Goal: Task Accomplishment & Management: Manage account settings

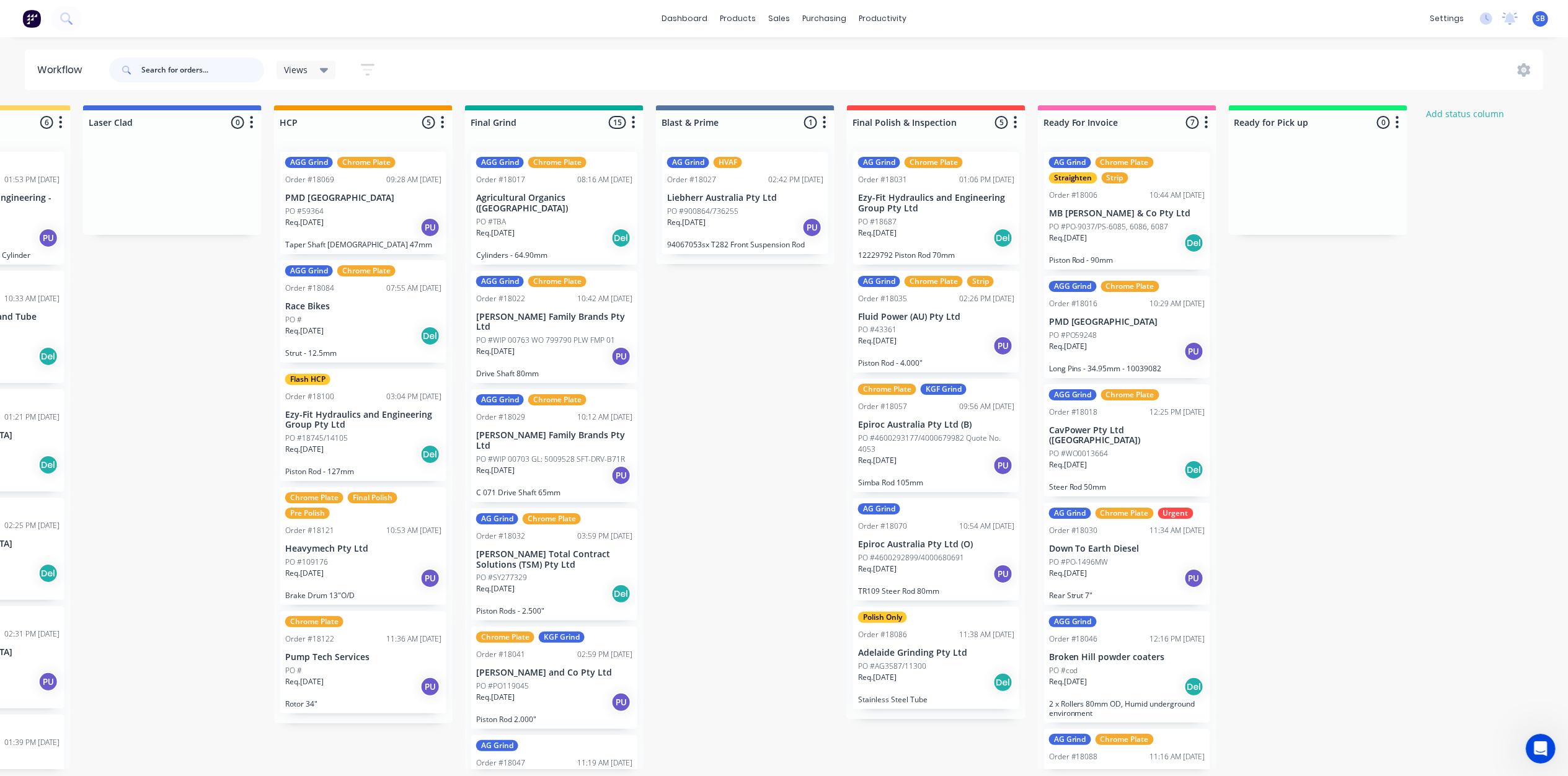
scroll to position [0, 1398]
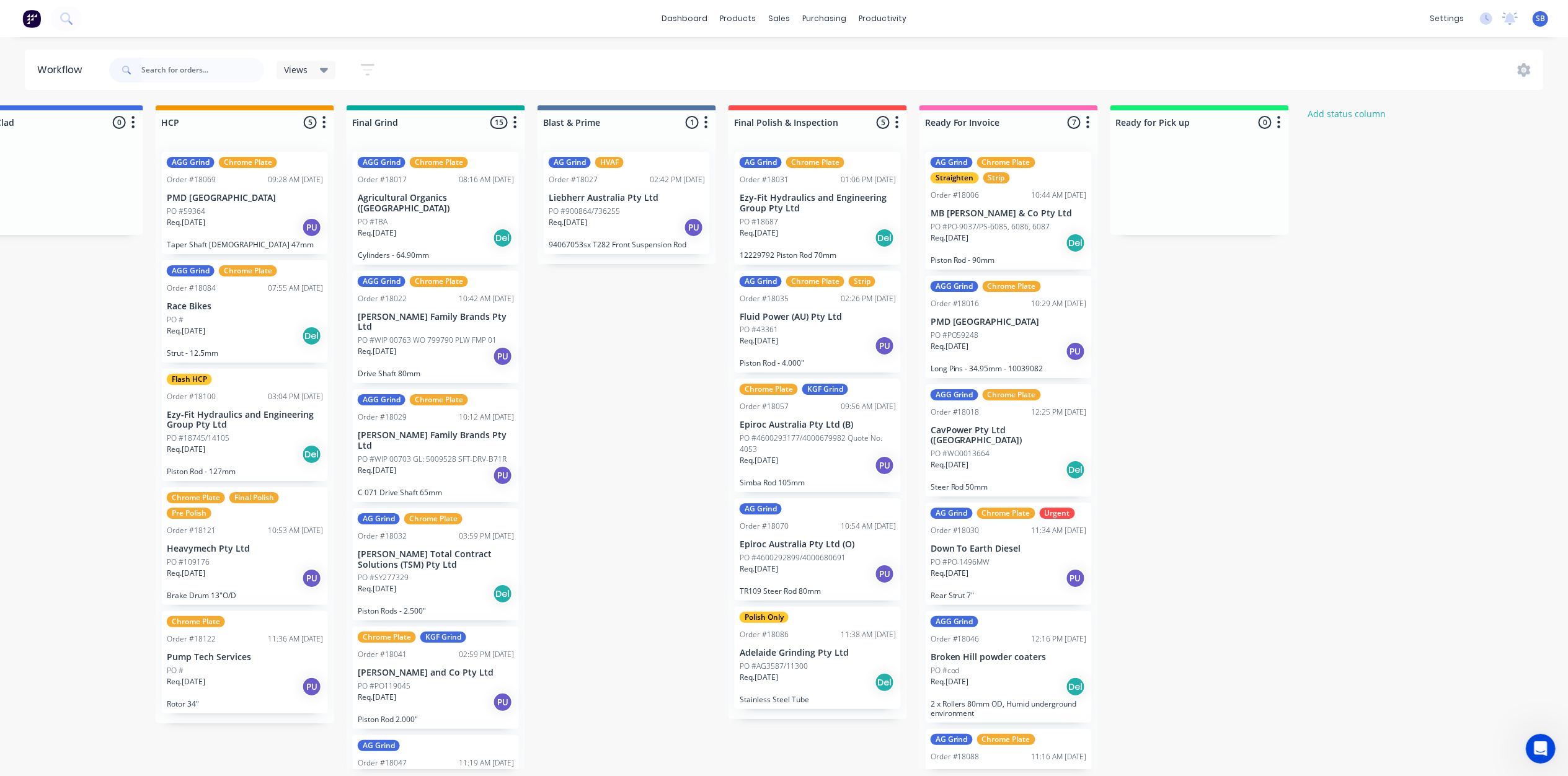
click at [1006, 544] on p "Down To Earth Diesel" at bounding box center [1008, 549] width 156 height 11
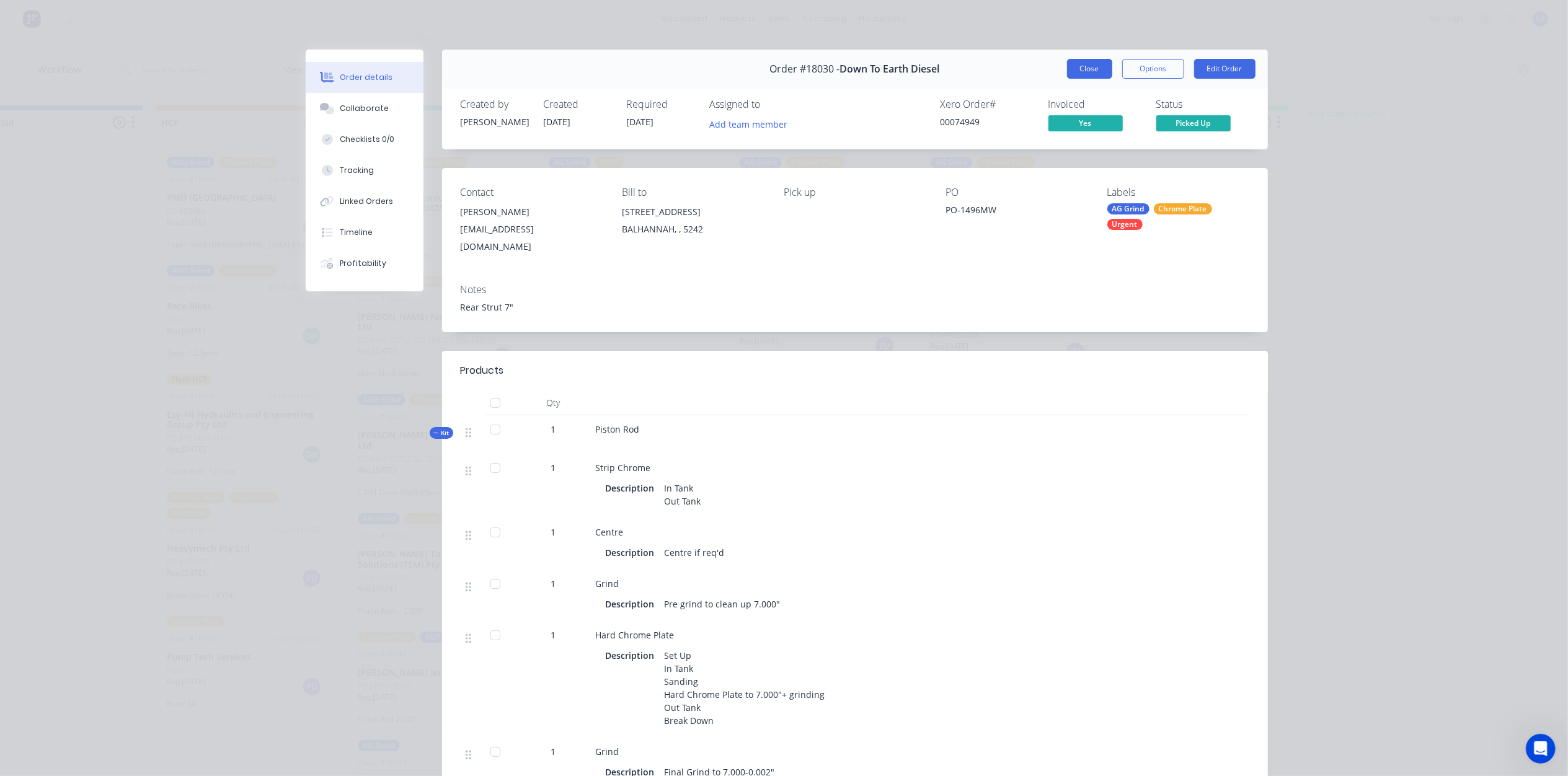
click at [1082, 71] on button "Close" at bounding box center [1089, 69] width 45 height 20
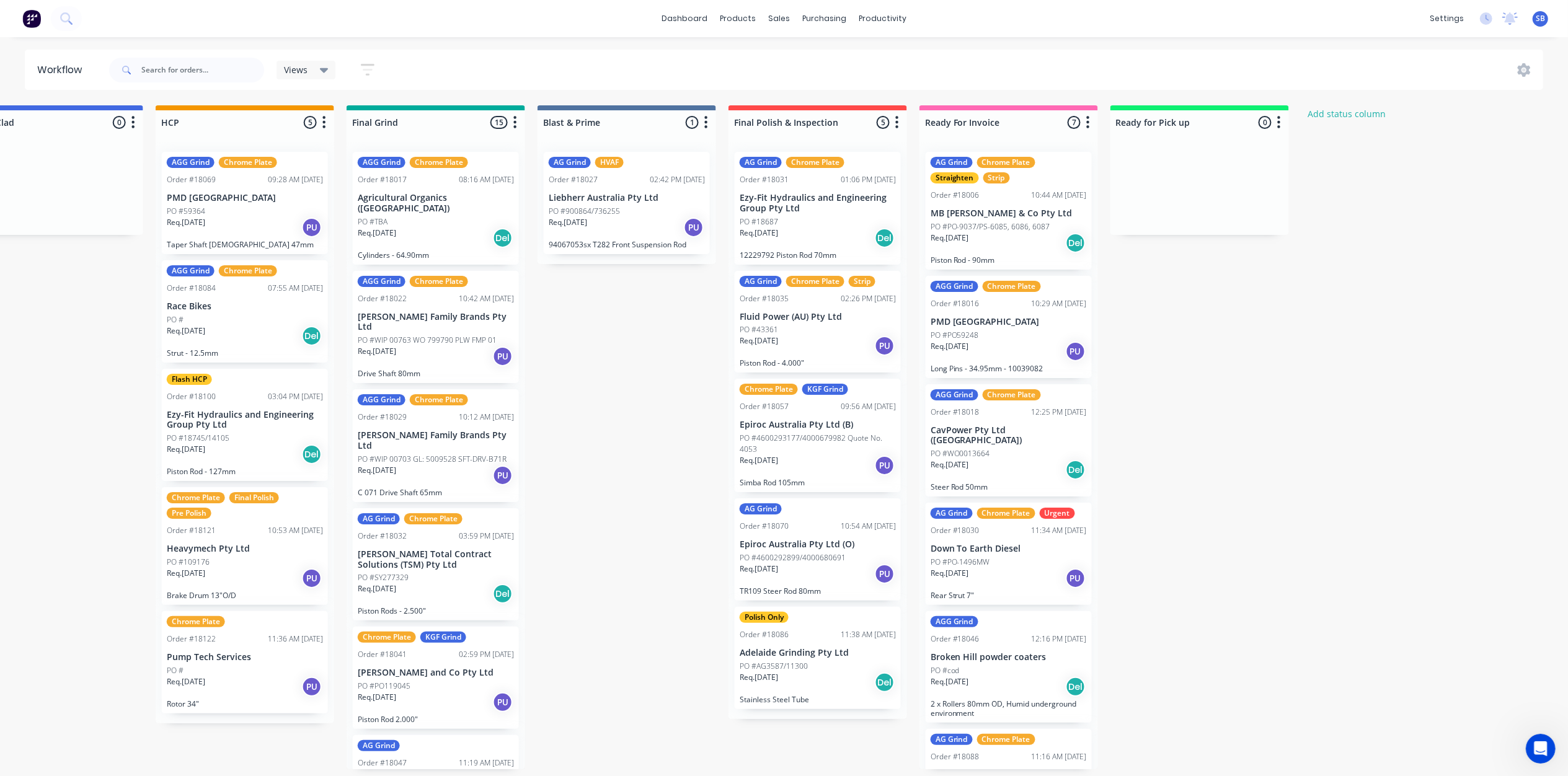
click at [999, 422] on div "AGG Grind Chrome Plate Order #18018 12:25 PM 28/08/25 CavPower Pty Ltd (ADELAID…" at bounding box center [1008, 440] width 166 height 113
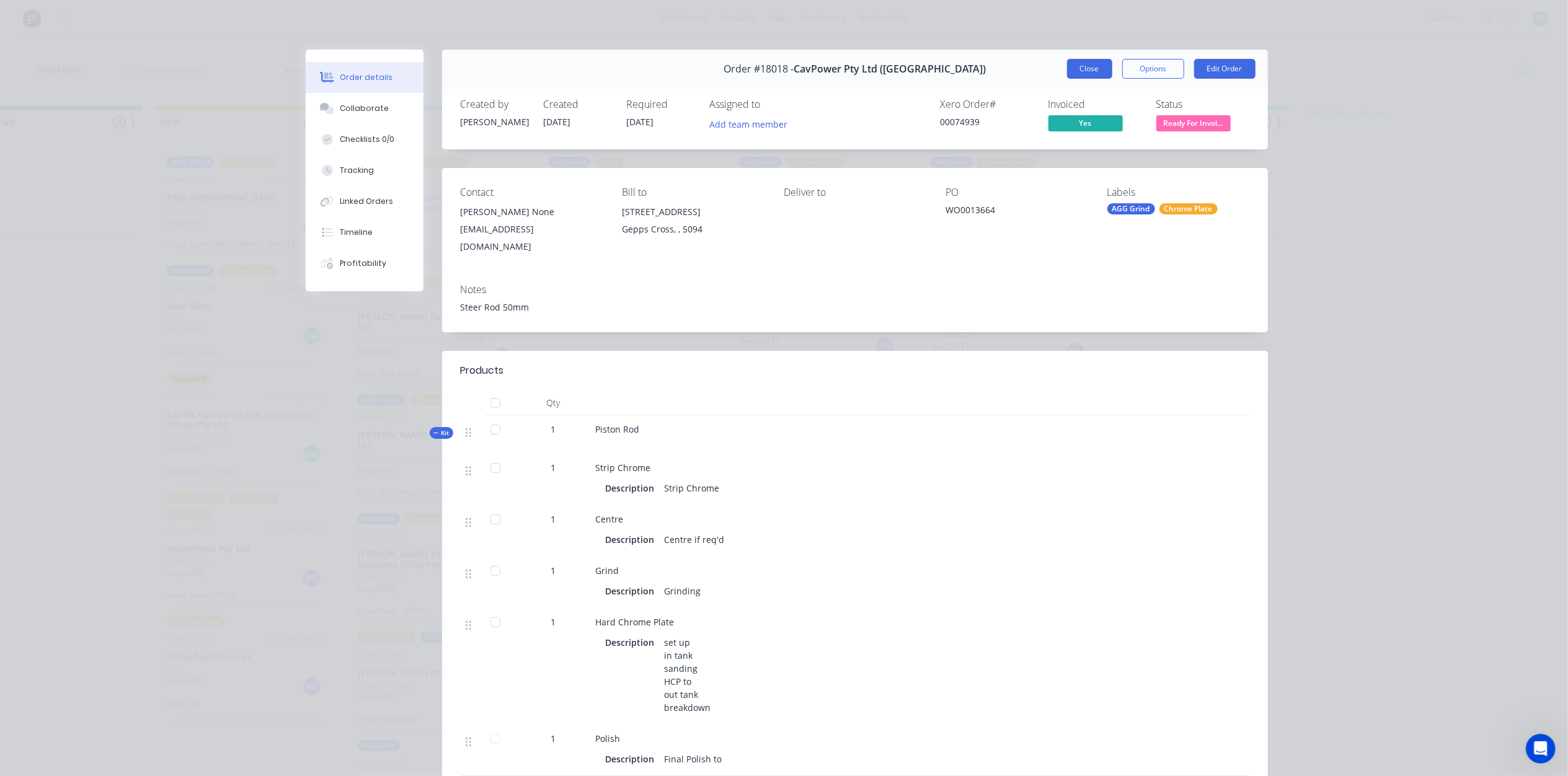
click at [1082, 64] on button "Close" at bounding box center [1089, 69] width 45 height 20
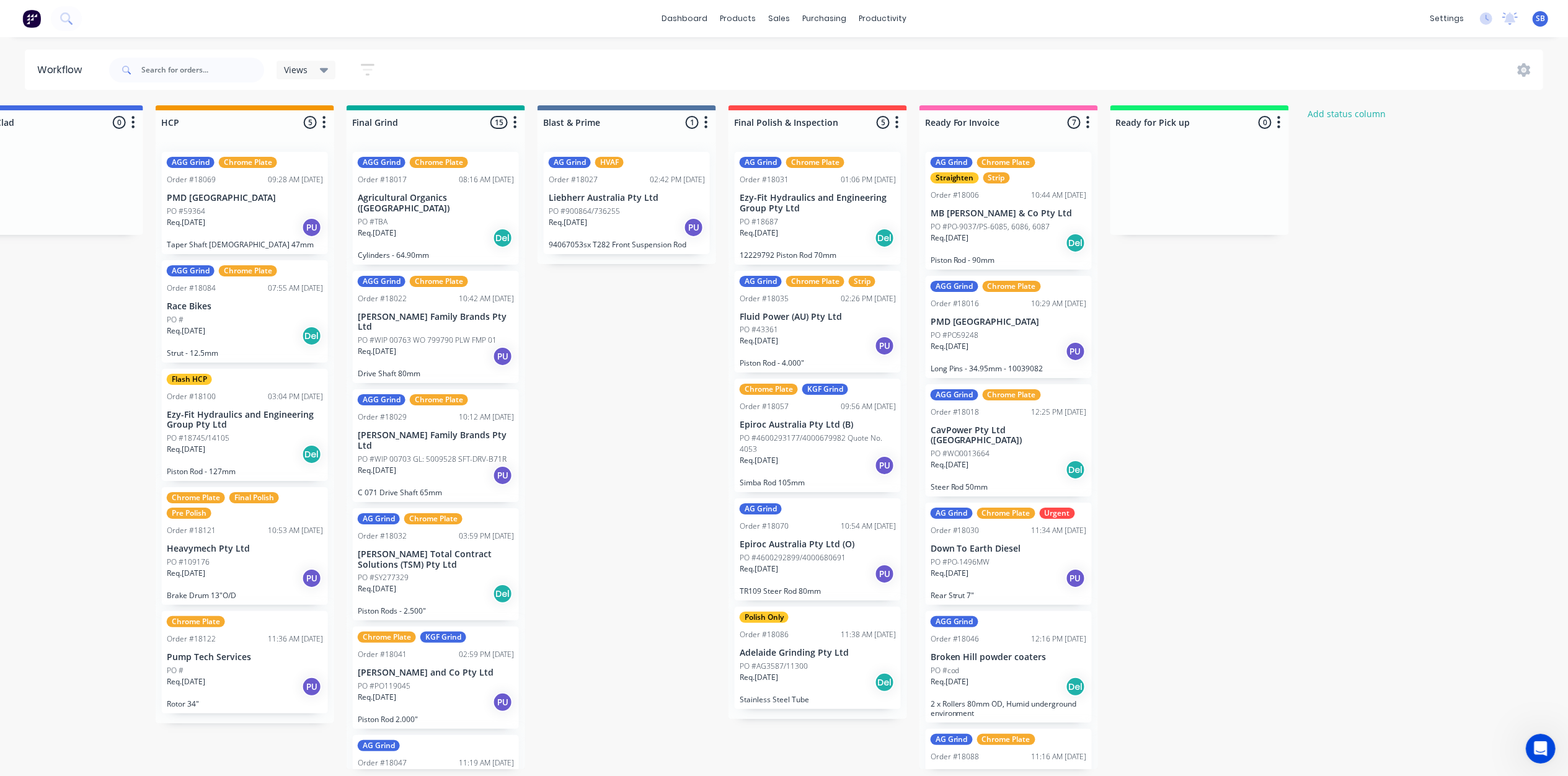
click at [991, 220] on div "AG Grind Chrome Plate Straighten Strip Order #18006 10:44 AM 09/09/25 MB Butter…" at bounding box center [1008, 210] width 166 height 118
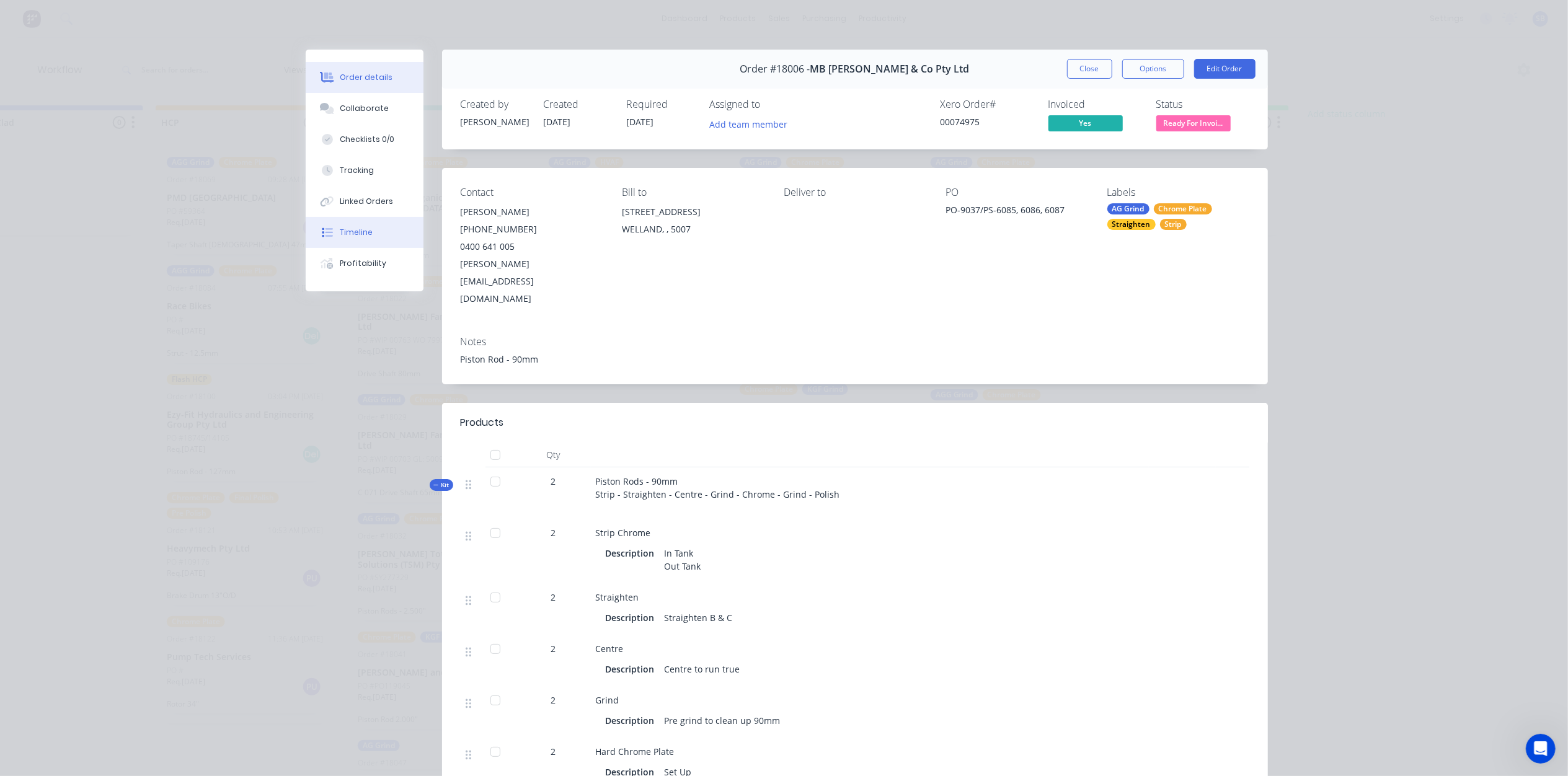
click at [348, 233] on div "Timeline" at bounding box center [356, 232] width 33 height 11
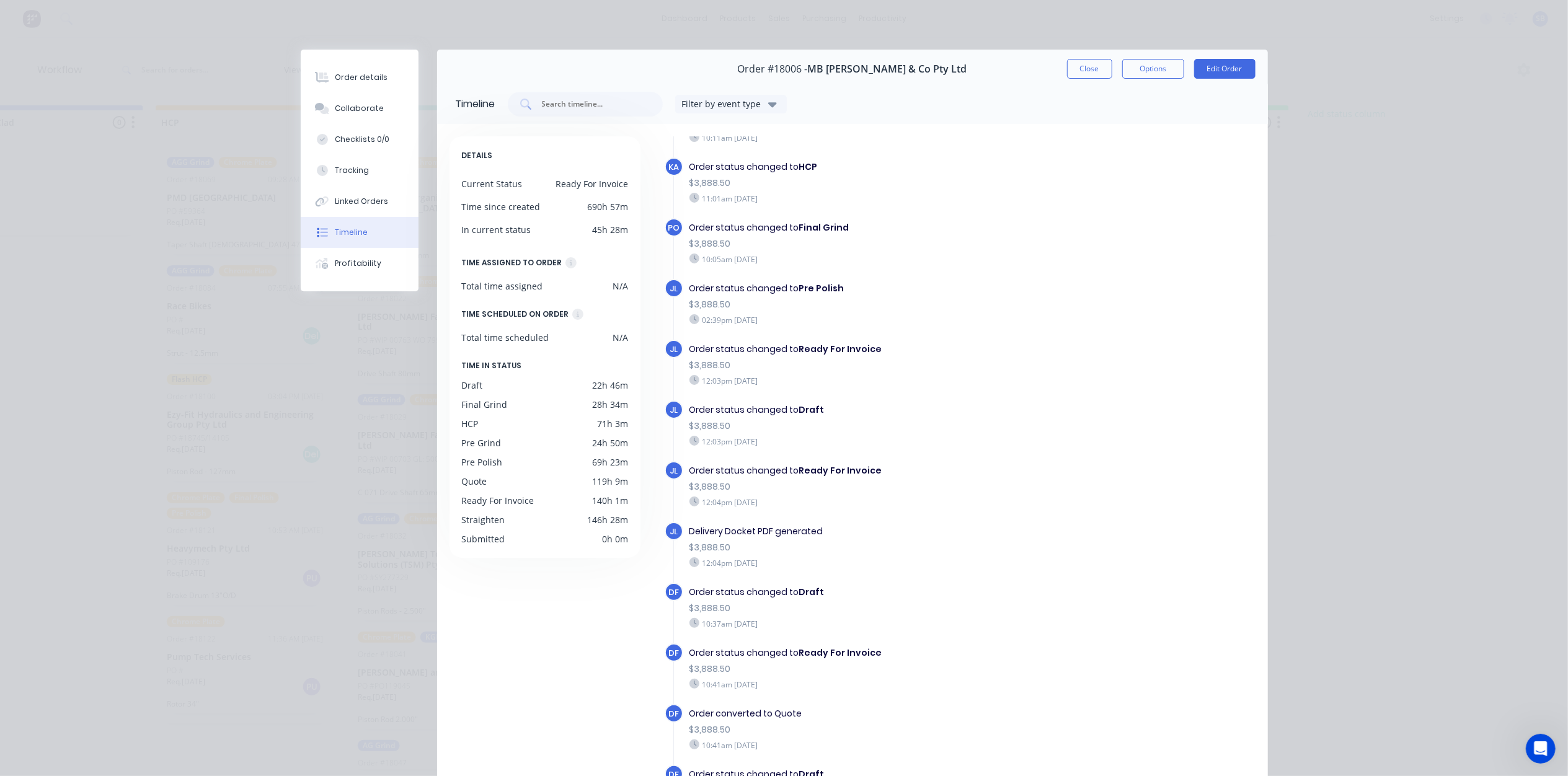
scroll to position [2874, 0]
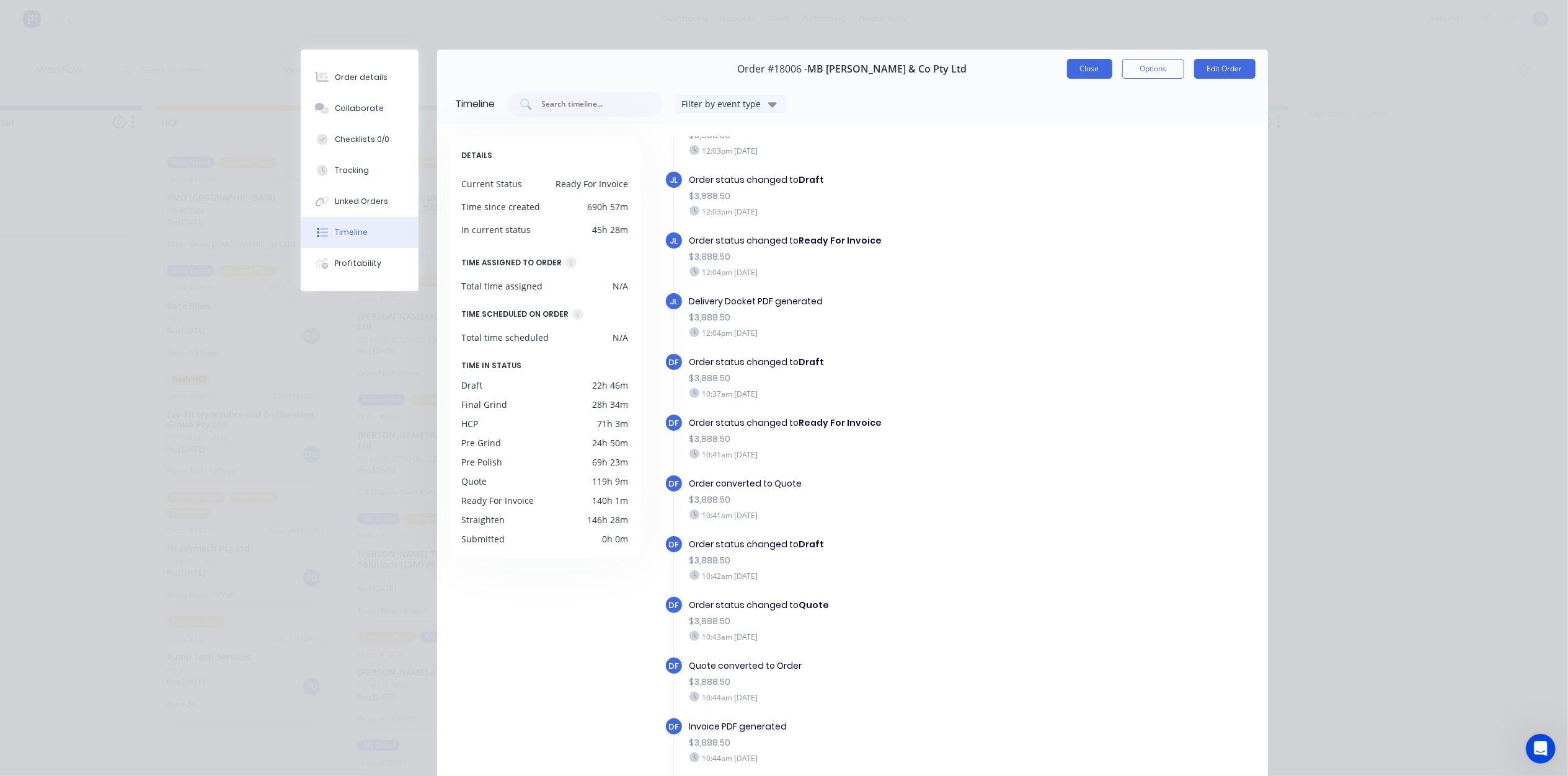
click at [1084, 71] on button "Close" at bounding box center [1089, 69] width 45 height 20
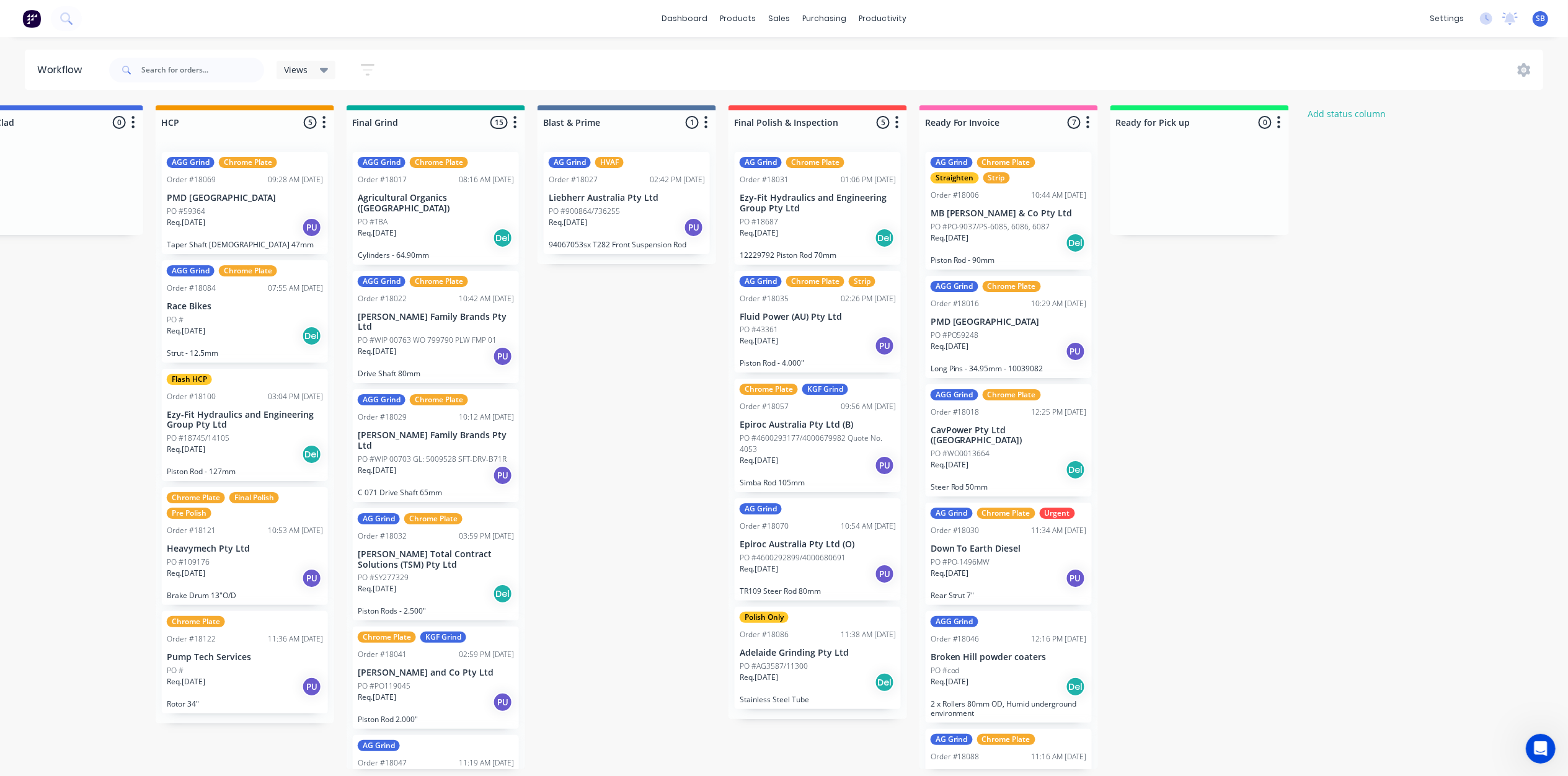
click at [1032, 194] on div "10:44 AM 09/09/25" at bounding box center [1059, 195] width 55 height 11
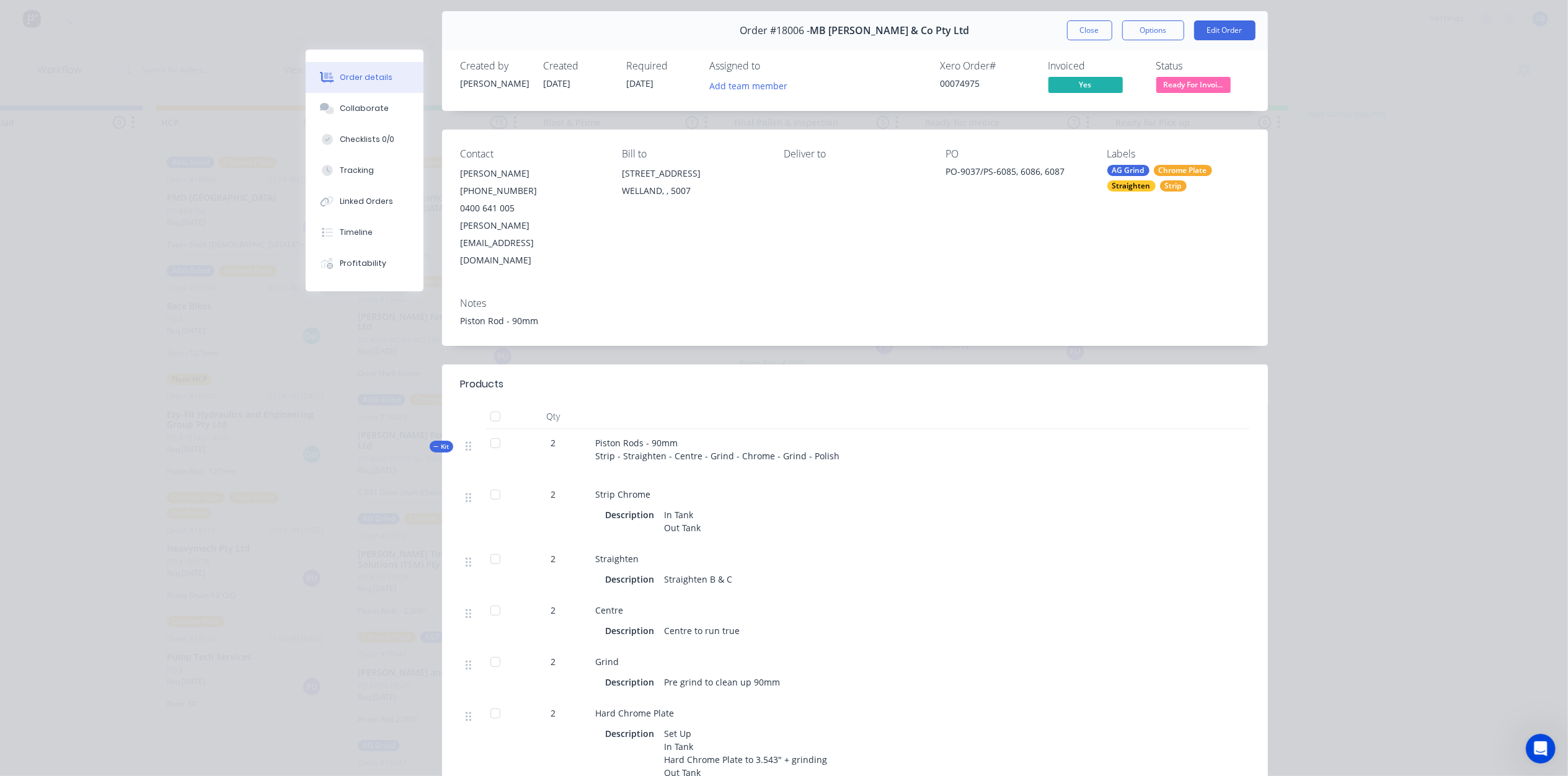
scroll to position [0, 0]
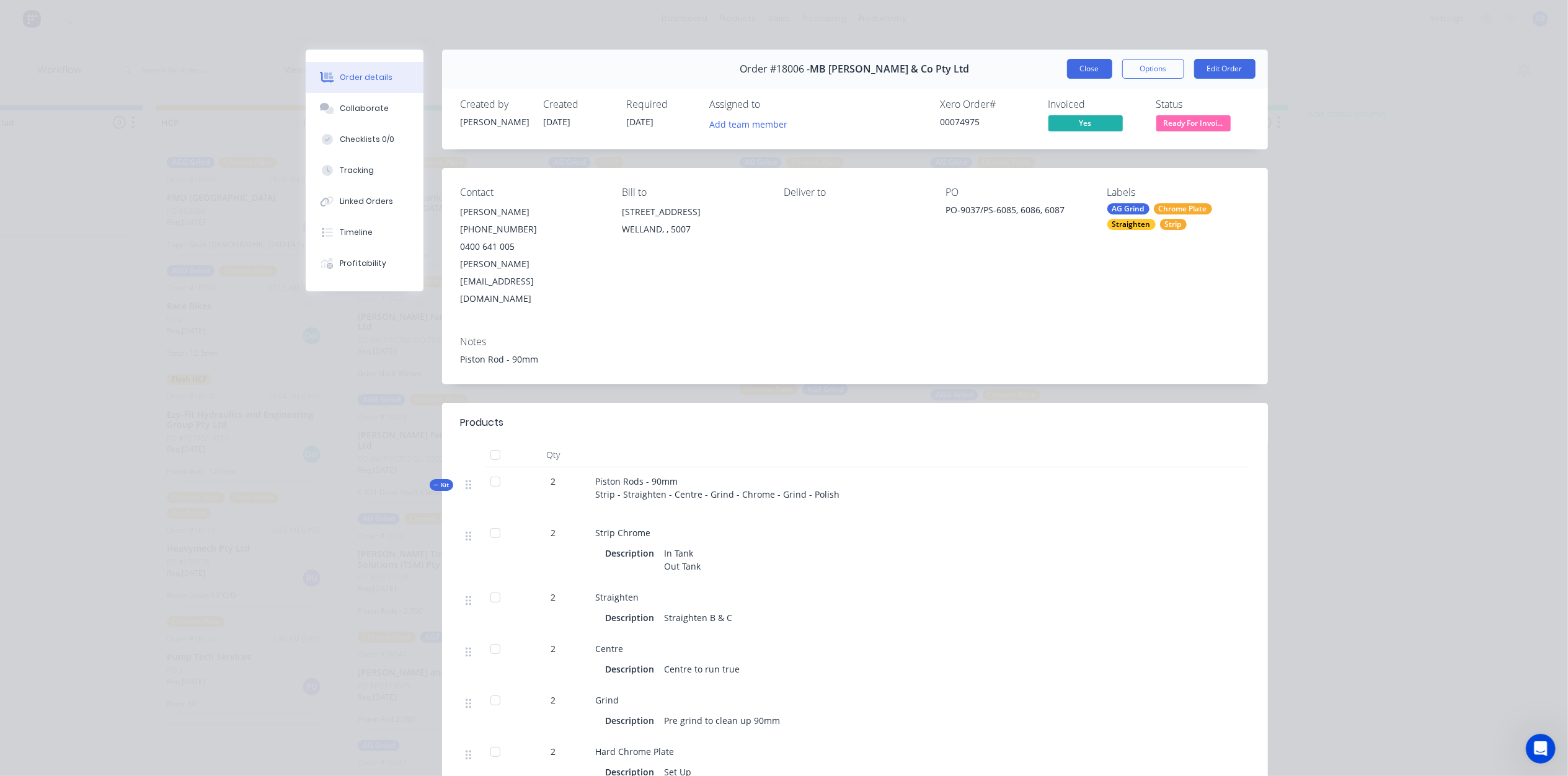
click at [1081, 66] on button "Close" at bounding box center [1089, 69] width 45 height 20
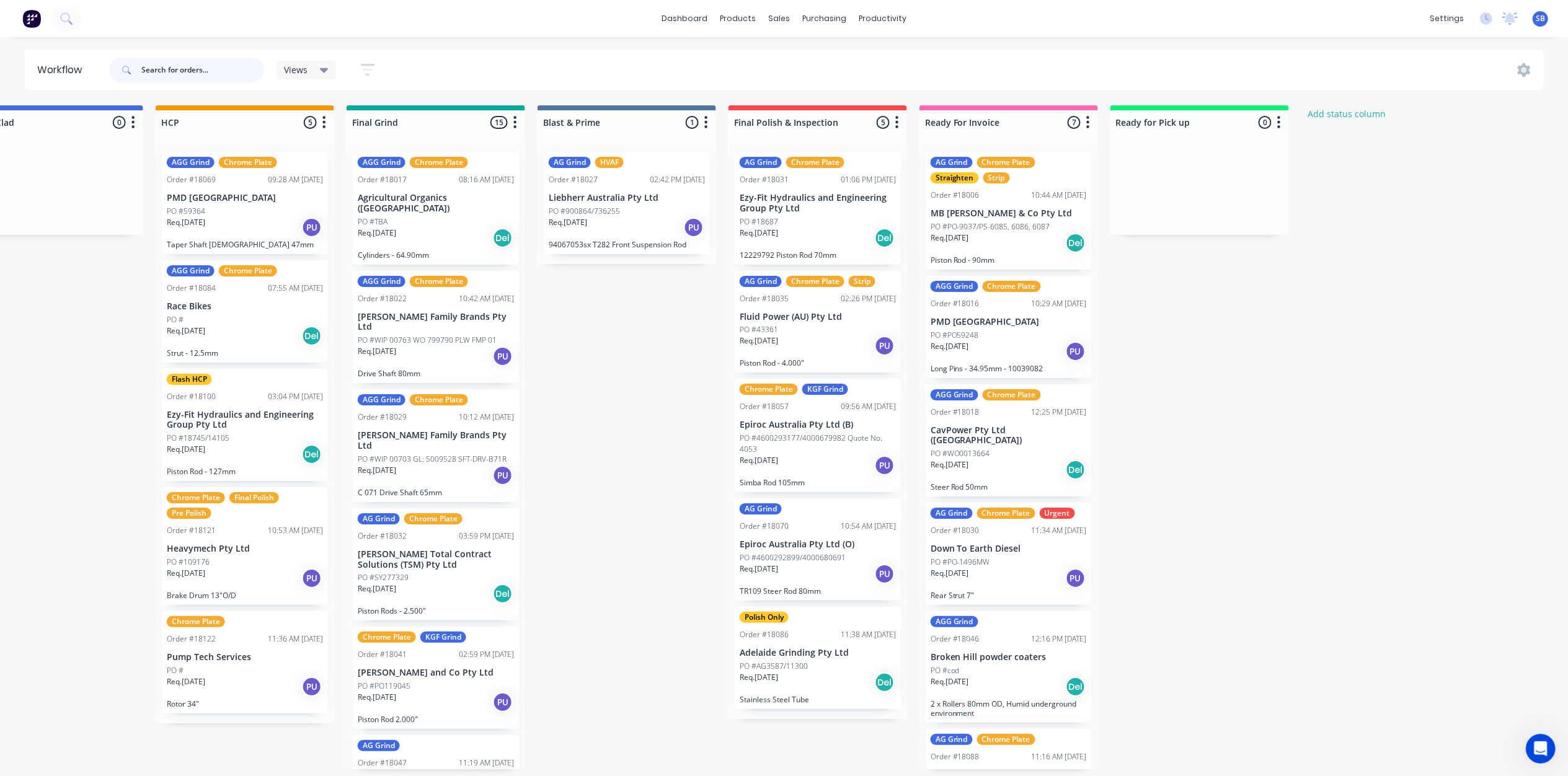
scroll to position [0, 1398]
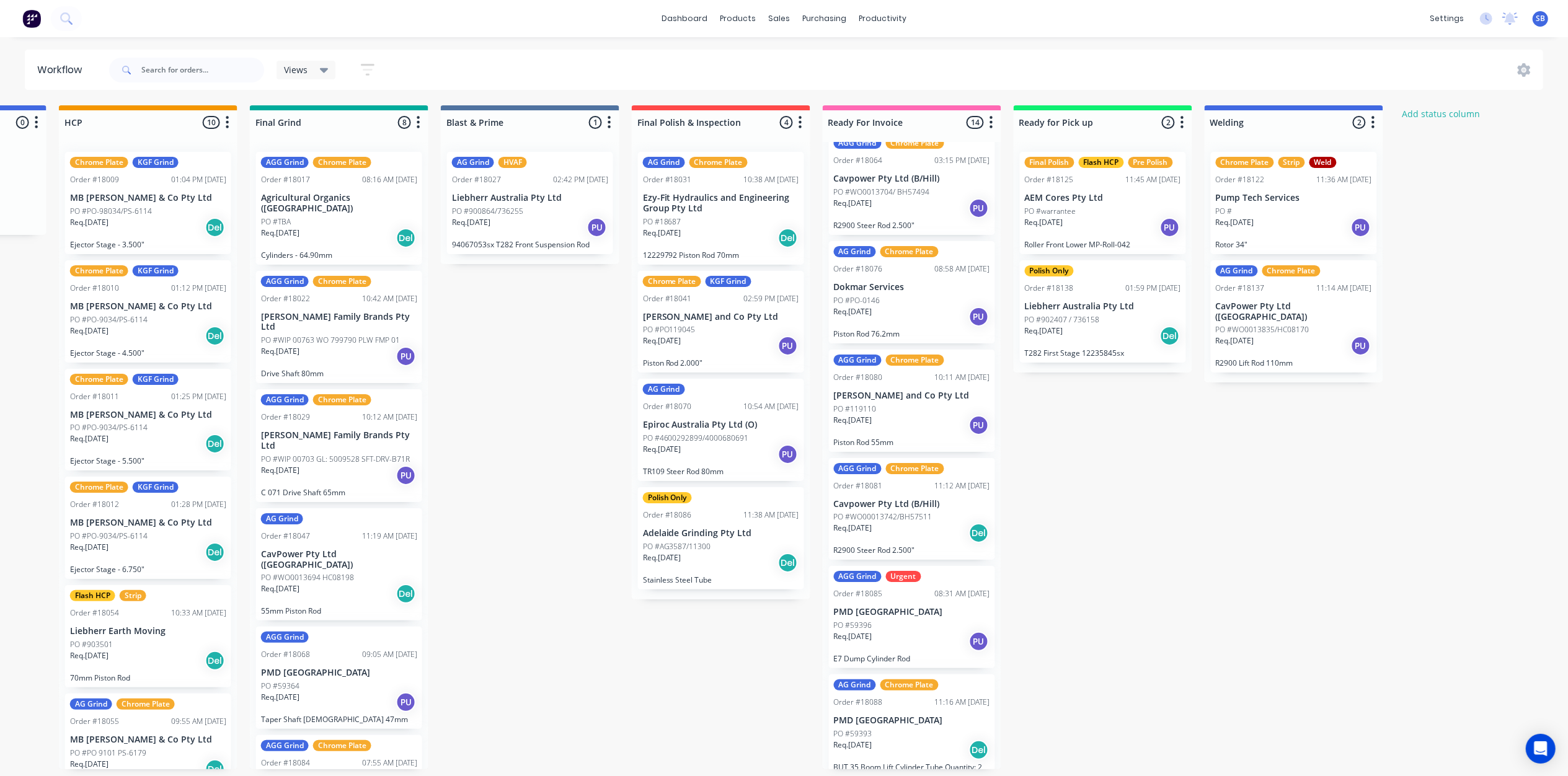
scroll to position [937, 0]
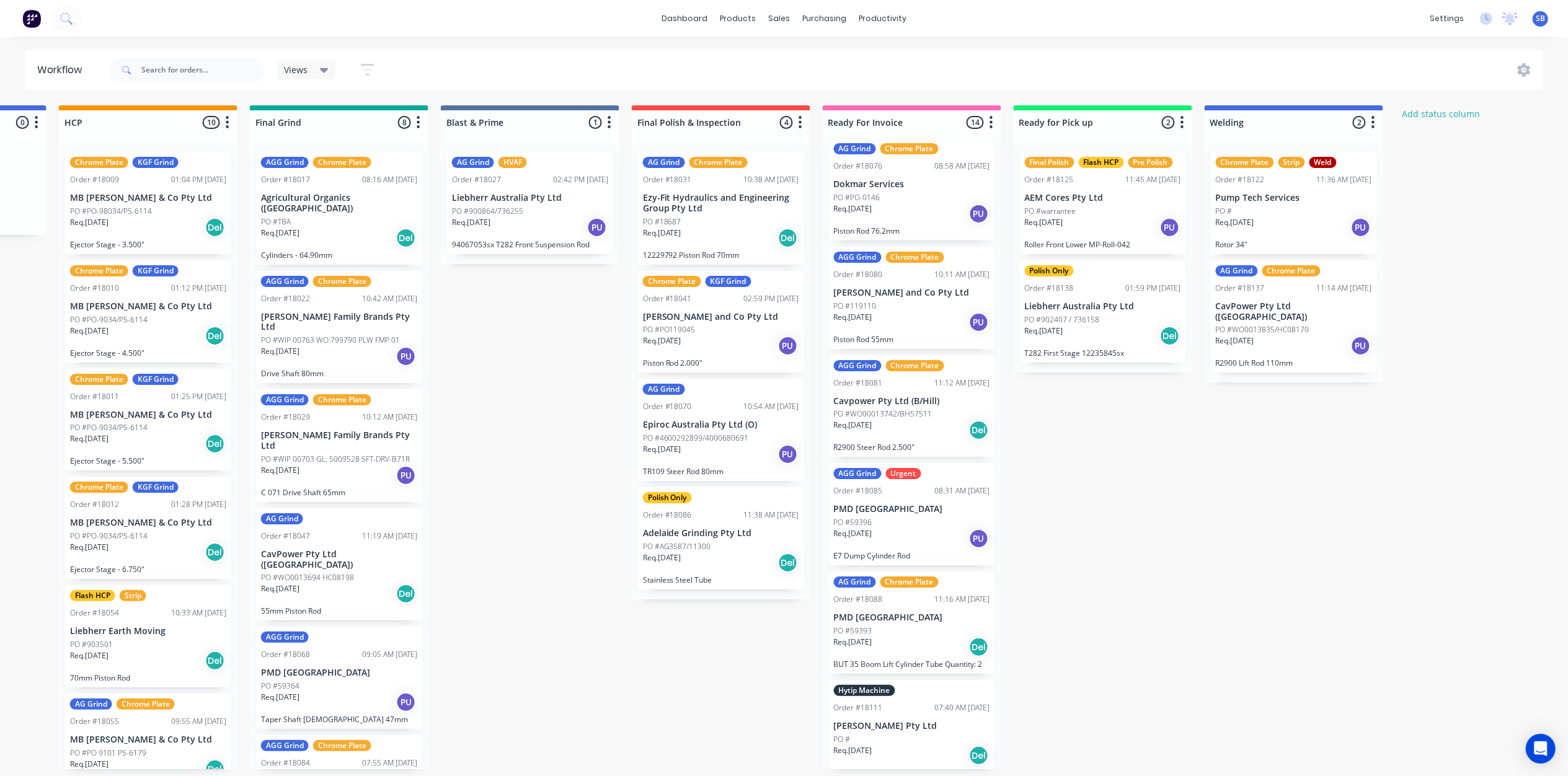
click at [911, 397] on div "AGG Grind Chrome Plate Order #18081 11:12 AM 01/09/25 Cavpower Pty Ltd (B/Hill)…" at bounding box center [911, 406] width 166 height 102
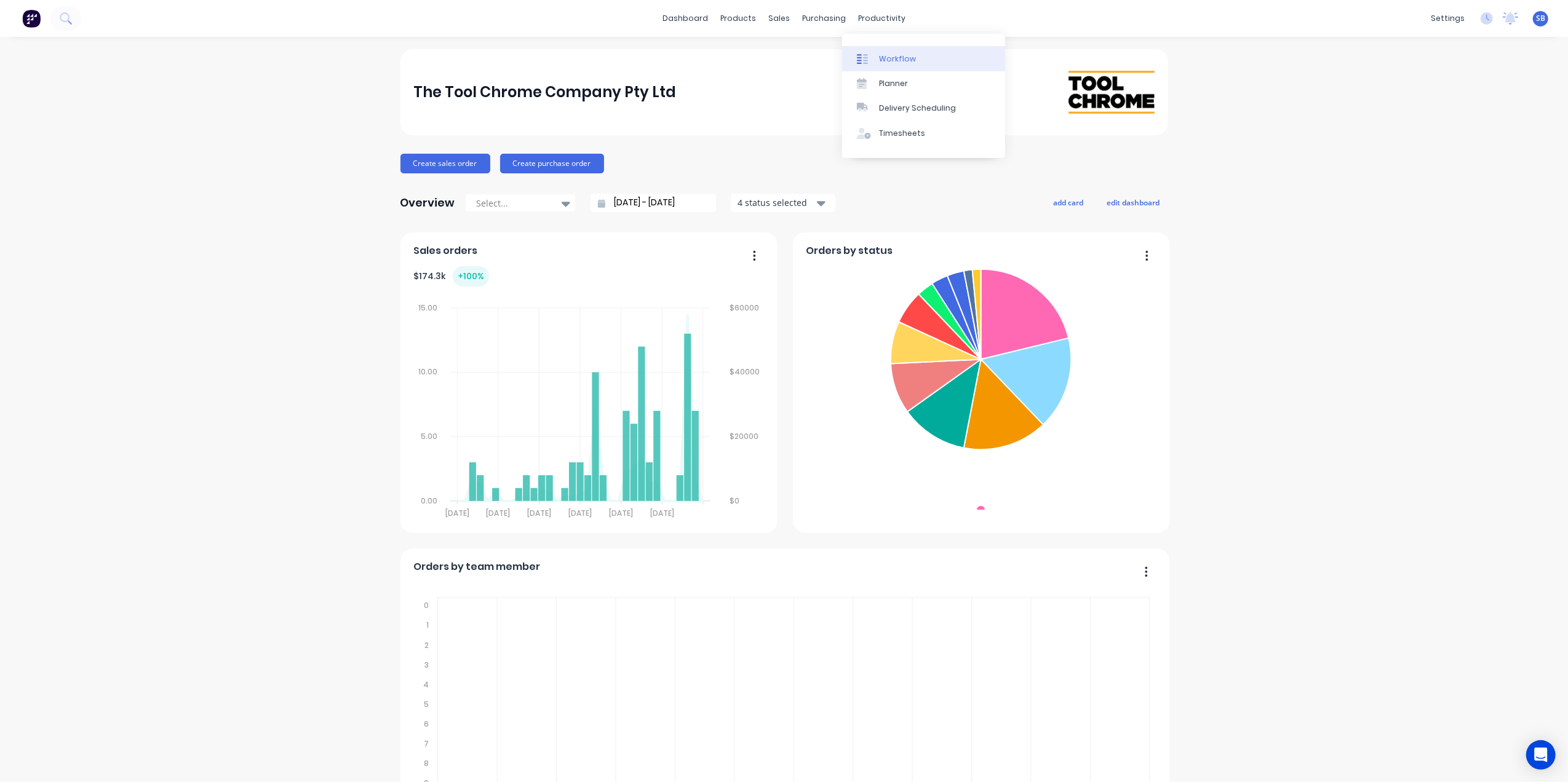
click at [906, 56] on div "Workflow" at bounding box center [898, 59] width 37 height 11
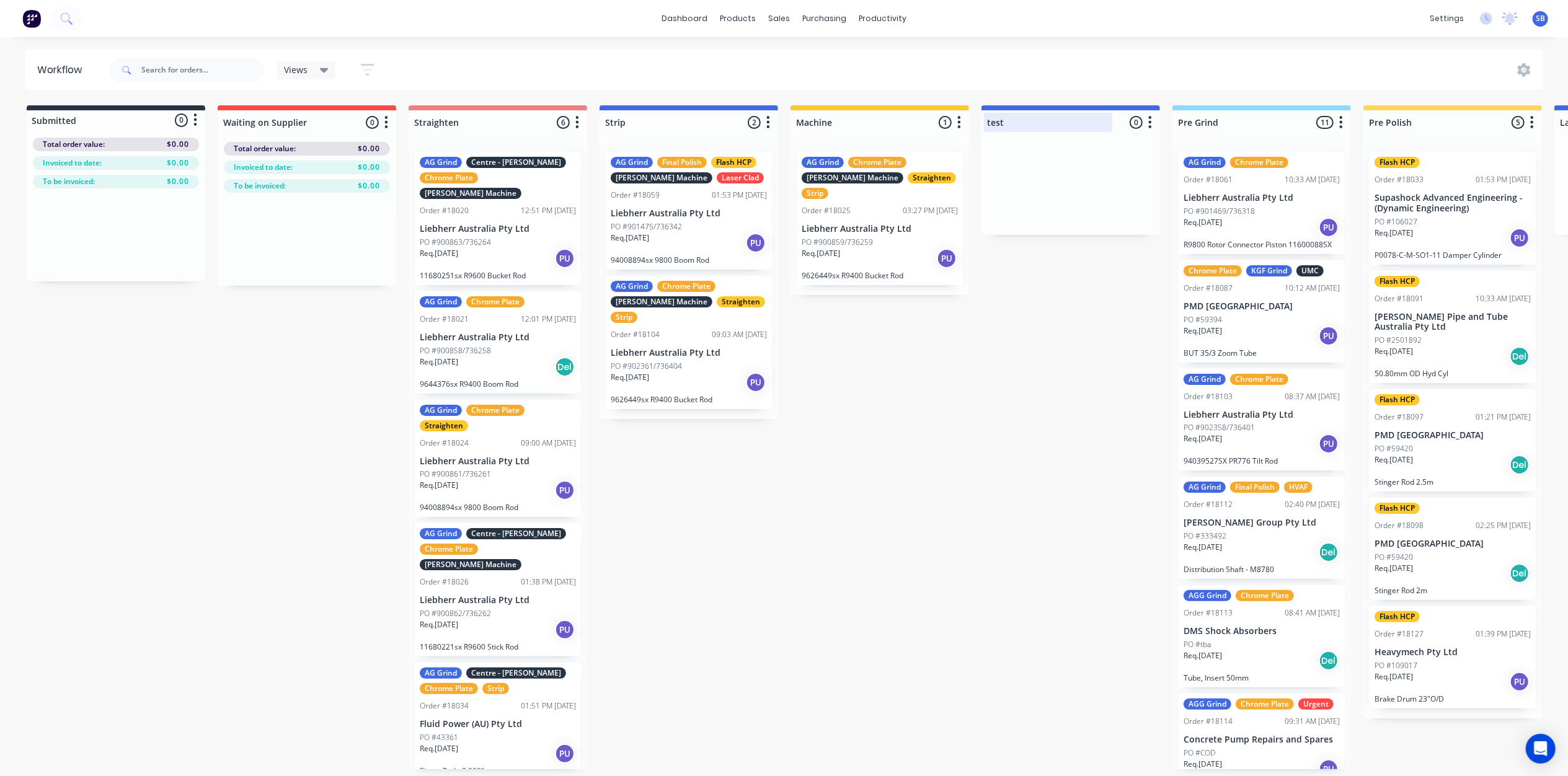
click at [1001, 132] on div at bounding box center [1071, 122] width 179 height 24
type input "t"
type input "Production Completed"
drag, startPoint x: 1114, startPoint y: 109, endPoint x: 1110, endPoint y: 151, distance: 42.2
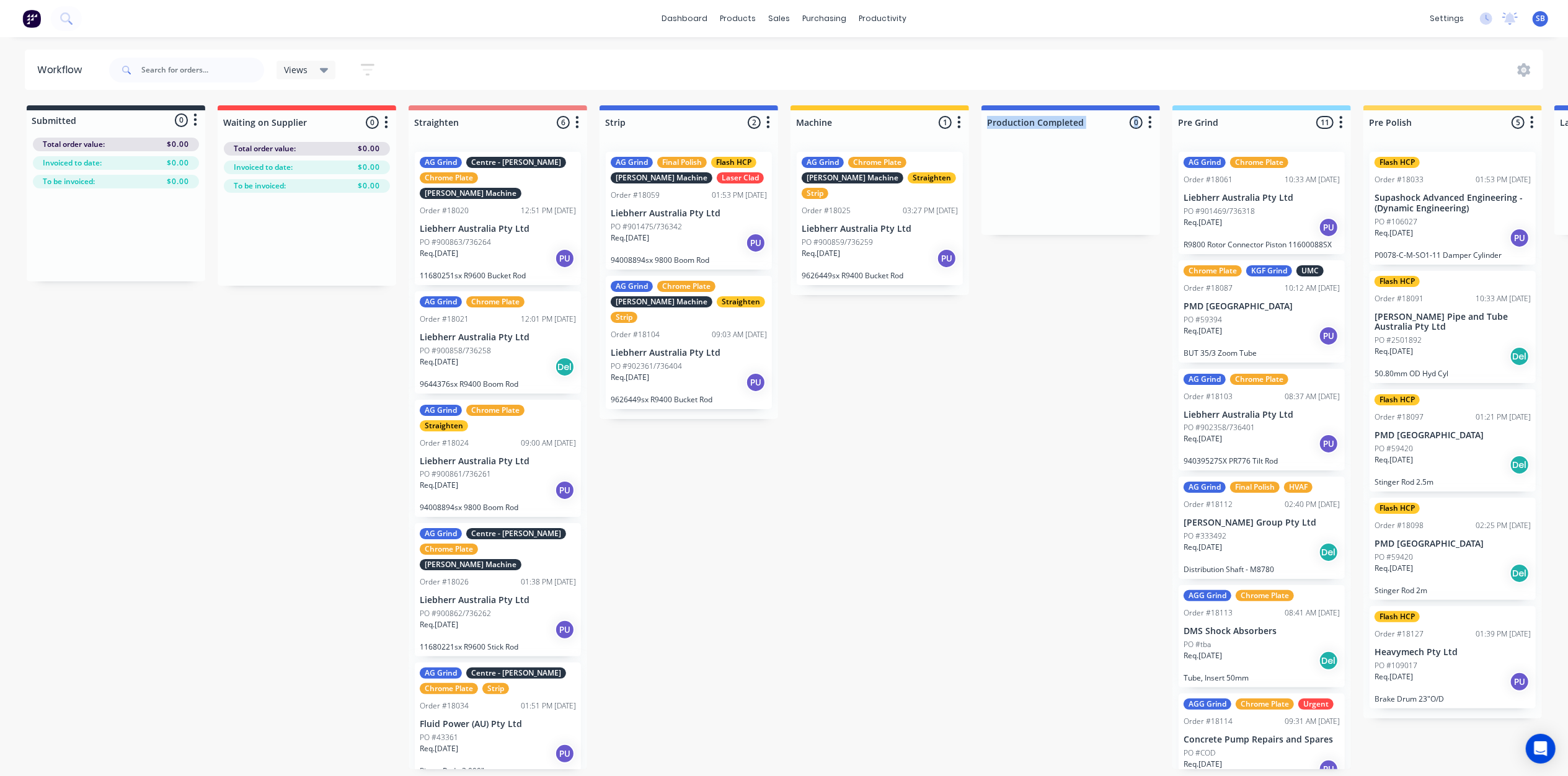
click at [1110, 151] on div "Production Completed 0 Status colour #4169E1 hex #4169E1 Save Cancel Notificati…" at bounding box center [1071, 170] width 179 height 129
drag, startPoint x: 1110, startPoint y: 151, endPoint x: 1087, endPoint y: 117, distance: 41.0
click at [1087, 117] on div at bounding box center [1071, 122] width 179 height 24
drag, startPoint x: 1109, startPoint y: 108, endPoint x: 1108, endPoint y: 139, distance: 31.0
click at [1108, 139] on div "Production Completed 0 Status colour #4169E1 hex #4169E1 Save Cancel Notificati…" at bounding box center [1071, 170] width 179 height 129
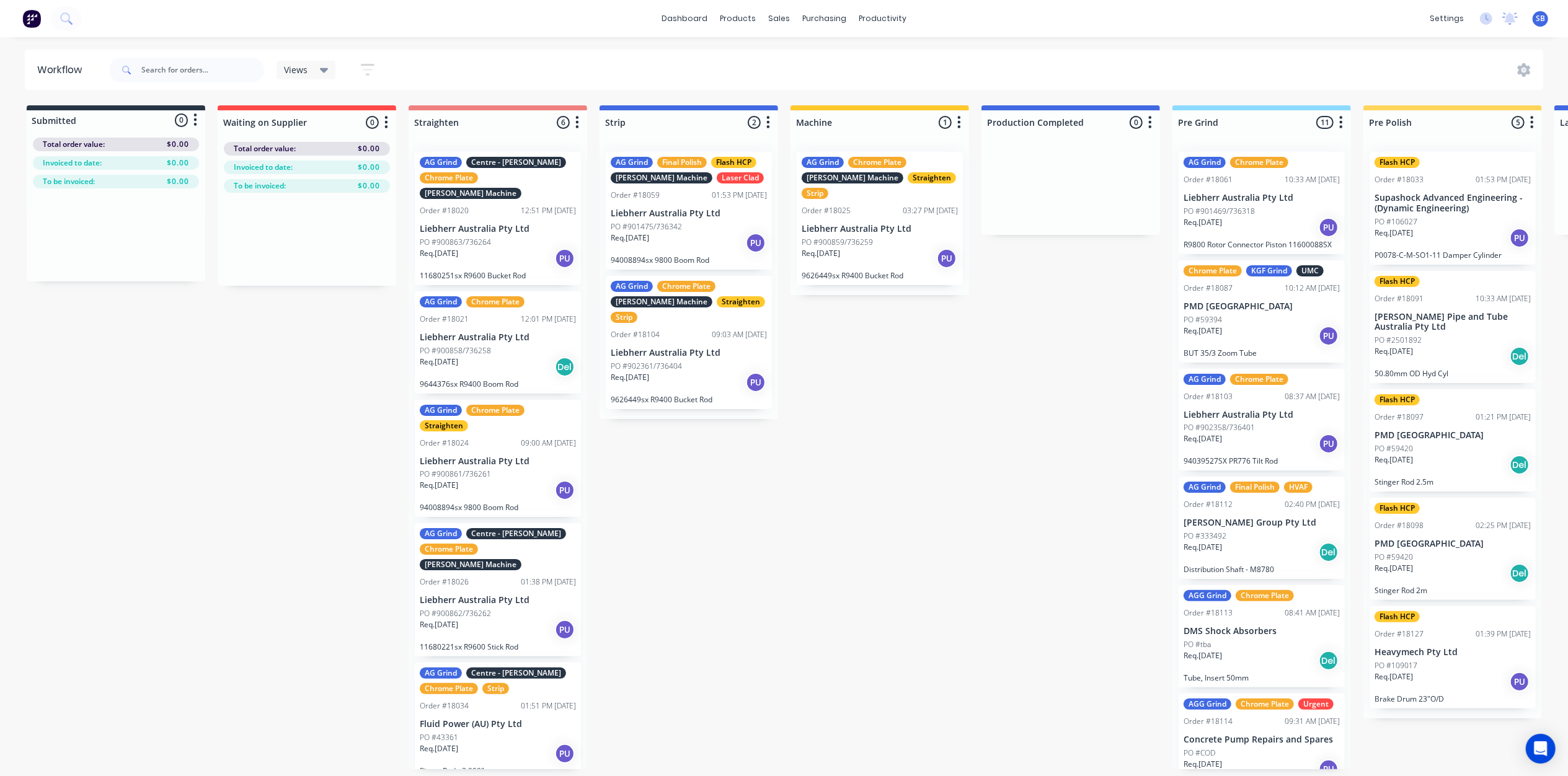
drag, startPoint x: 1108, startPoint y: 139, endPoint x: 1062, endPoint y: 350, distance: 216.0
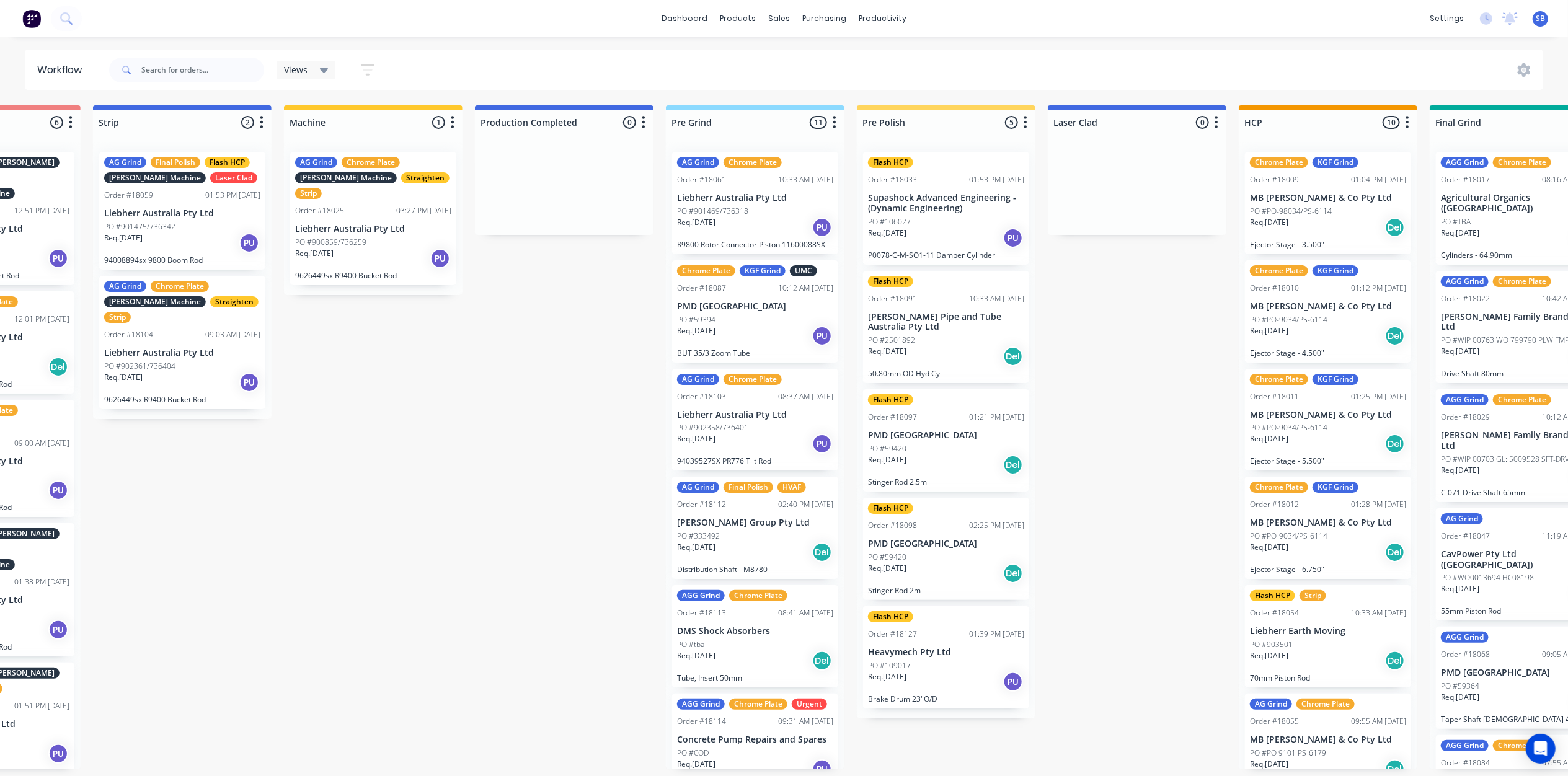
scroll to position [0, 552]
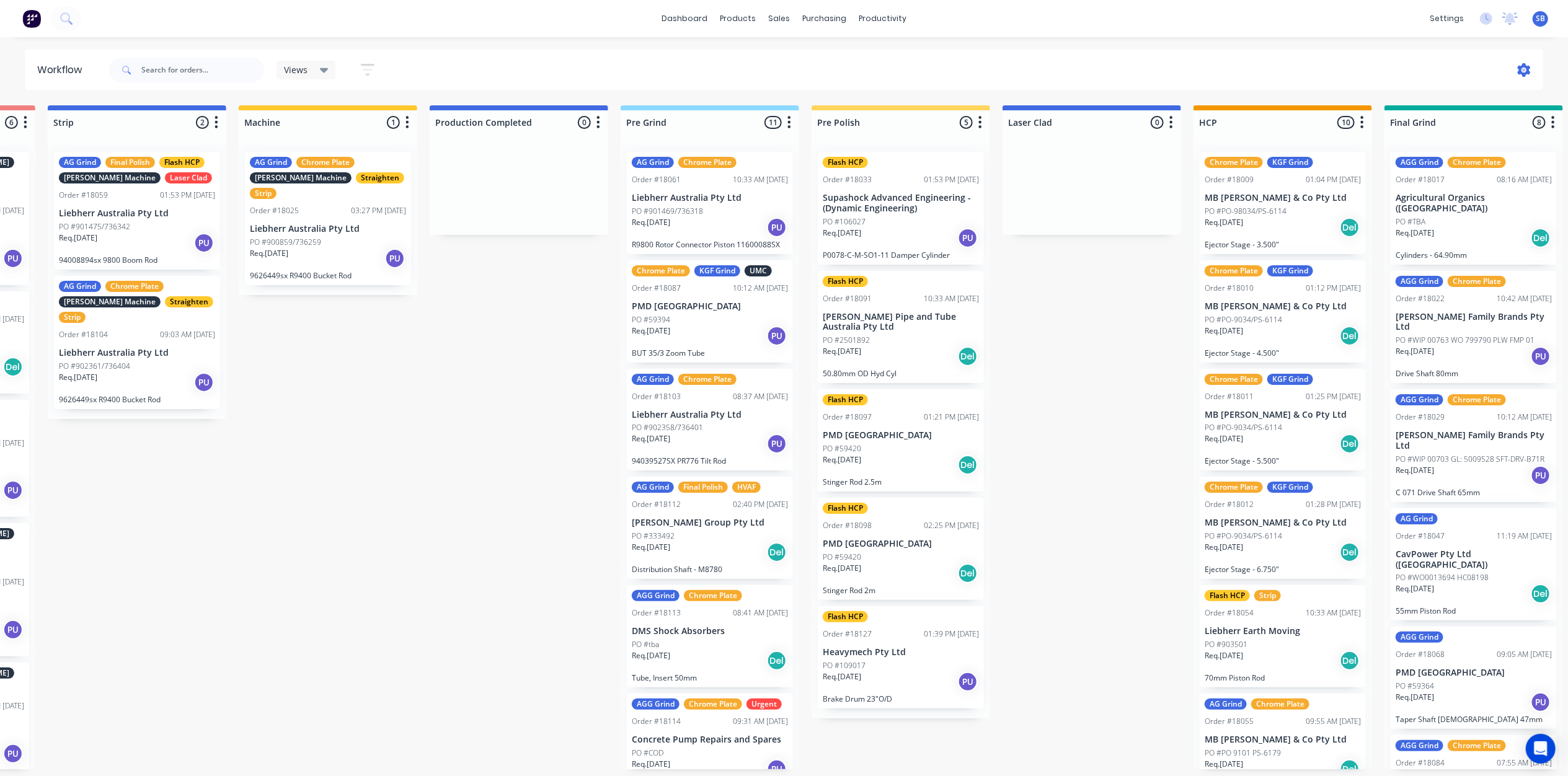
click at [1521, 68] on icon at bounding box center [1525, 70] width 13 height 13
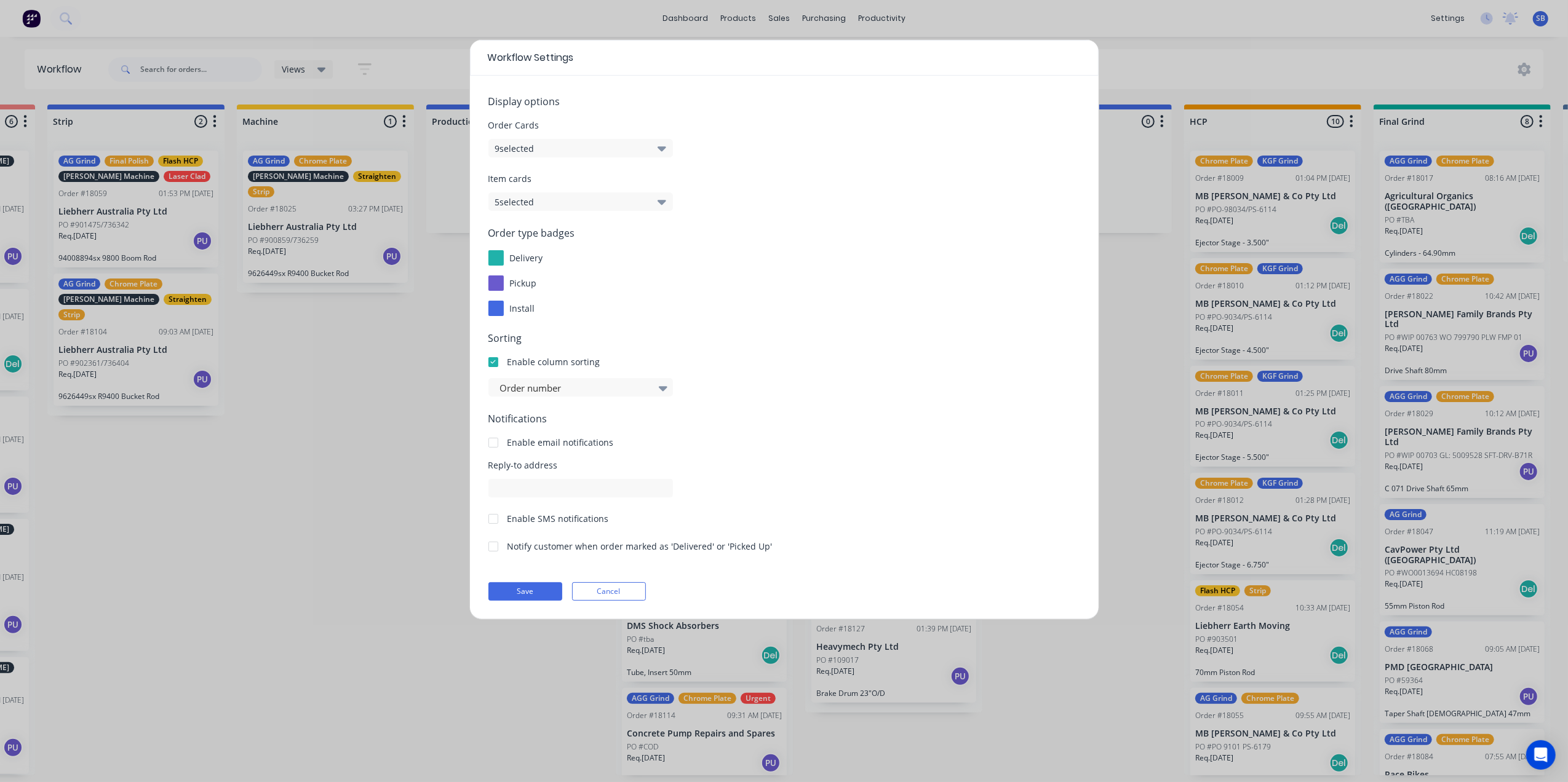
click at [826, 407] on form "Display options Order Cards 9 selected Item cards 5 selected Order type badges …" at bounding box center [784, 348] width 592 height 507
click at [310, 475] on div "Workflow Settings Display options Order Cards 9 selected Item cards 5 selected …" at bounding box center [784, 391] width 1568 height 782
click at [611, 591] on button "Cancel" at bounding box center [608, 591] width 74 height 18
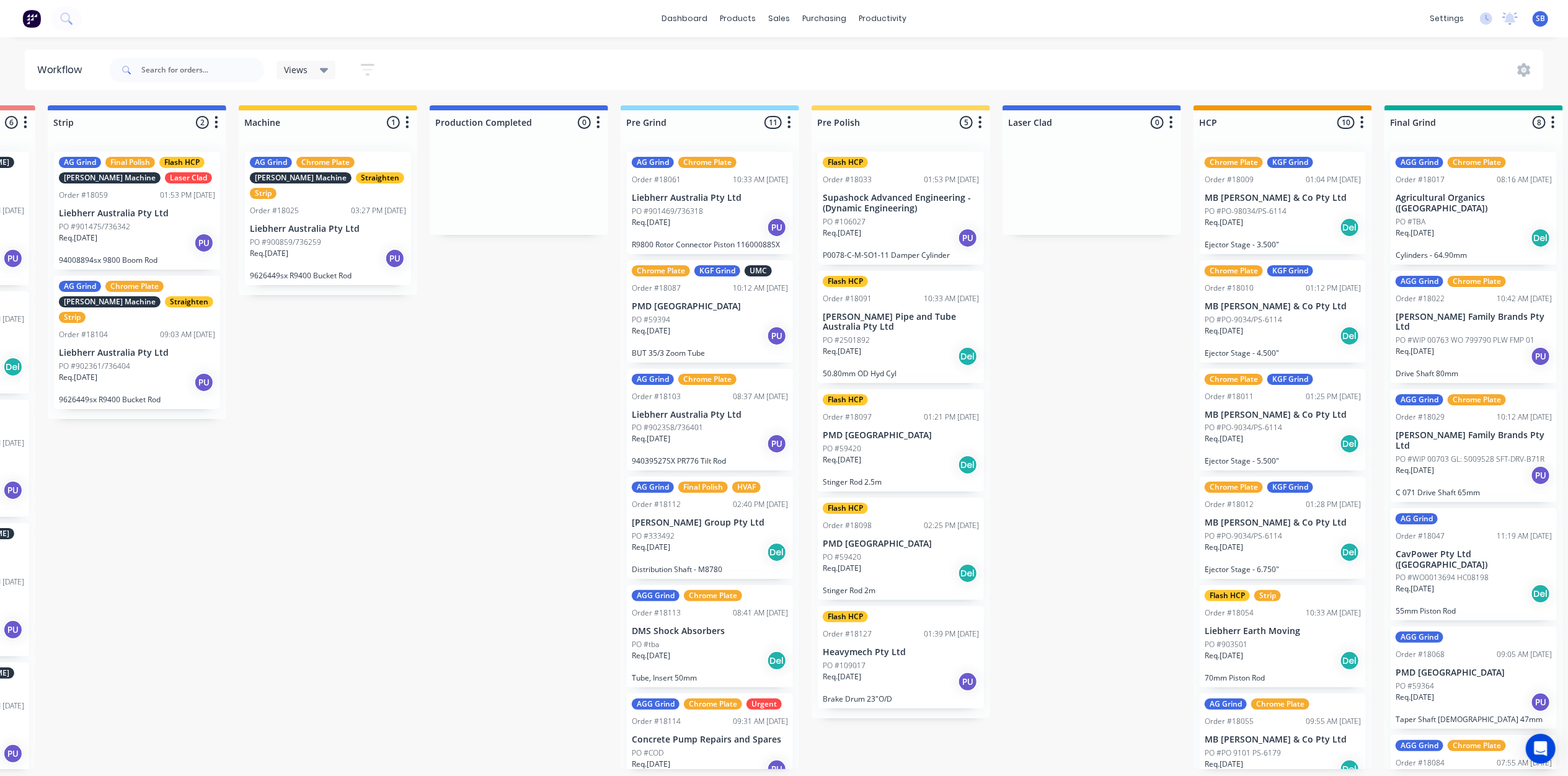
click at [527, 155] on div at bounding box center [519, 188] width 179 height 93
click at [600, 122] on button "button" at bounding box center [598, 123] width 15 height 15
click at [599, 119] on icon "button" at bounding box center [598, 122] width 3 height 16
click at [512, 146] on span "Status colour" at bounding box center [521, 150] width 54 height 13
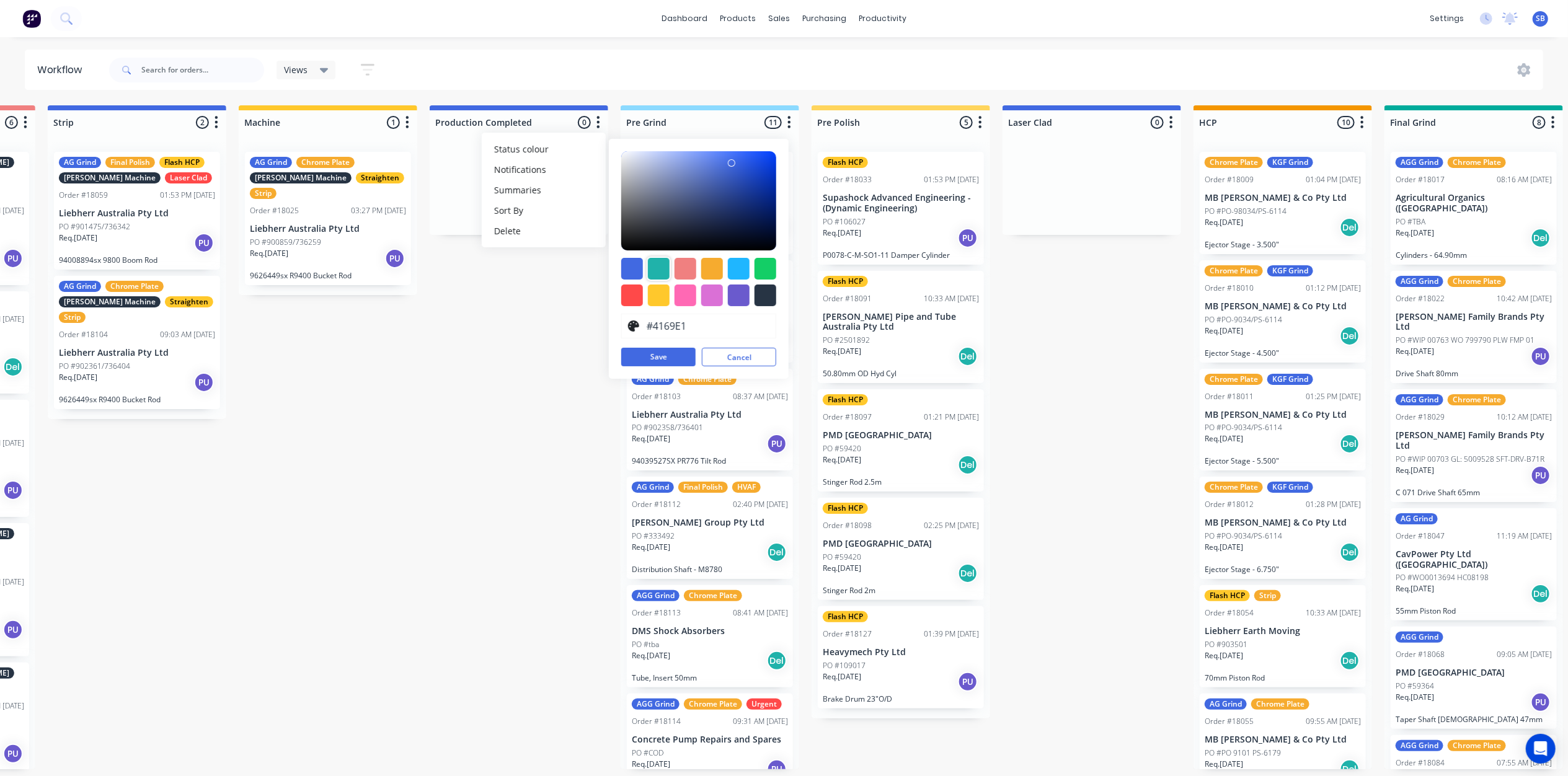
click at [653, 266] on div at bounding box center [659, 269] width 22 height 22
click at [767, 271] on div at bounding box center [765, 269] width 22 height 22
type input "#13CE66"
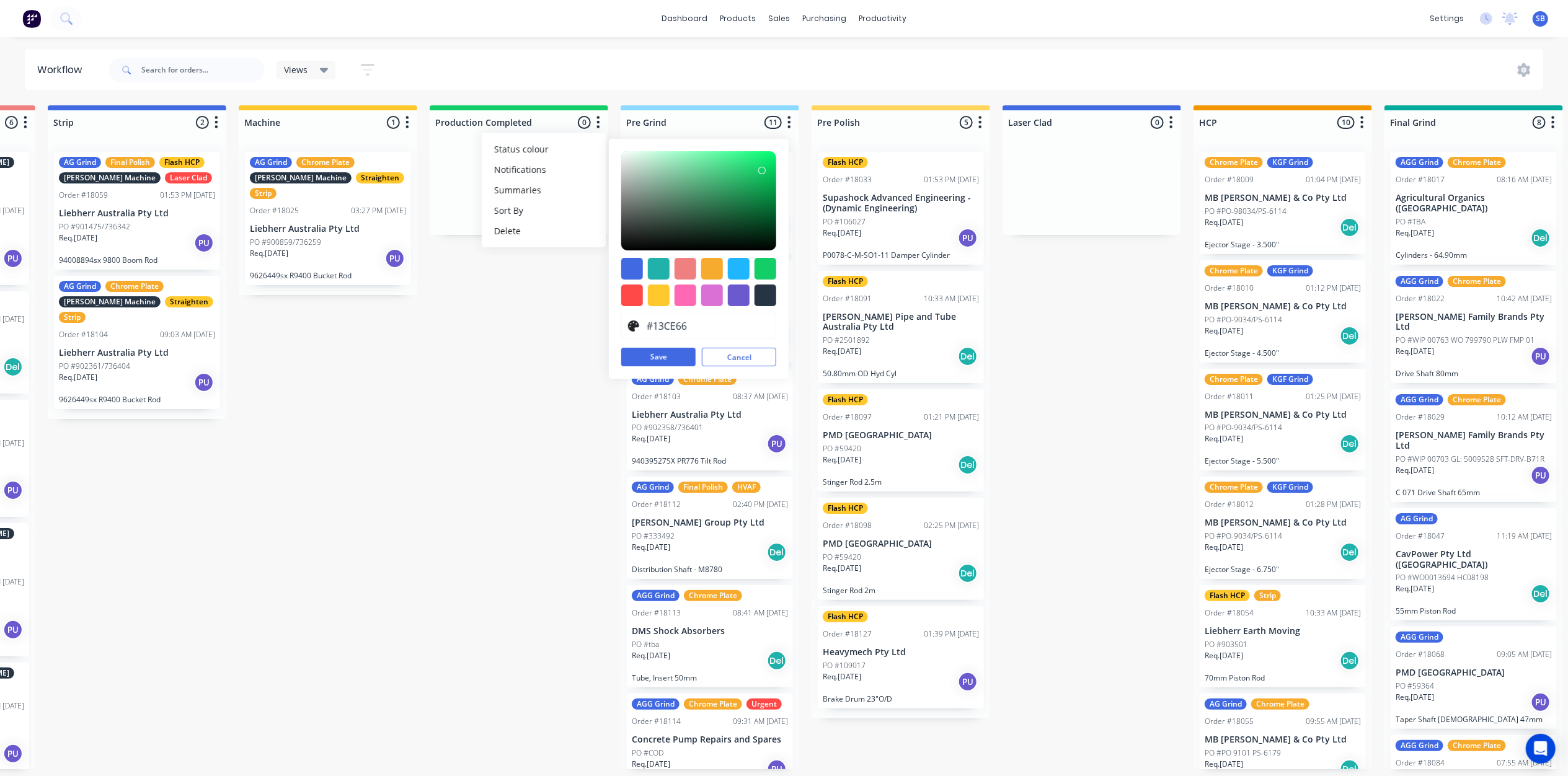
click at [506, 384] on div "Submitted 0 Status colour #273444 hex #273444 Save Cancel Summaries Total order…" at bounding box center [1102, 437] width 3326 height 664
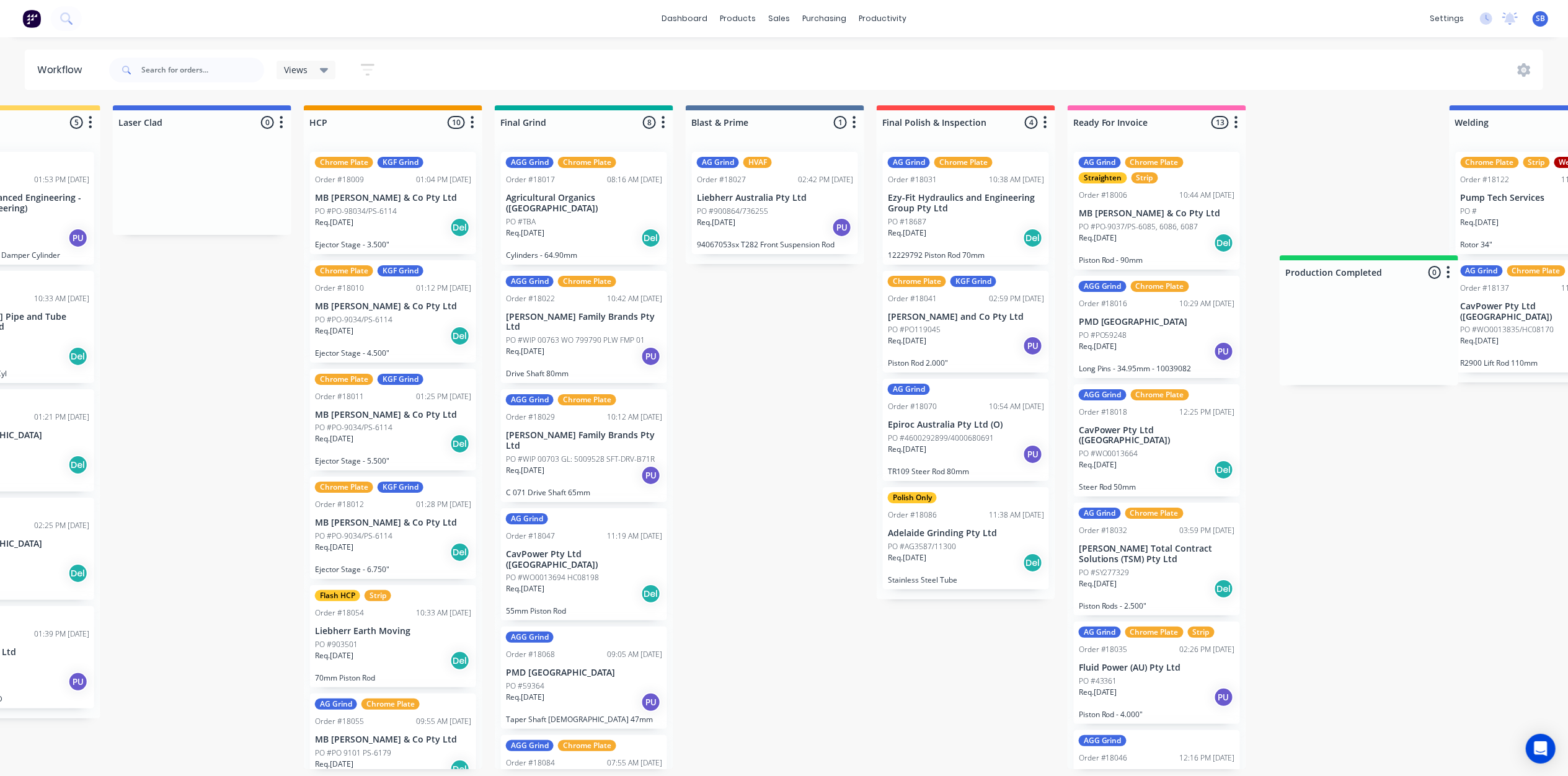
scroll to position [0, 1282]
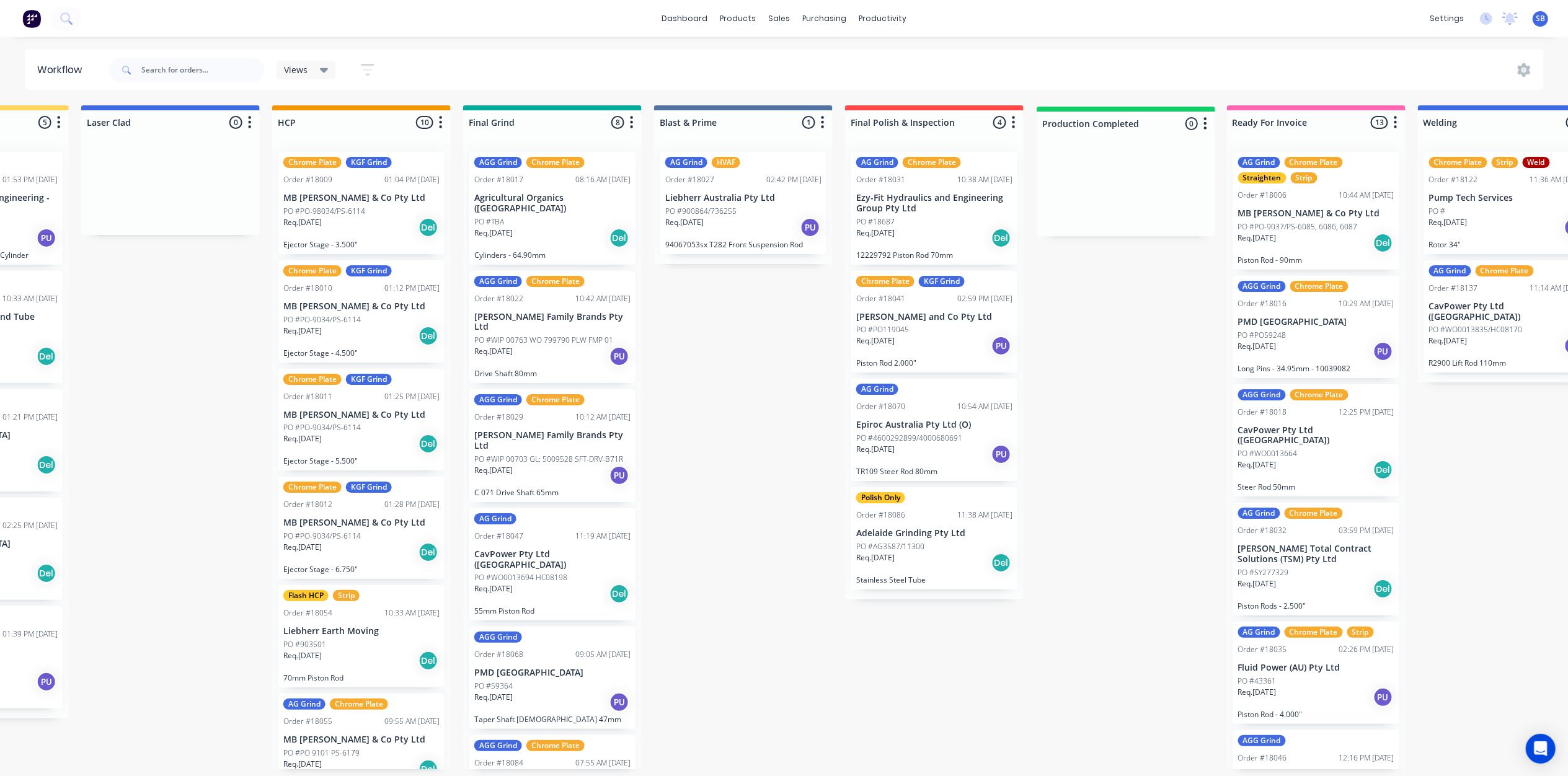
drag, startPoint x: 561, startPoint y: 123, endPoint x: 1170, endPoint y: 128, distance: 609.0
click at [1170, 128] on div "Submitted 0 Status colour #273444 hex #273444 Save Cancel Summaries Total order…" at bounding box center [372, 437] width 3326 height 664
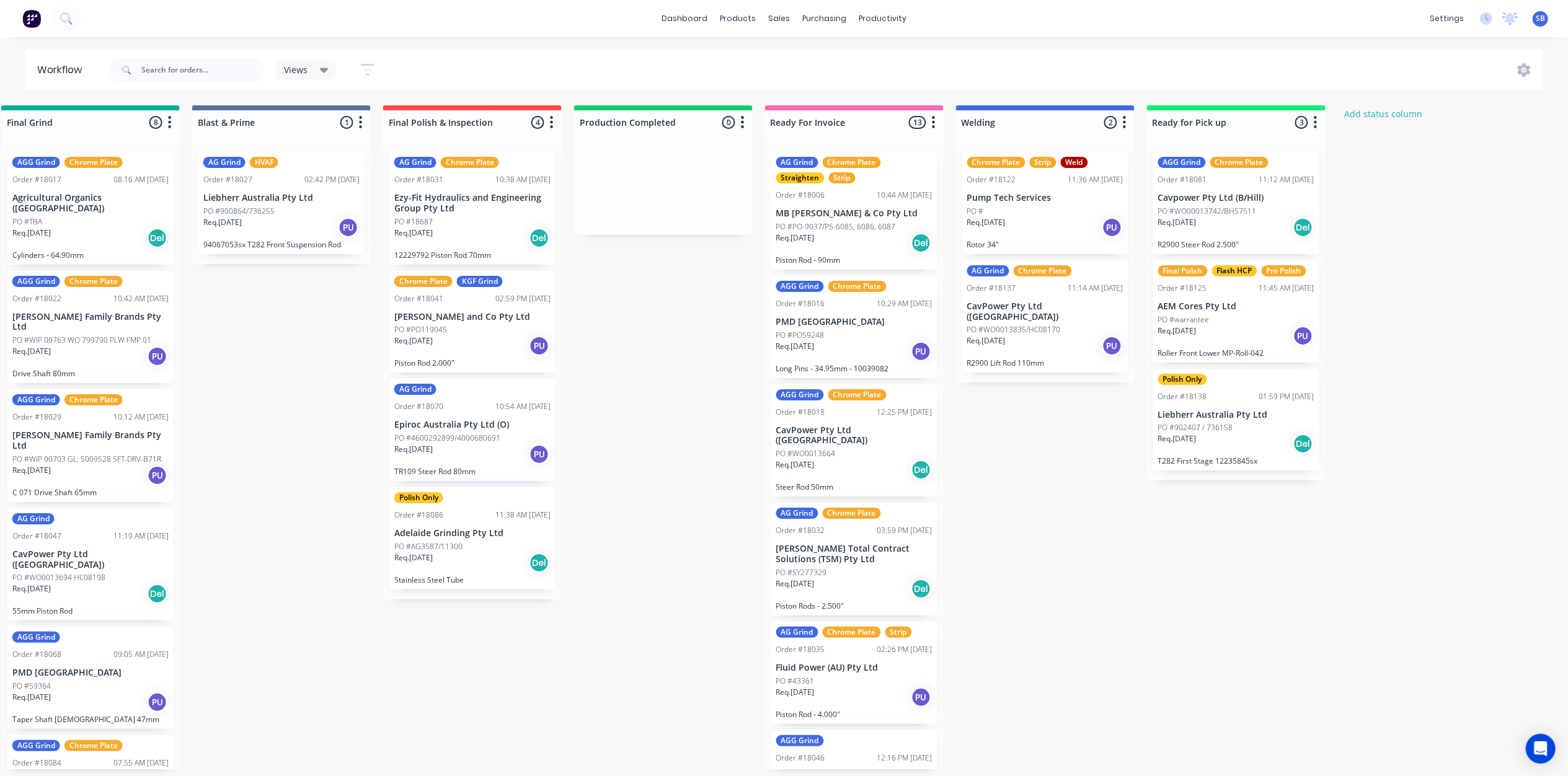
scroll to position [0, 1758]
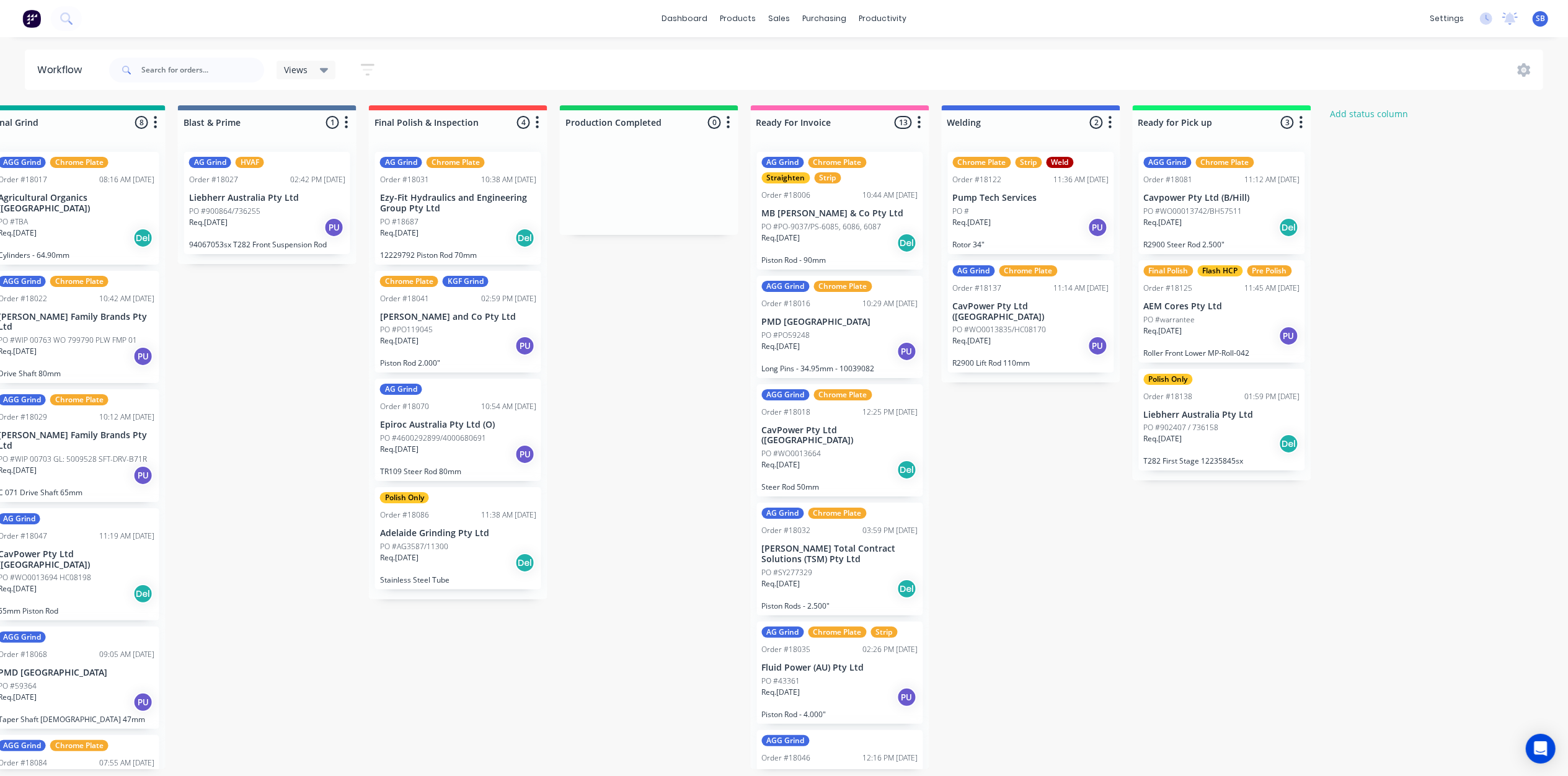
click at [1031, 206] on div "PO #" at bounding box center [1031, 210] width 156 height 11
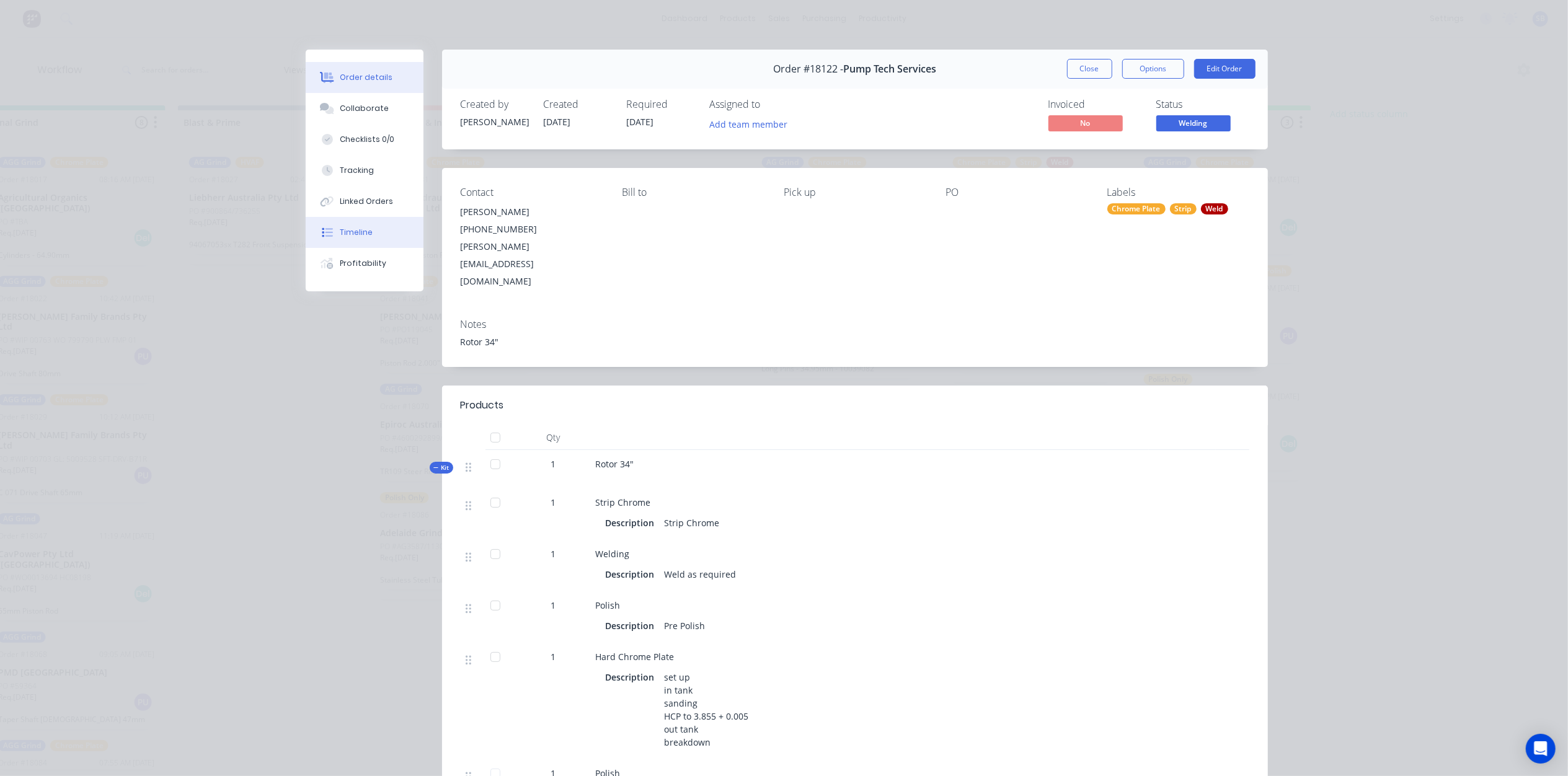
click at [367, 231] on button "Timeline" at bounding box center [364, 232] width 118 height 31
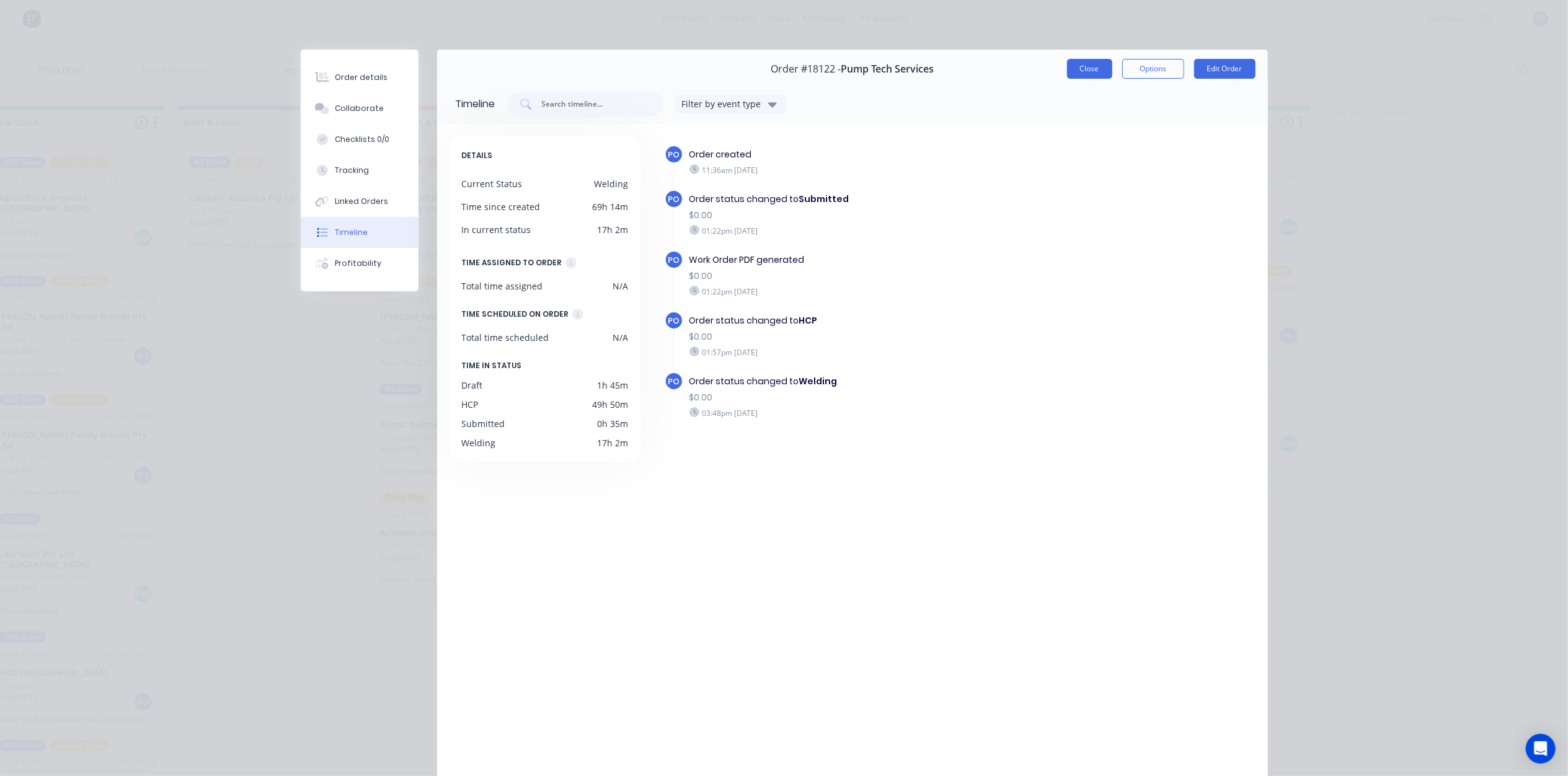
click at [1083, 71] on button "Close" at bounding box center [1089, 69] width 45 height 20
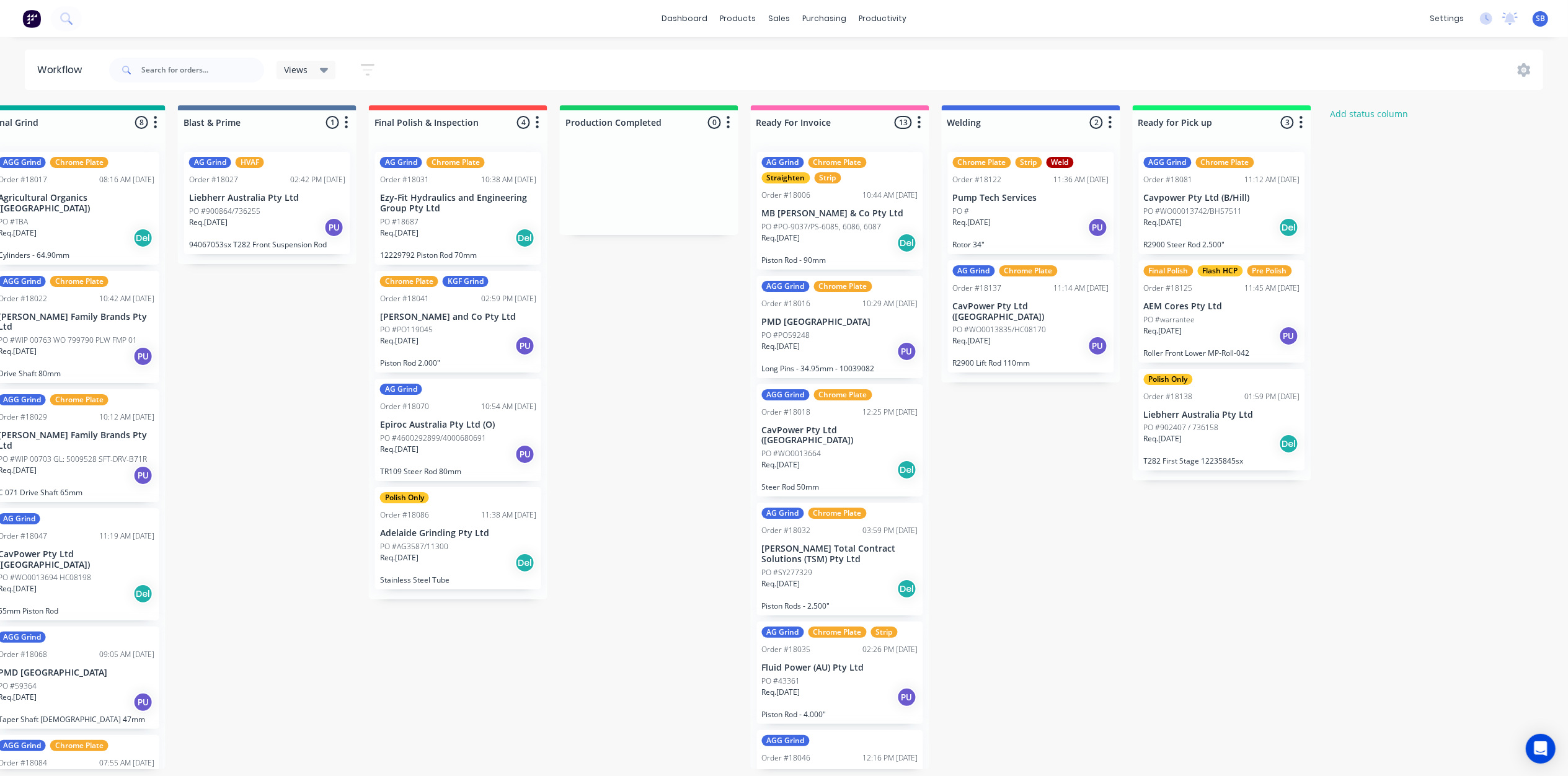
click at [1015, 208] on div "PO #" at bounding box center [1031, 210] width 156 height 11
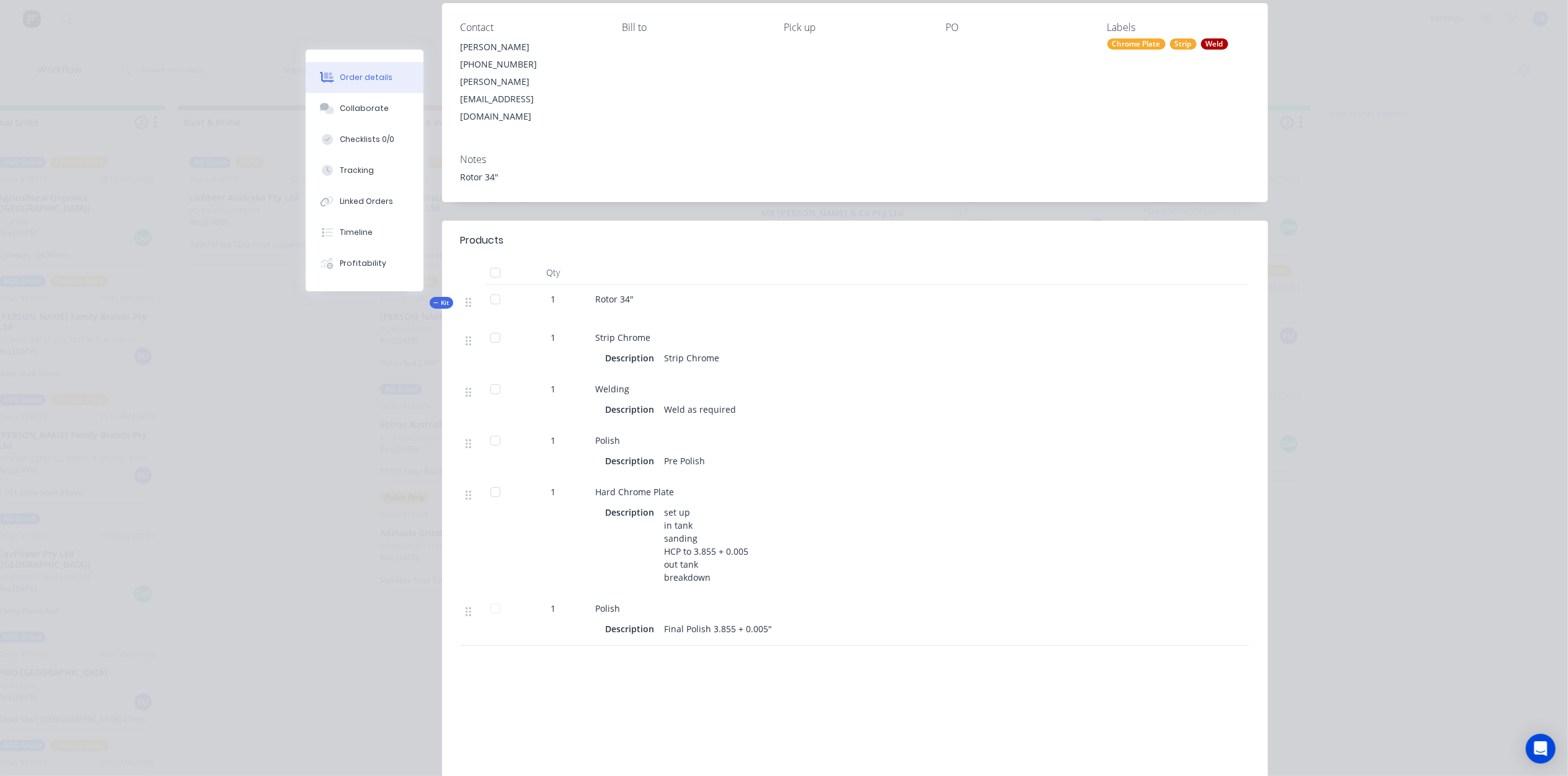
scroll to position [0, 0]
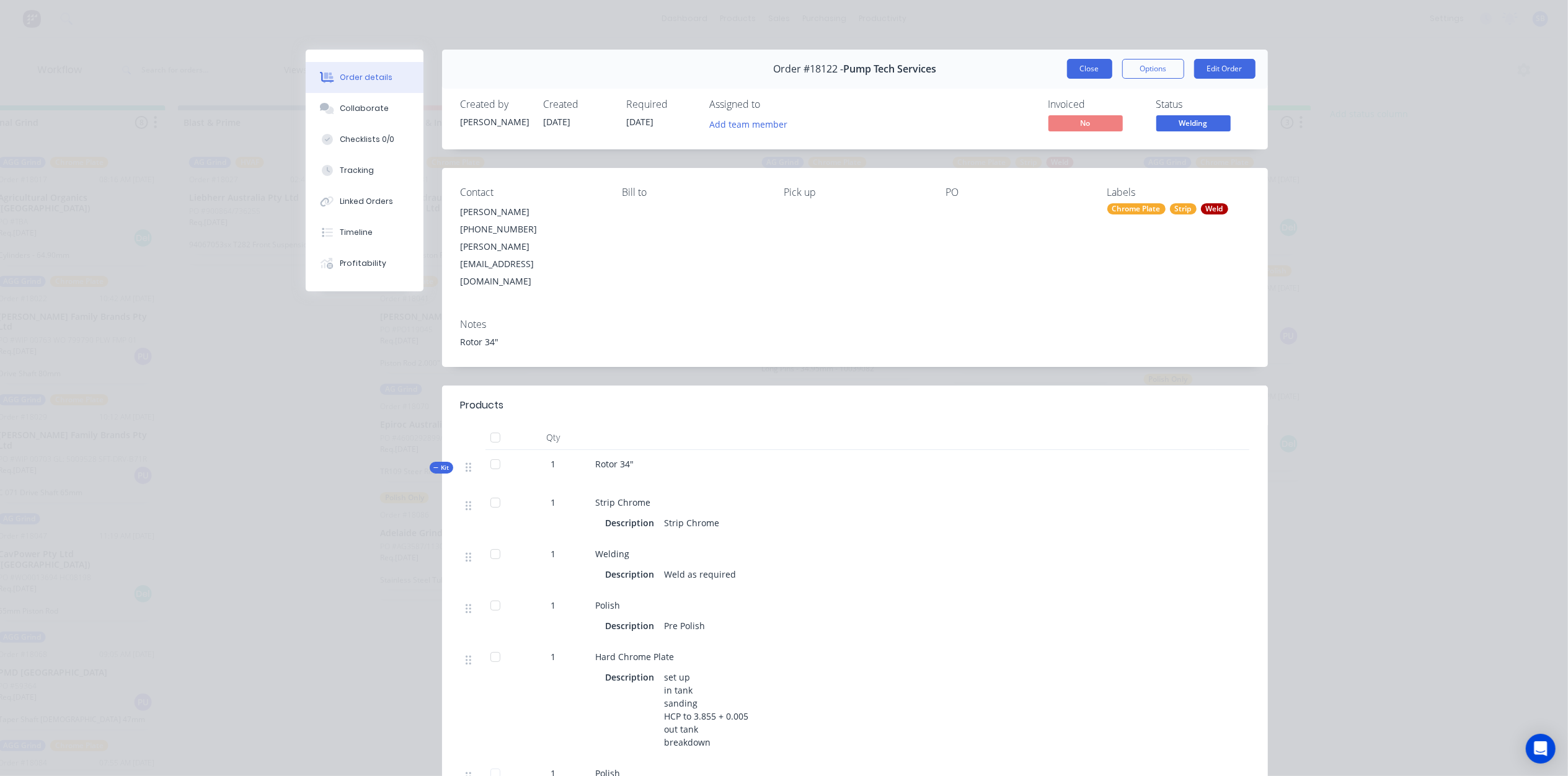
click at [1087, 70] on button "Close" at bounding box center [1089, 69] width 45 height 20
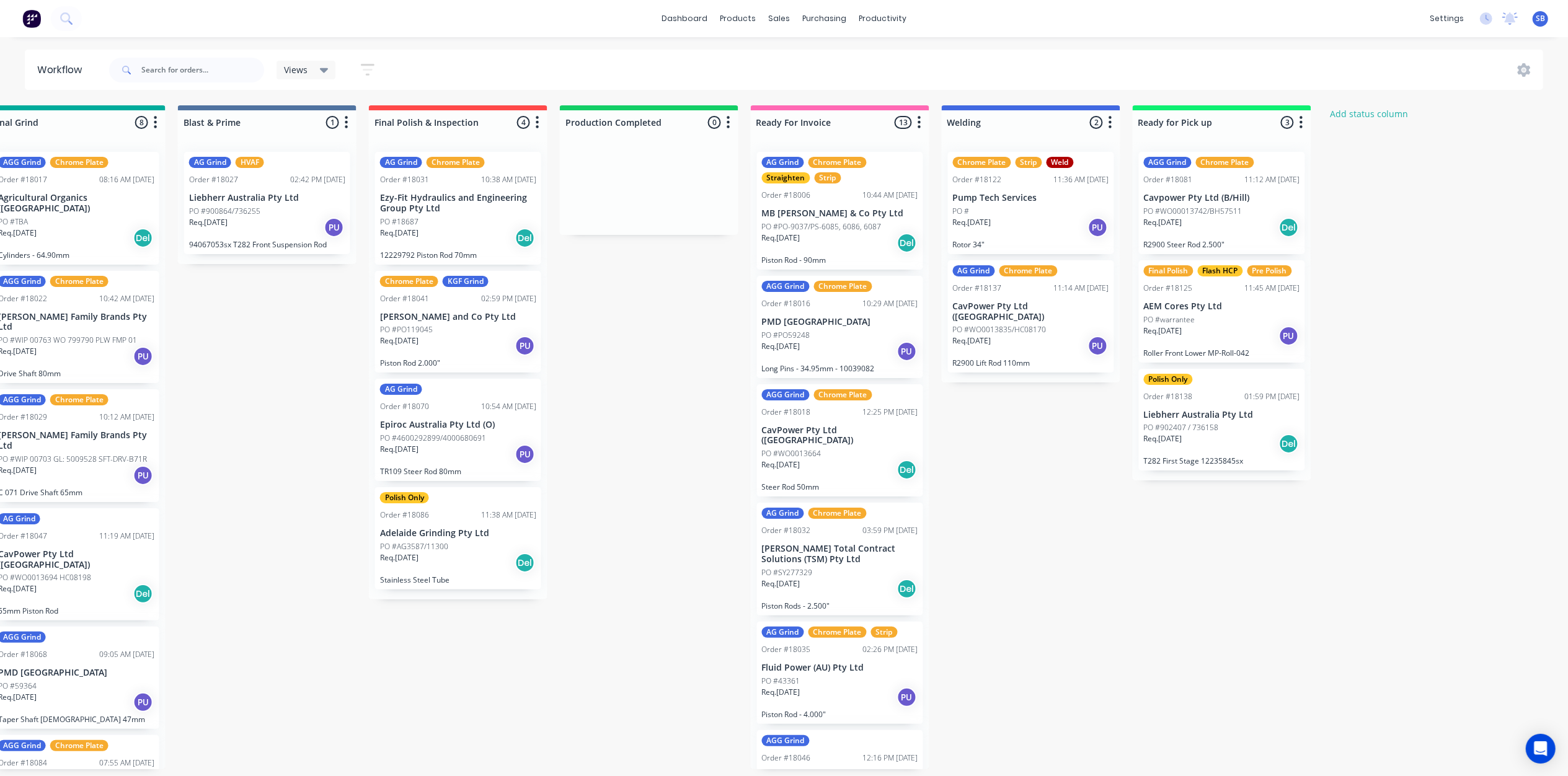
drag, startPoint x: 1064, startPoint y: 104, endPoint x: 1069, endPoint y: 120, distance: 16.8
click at [1069, 124] on div "Welding 2 Status colour #4169E1 hex #4169E1 Save Cancel Notifications Email SMS…" at bounding box center [1031, 119] width 179 height 29
drag, startPoint x: 1082, startPoint y: 118, endPoint x: 1076, endPoint y: 137, distance: 19.9
click at [1076, 137] on div "Welding 2 Status colour #4169E1 hex #4169E1 Save Cancel Notifications Email SMS…" at bounding box center [1031, 244] width 179 height 277
drag, startPoint x: 1076, startPoint y: 137, endPoint x: 1060, endPoint y: 109, distance: 32.2
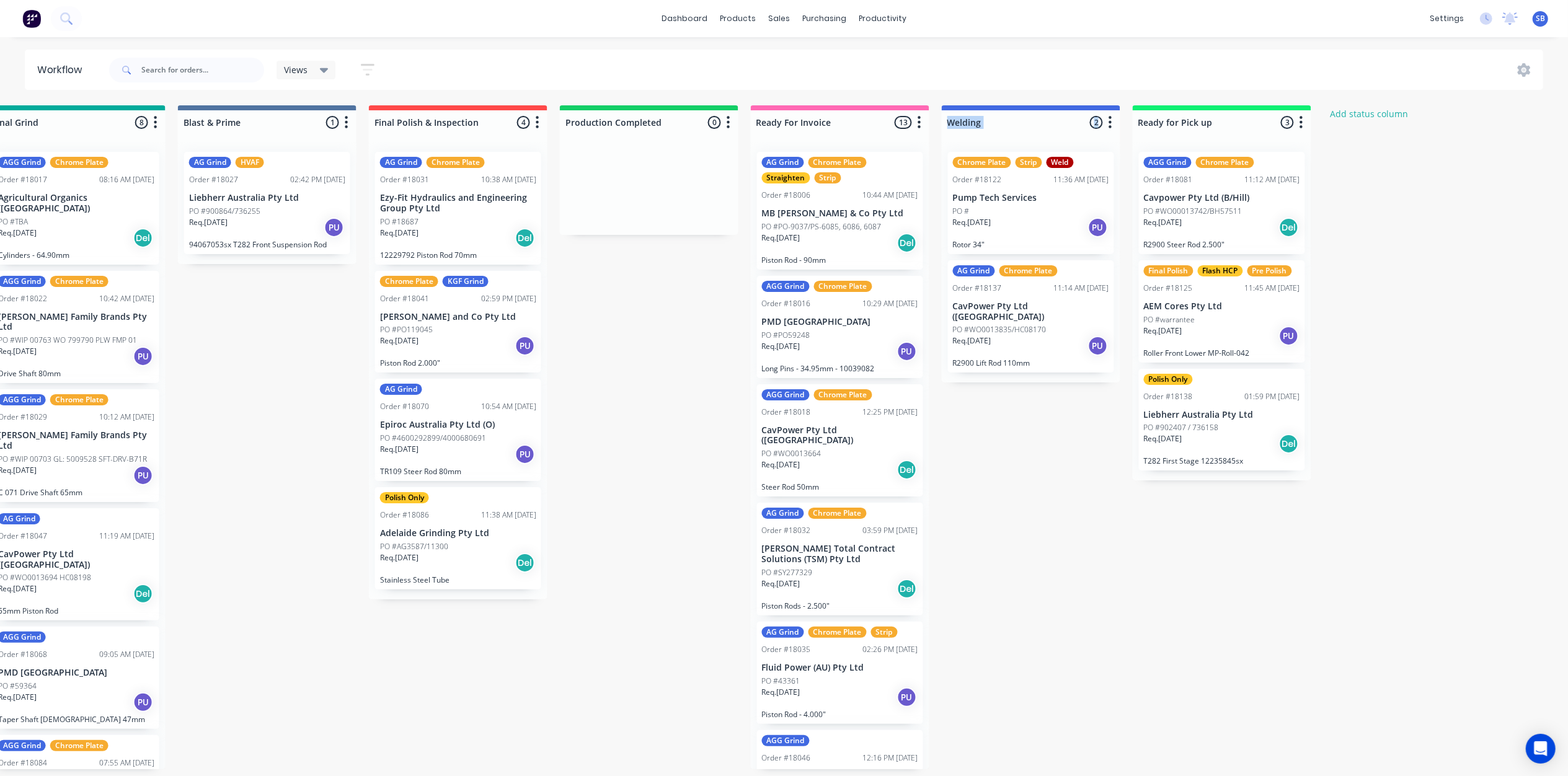
click at [1060, 109] on div "Welding 2 Status colour #4169E1 hex #4169E1 Save Cancel Notifications Email SMS…" at bounding box center [1031, 119] width 179 height 29
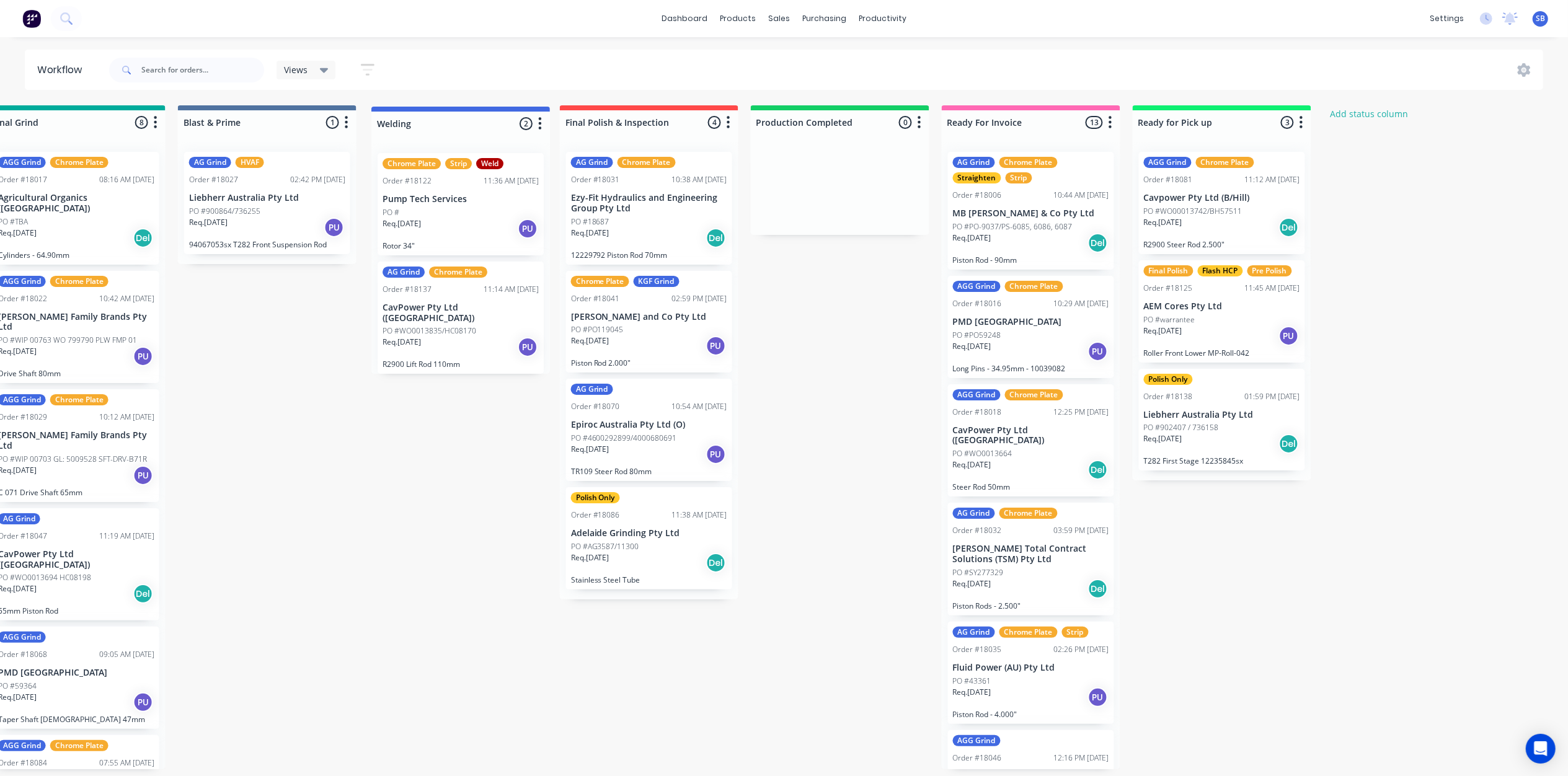
drag, startPoint x: 1087, startPoint y: 112, endPoint x: 514, endPoint y: 113, distance: 573.0
click at [635, 200] on p "Ezy-Fit Hydraulics and Engineering Group Pty Ltd" at bounding box center [649, 203] width 156 height 21
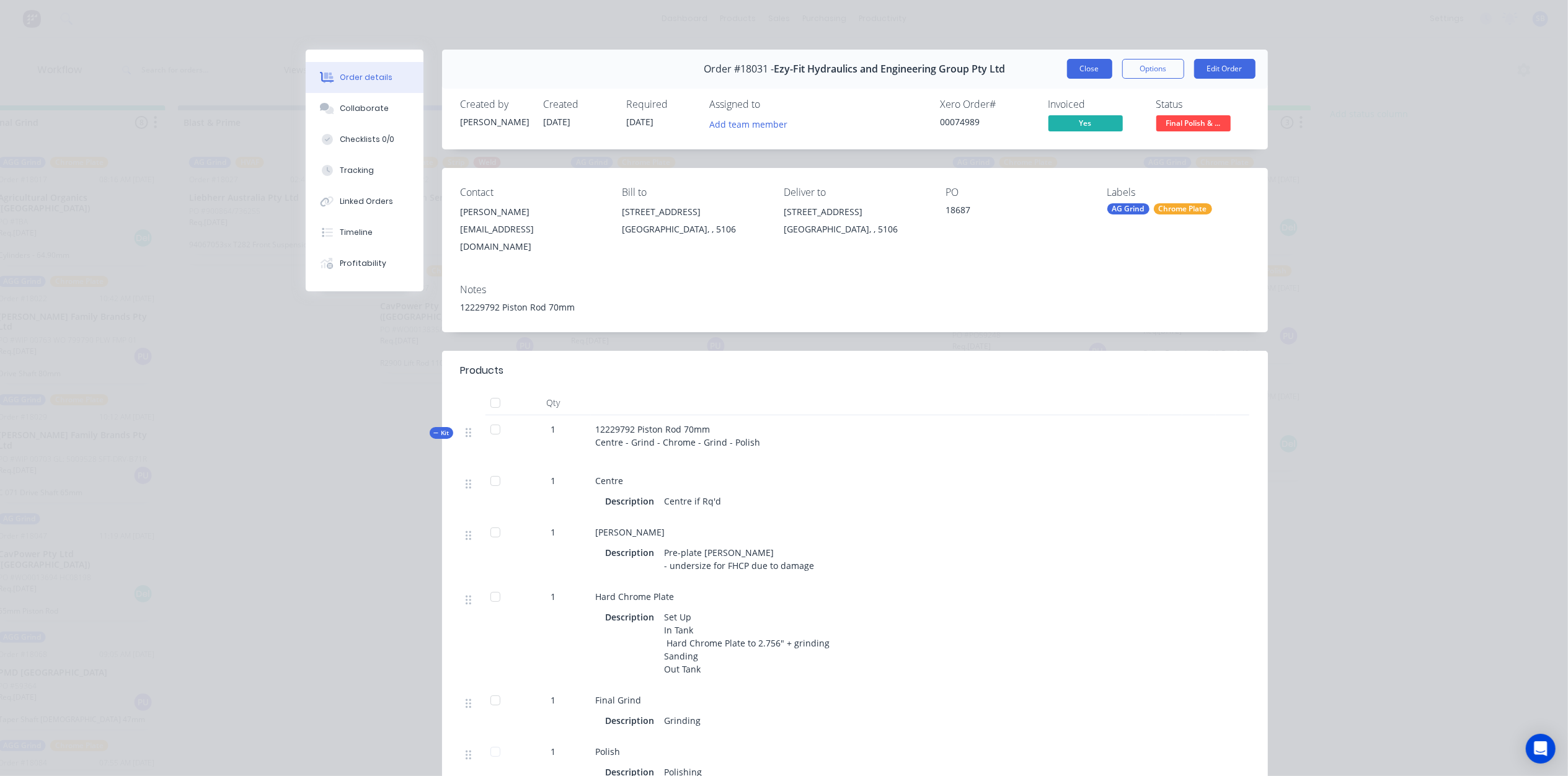
click at [1076, 72] on button "Close" at bounding box center [1089, 69] width 45 height 20
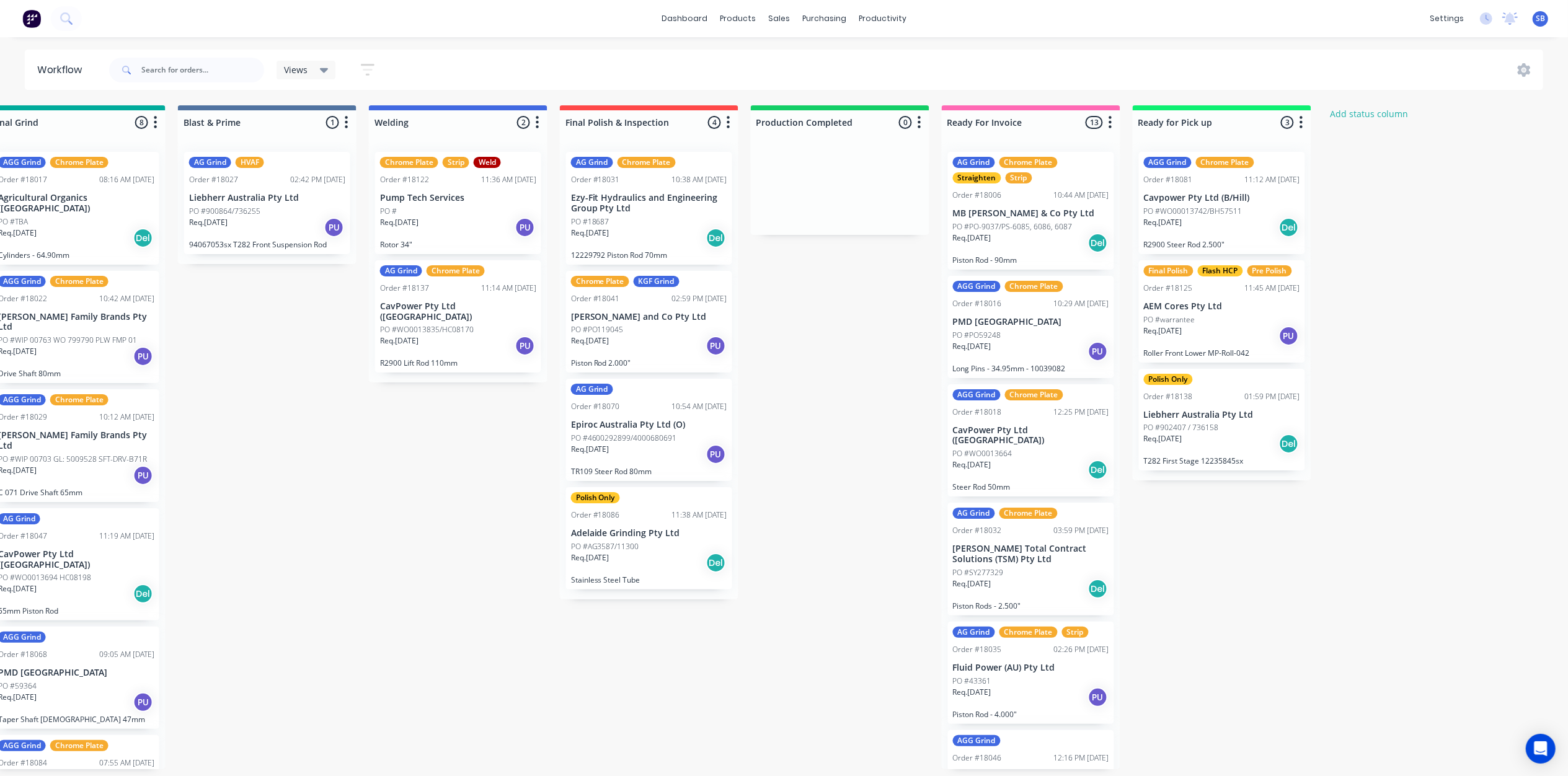
click at [653, 320] on p "BL Shipway and Co Pty Ltd" at bounding box center [649, 317] width 156 height 11
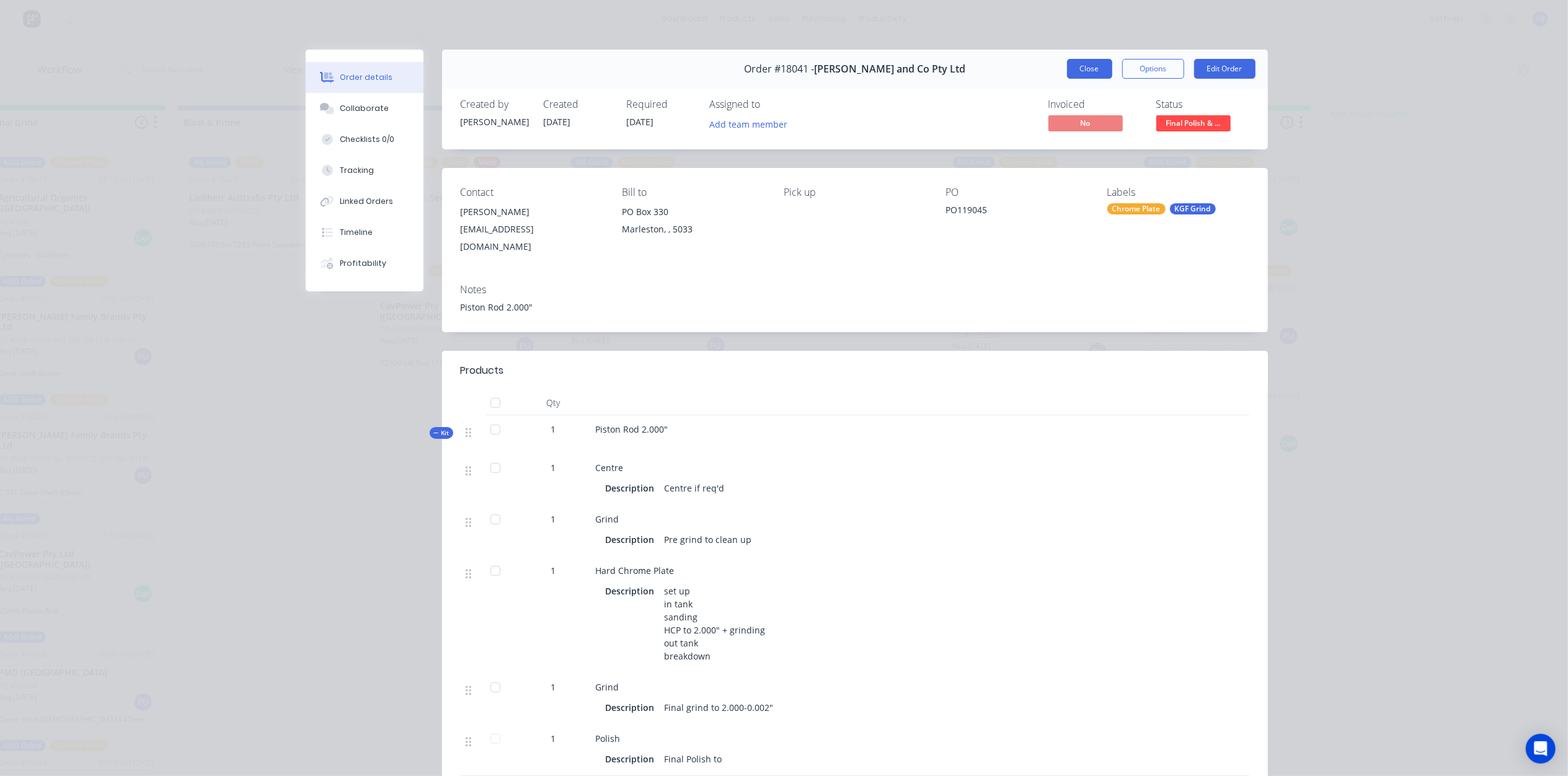
click at [1079, 68] on button "Close" at bounding box center [1089, 69] width 45 height 20
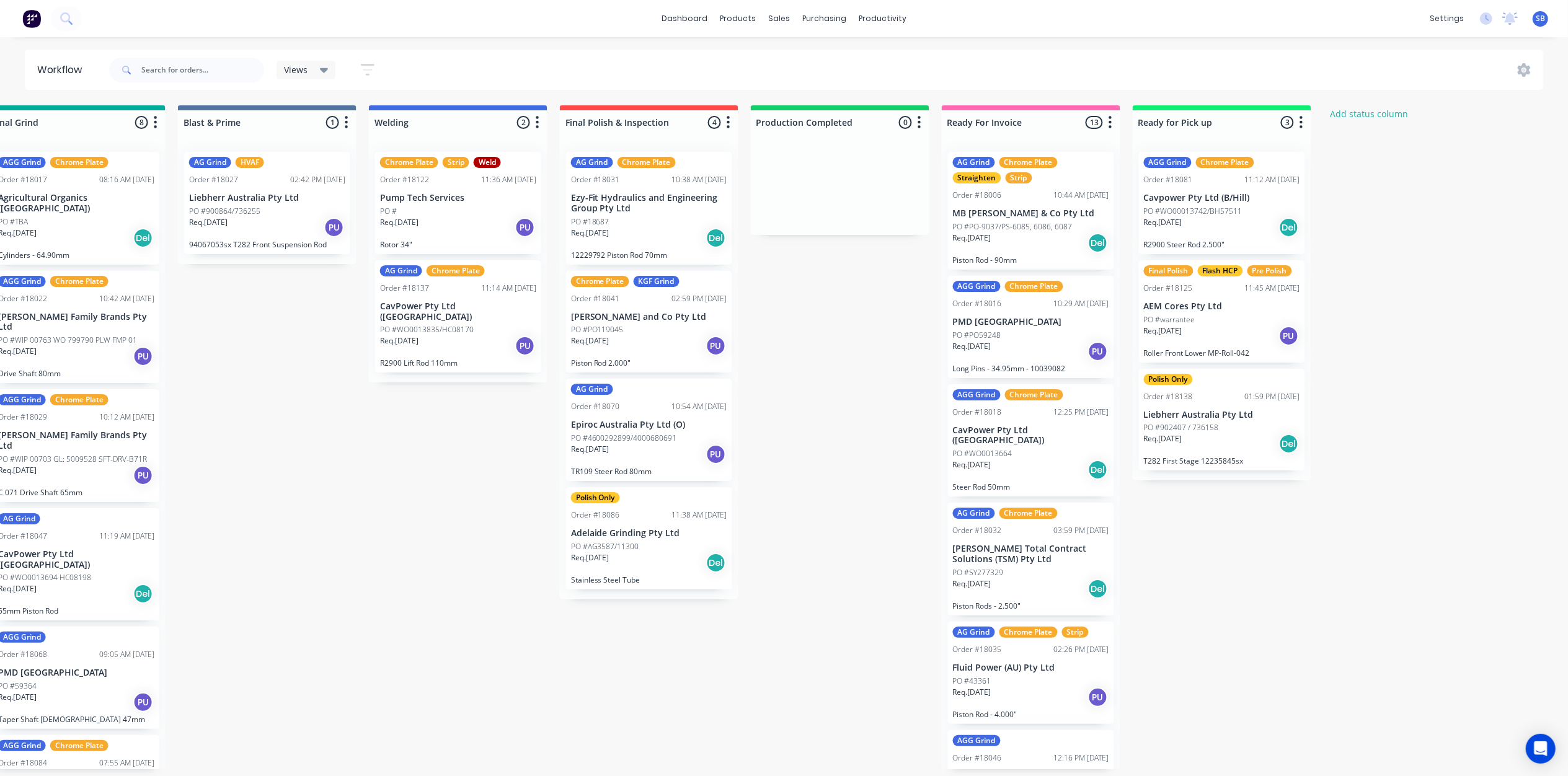
click at [641, 443] on p "PO #4600292899/4000680691" at bounding box center [624, 438] width 106 height 11
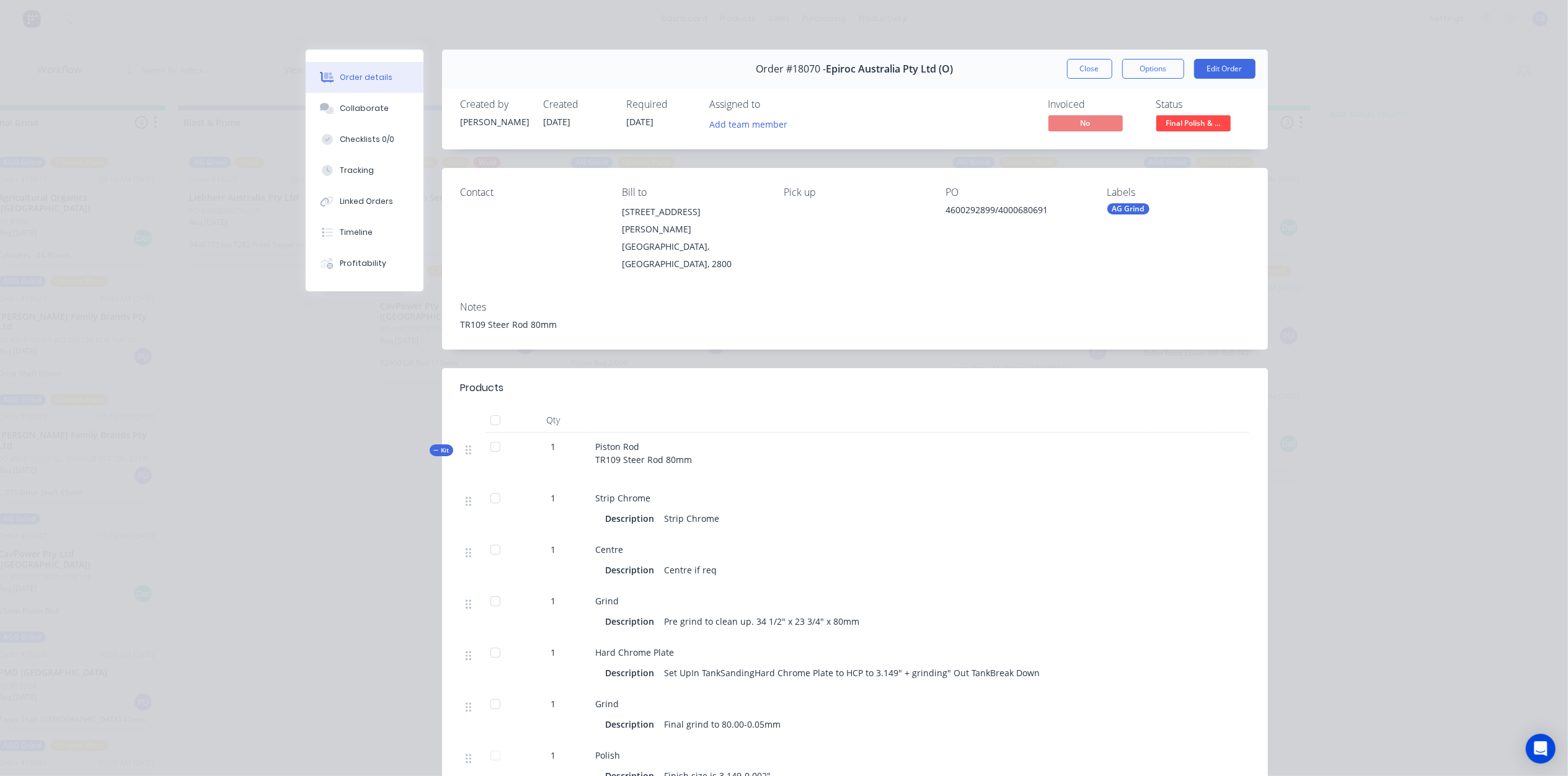
click at [1073, 66] on button "Close" at bounding box center [1089, 69] width 45 height 20
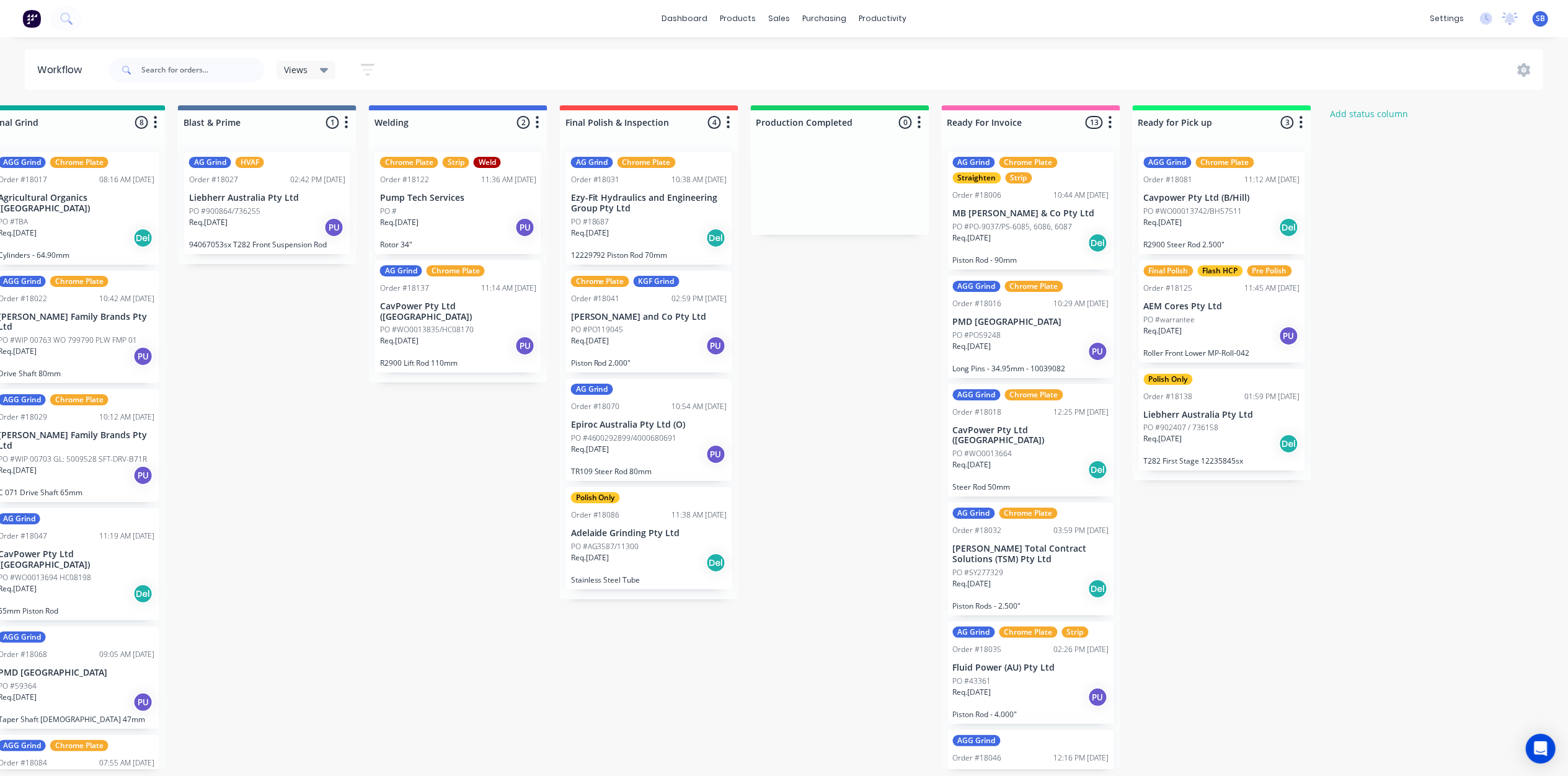
click at [651, 537] on p "Adelaide Grinding Pty Ltd" at bounding box center [649, 533] width 156 height 11
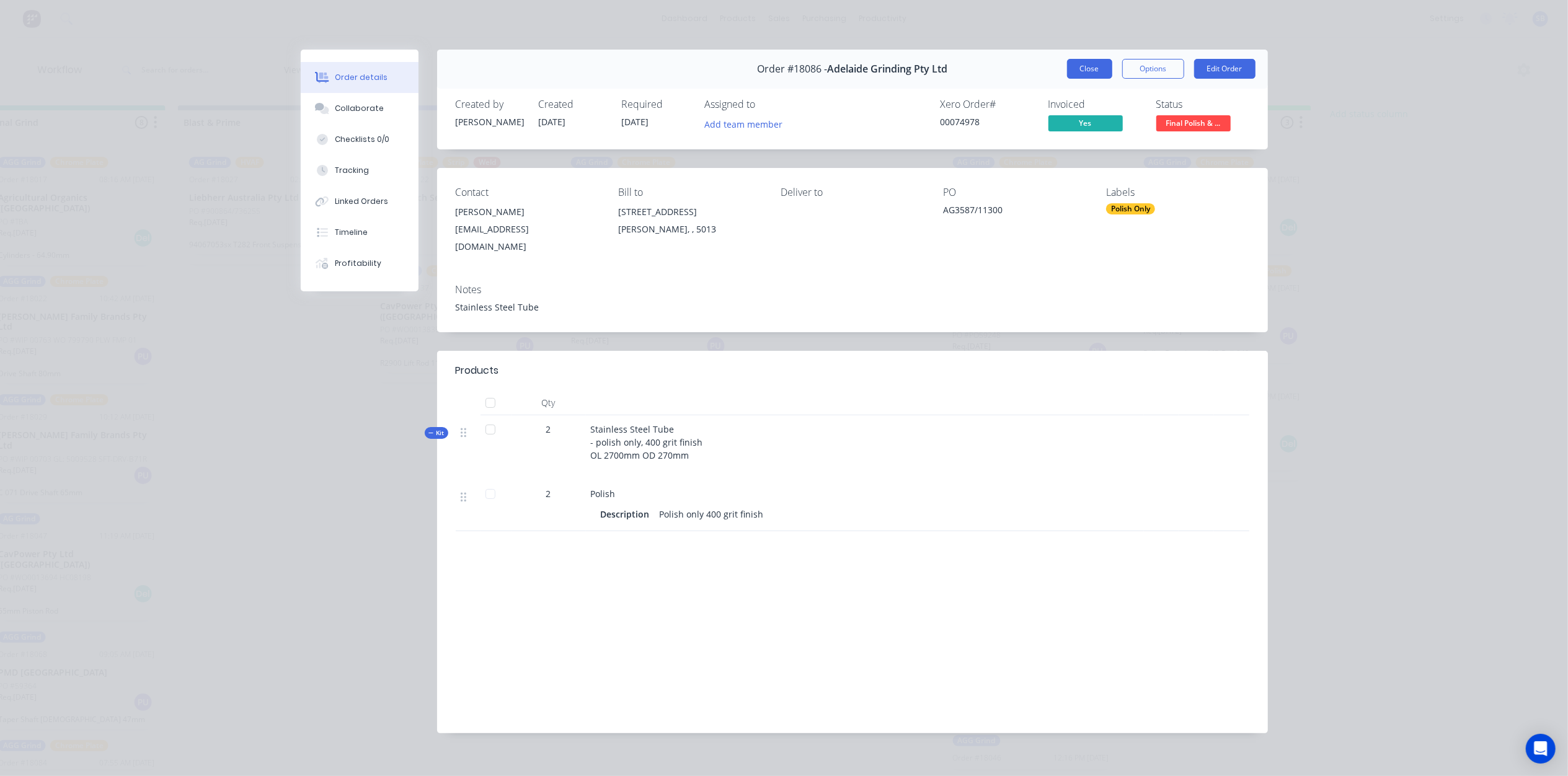
click at [1084, 74] on button "Close" at bounding box center [1089, 69] width 45 height 20
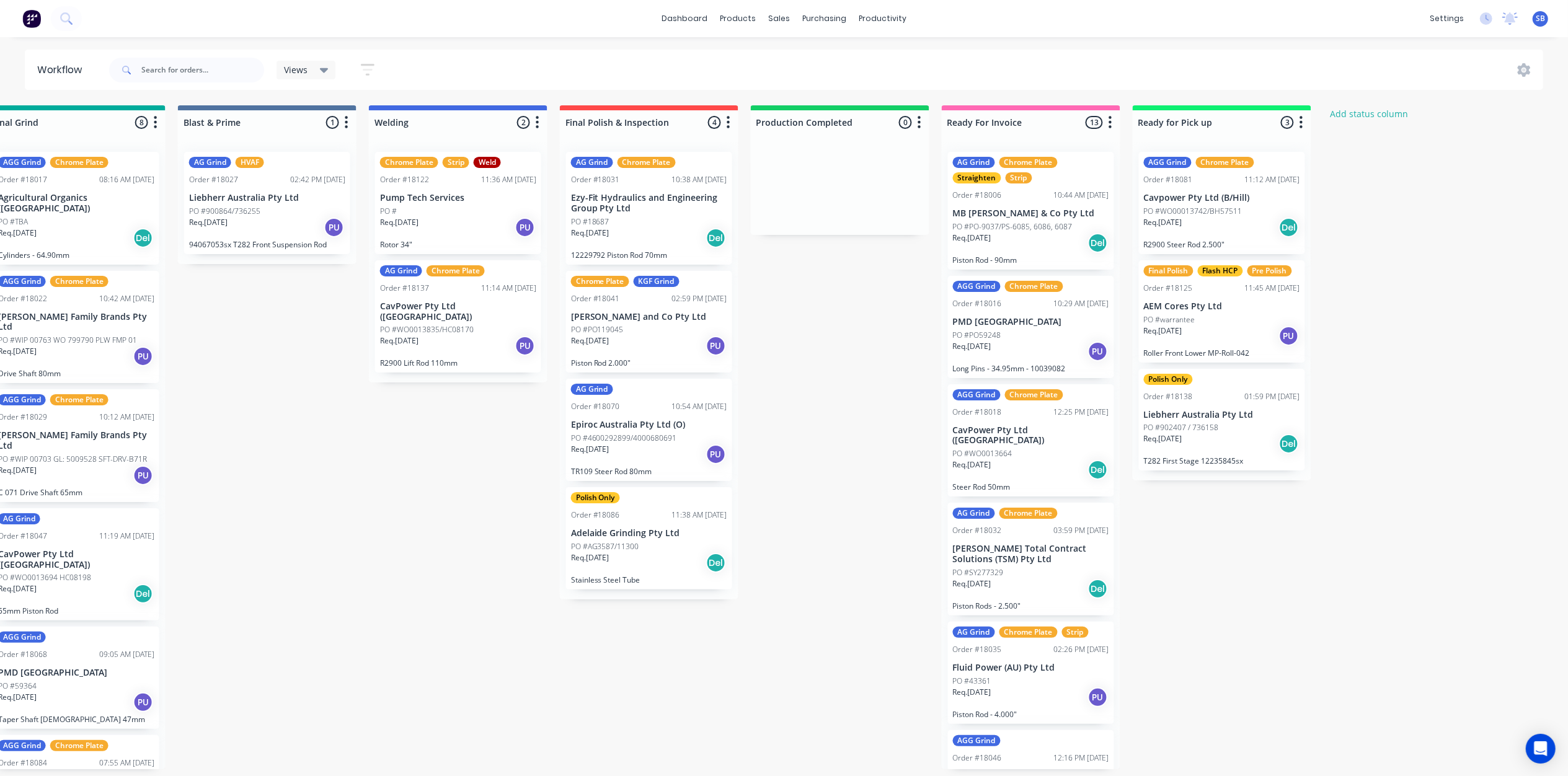
click at [456, 205] on div "Chrome Plate Strip Weld Order #18122 11:36 AM 08/09/25 Pump Tech Services PO # …" at bounding box center [458, 203] width 166 height 102
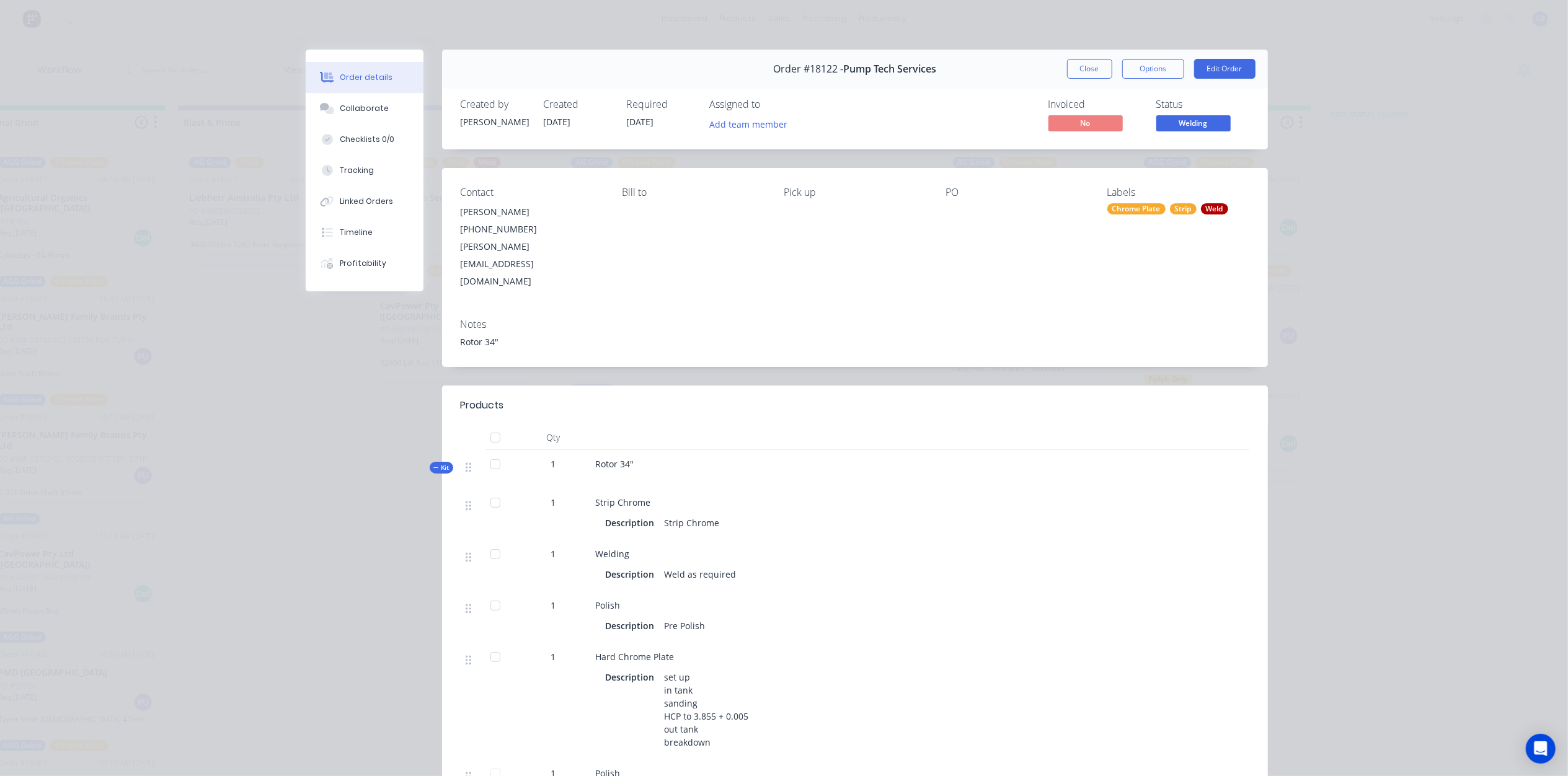
click at [1080, 68] on button "Close" at bounding box center [1089, 69] width 45 height 20
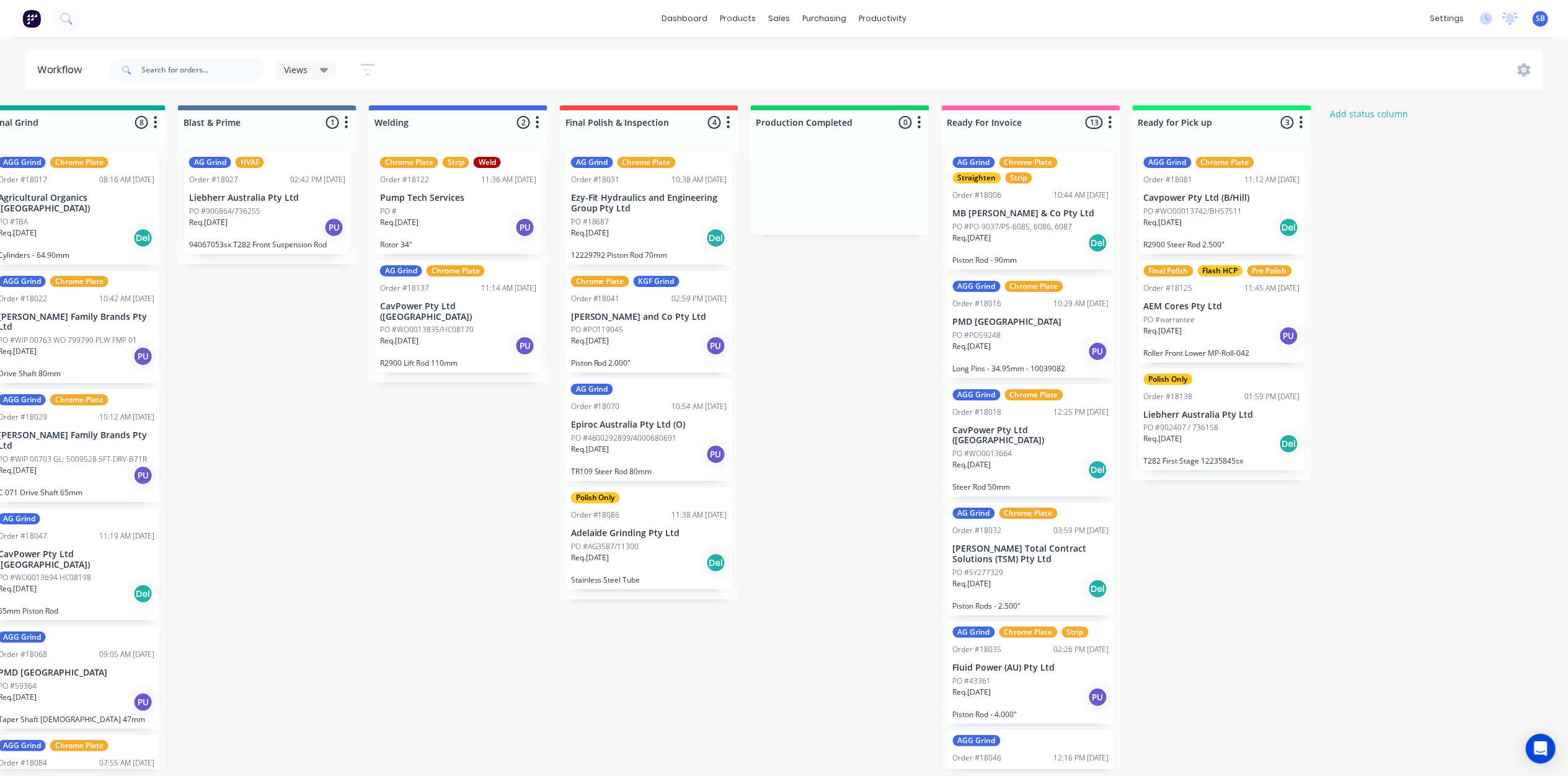
click at [465, 324] on p "PO #WO0013835/HC08170" at bounding box center [427, 329] width 94 height 11
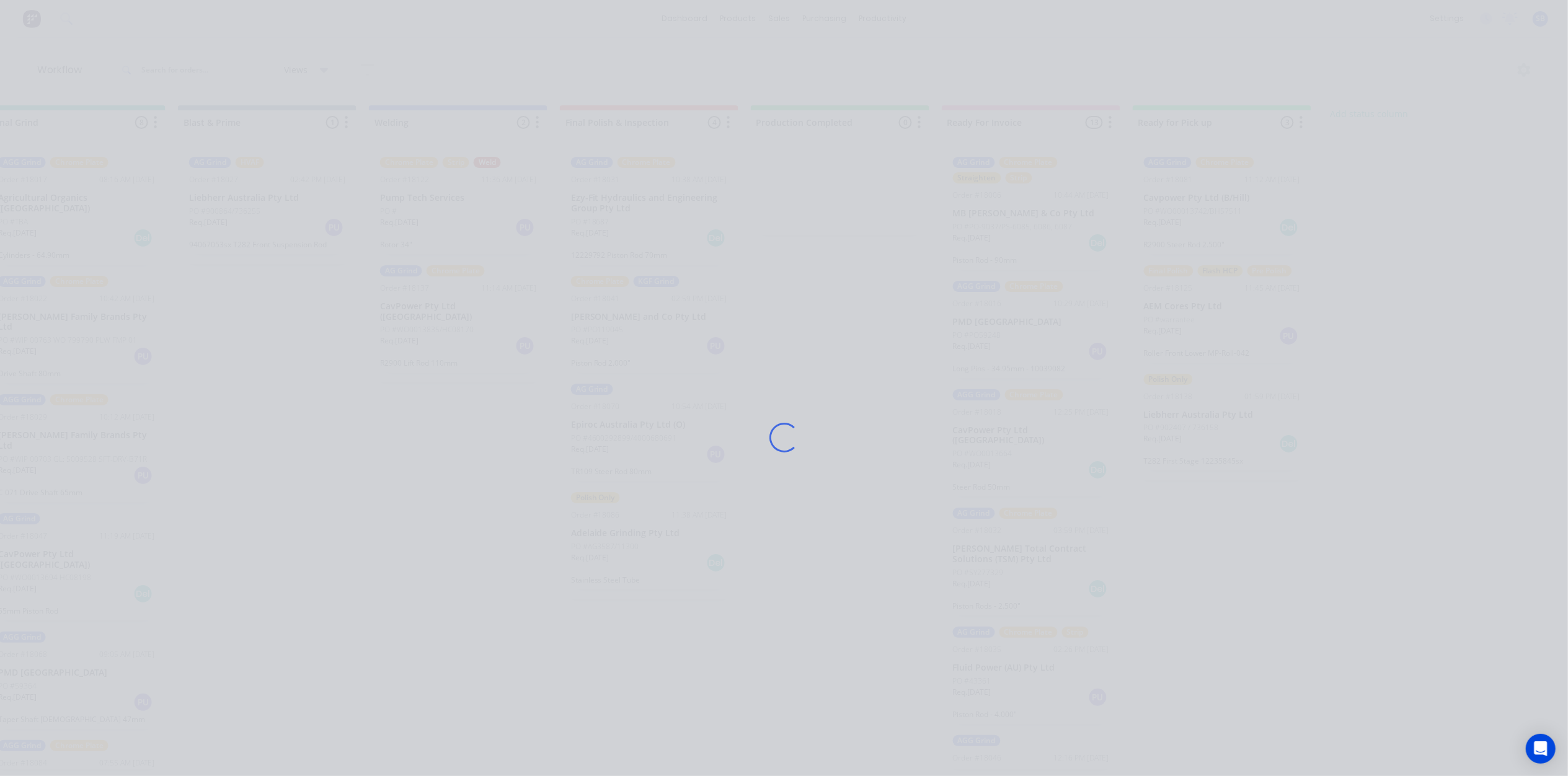
click at [465, 318] on div "Loading..." at bounding box center [784, 437] width 992 height 776
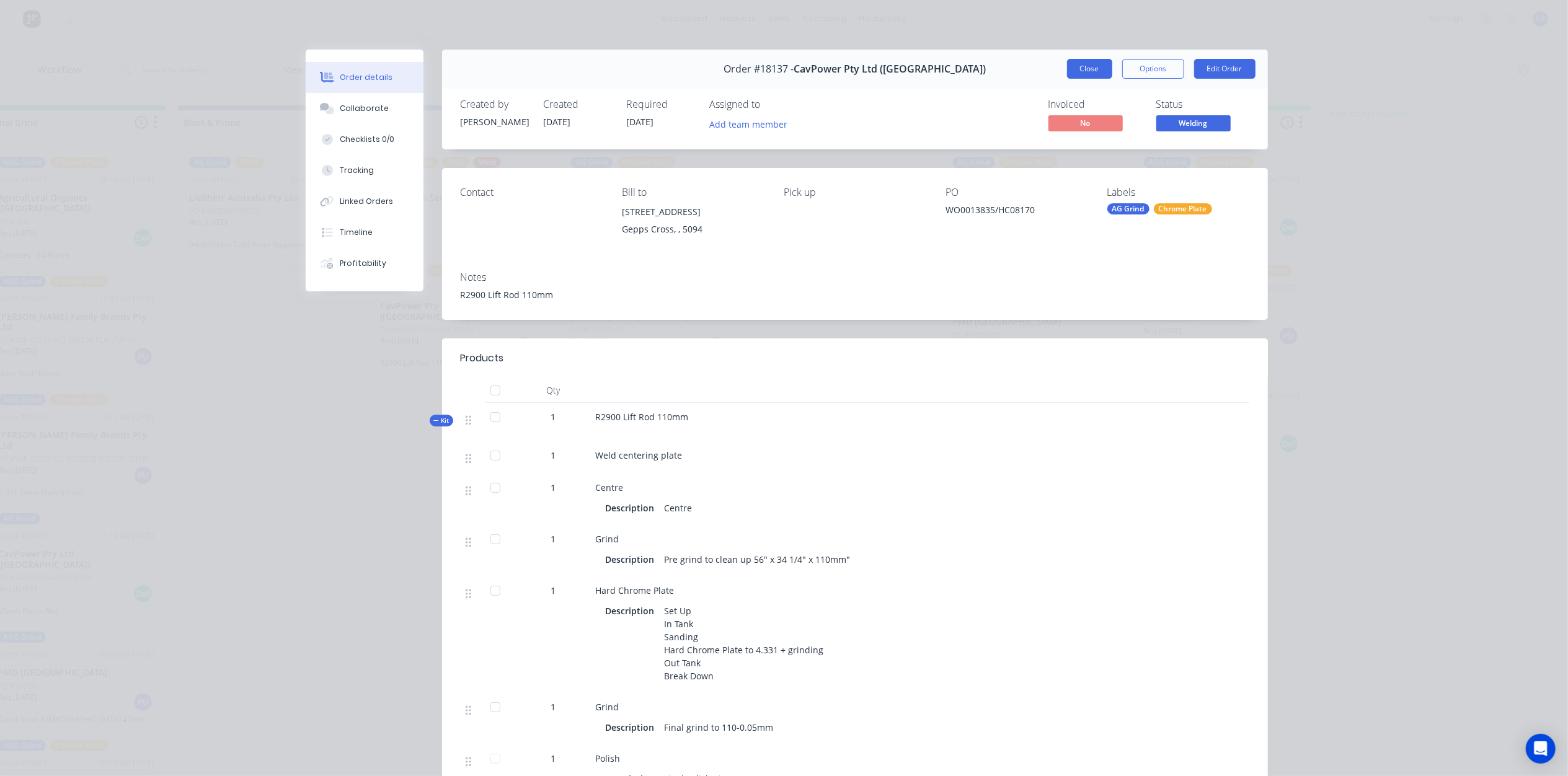
click at [1083, 70] on button "Close" at bounding box center [1089, 69] width 45 height 20
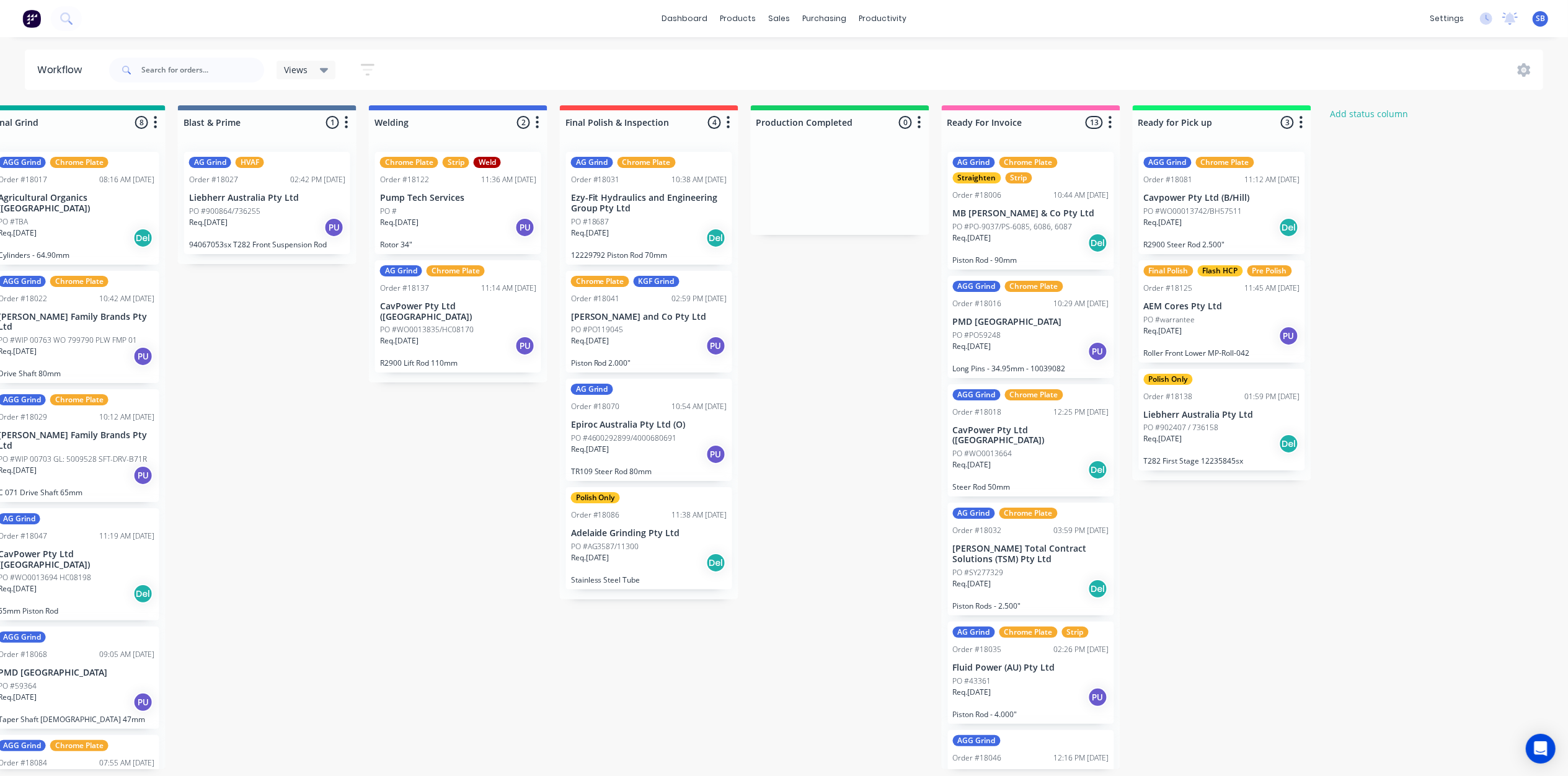
click at [256, 210] on p "PO #900864/736255" at bounding box center [224, 210] width 71 height 11
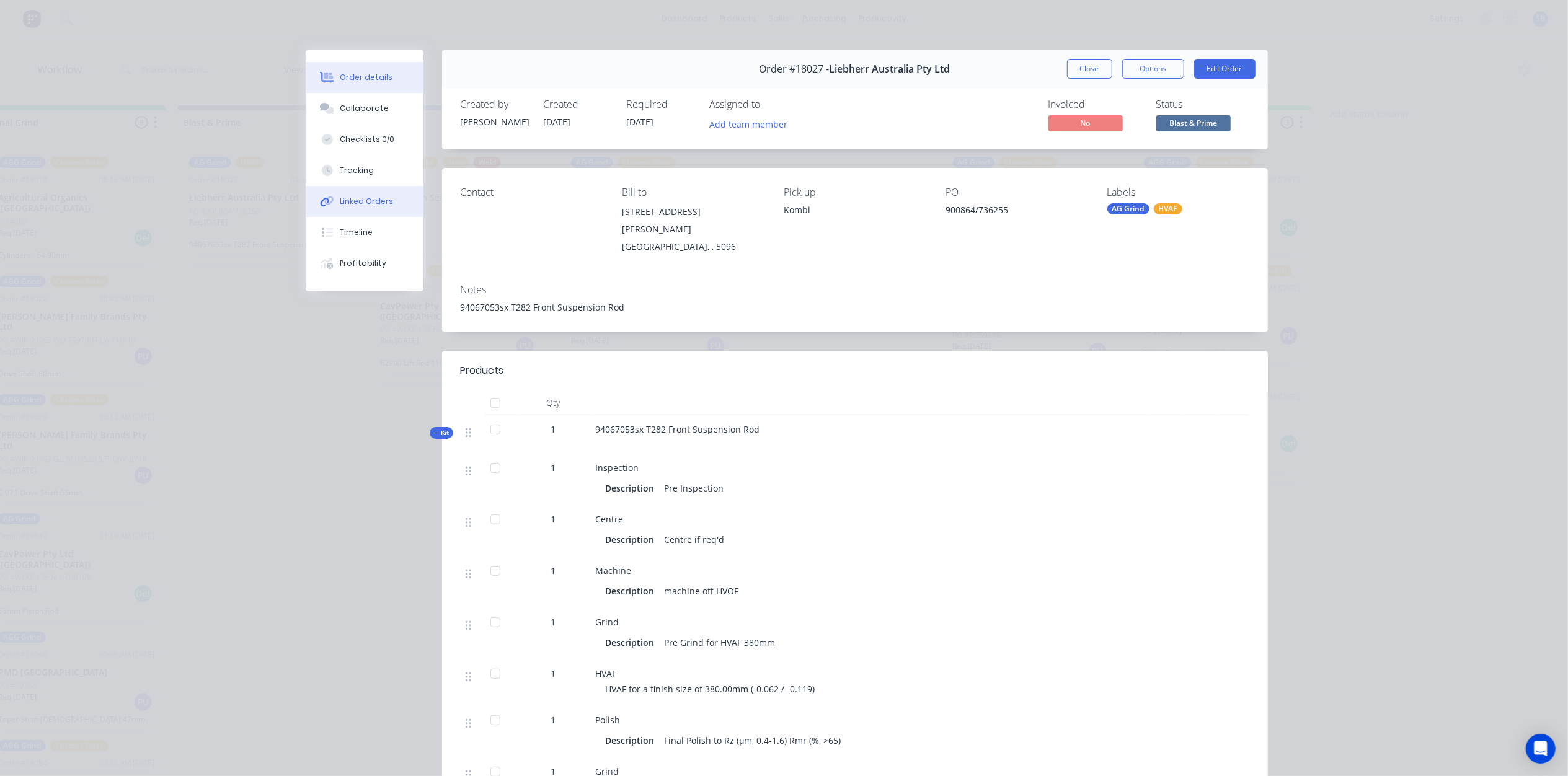
click at [372, 195] on button "Linked Orders" at bounding box center [364, 201] width 118 height 31
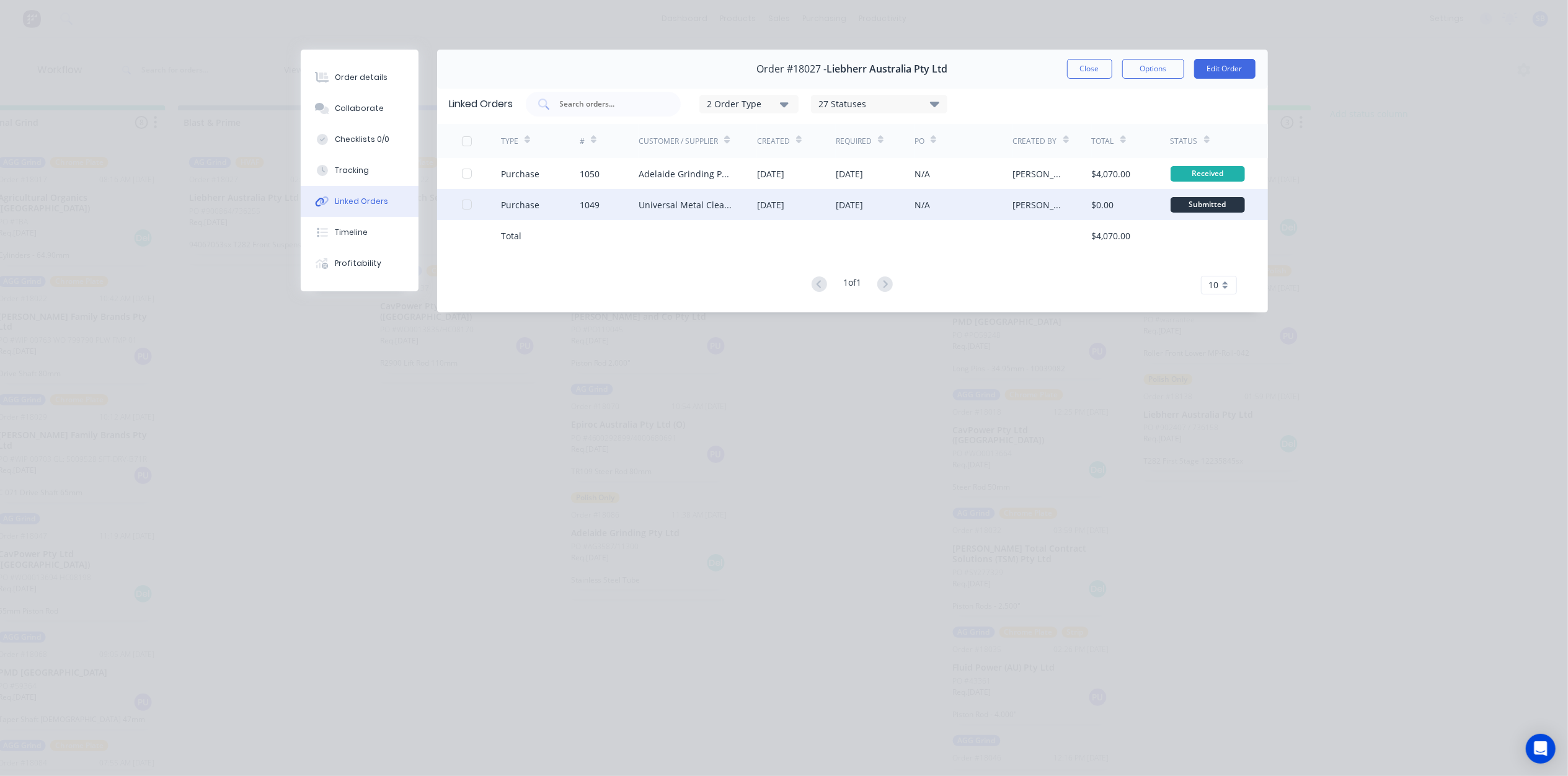
click at [672, 200] on div "Universal Metal Cleaners Pty Ltd" at bounding box center [685, 205] width 94 height 13
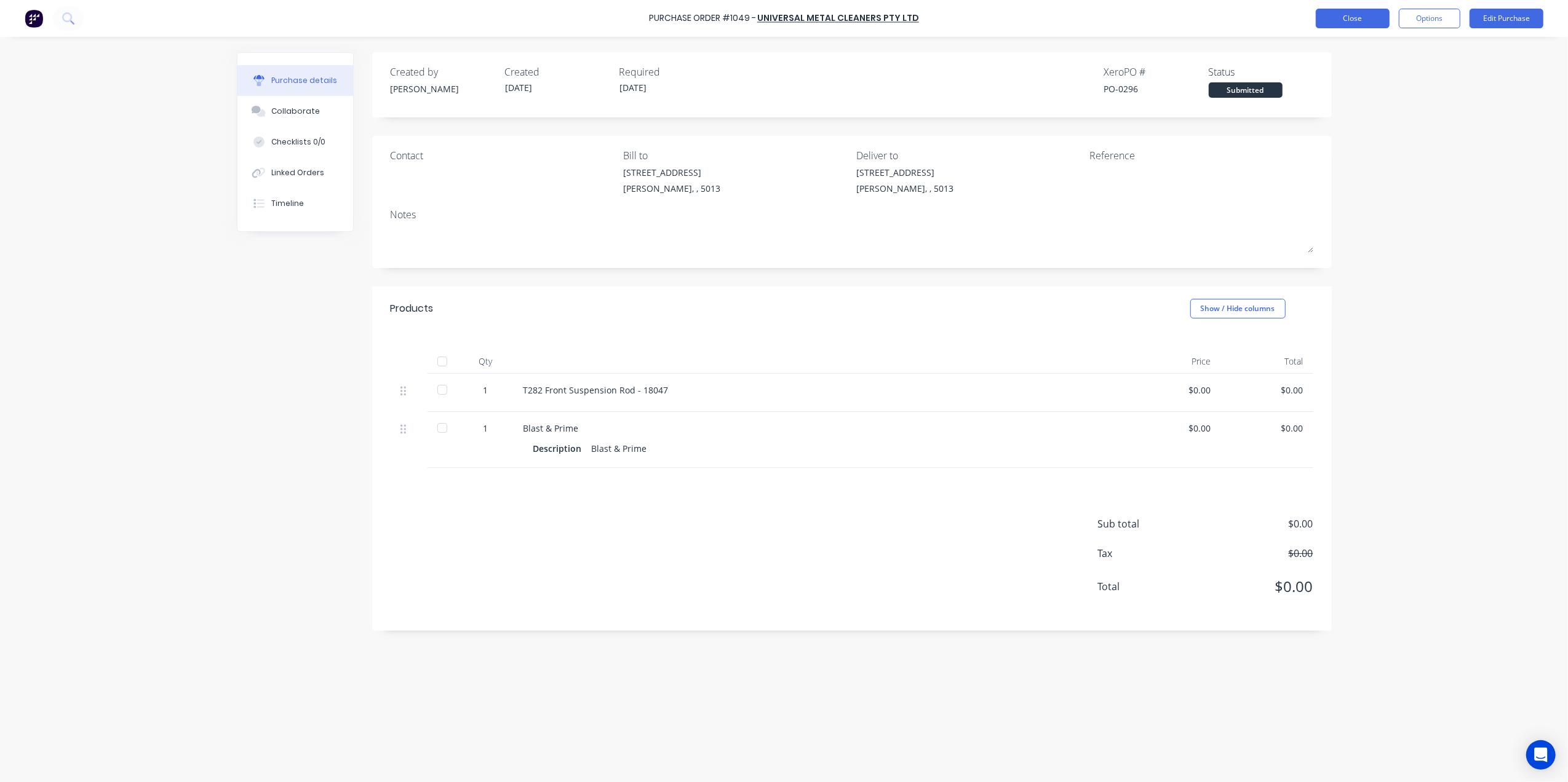
click at [1358, 18] on button "Close" at bounding box center [1353, 18] width 74 height 20
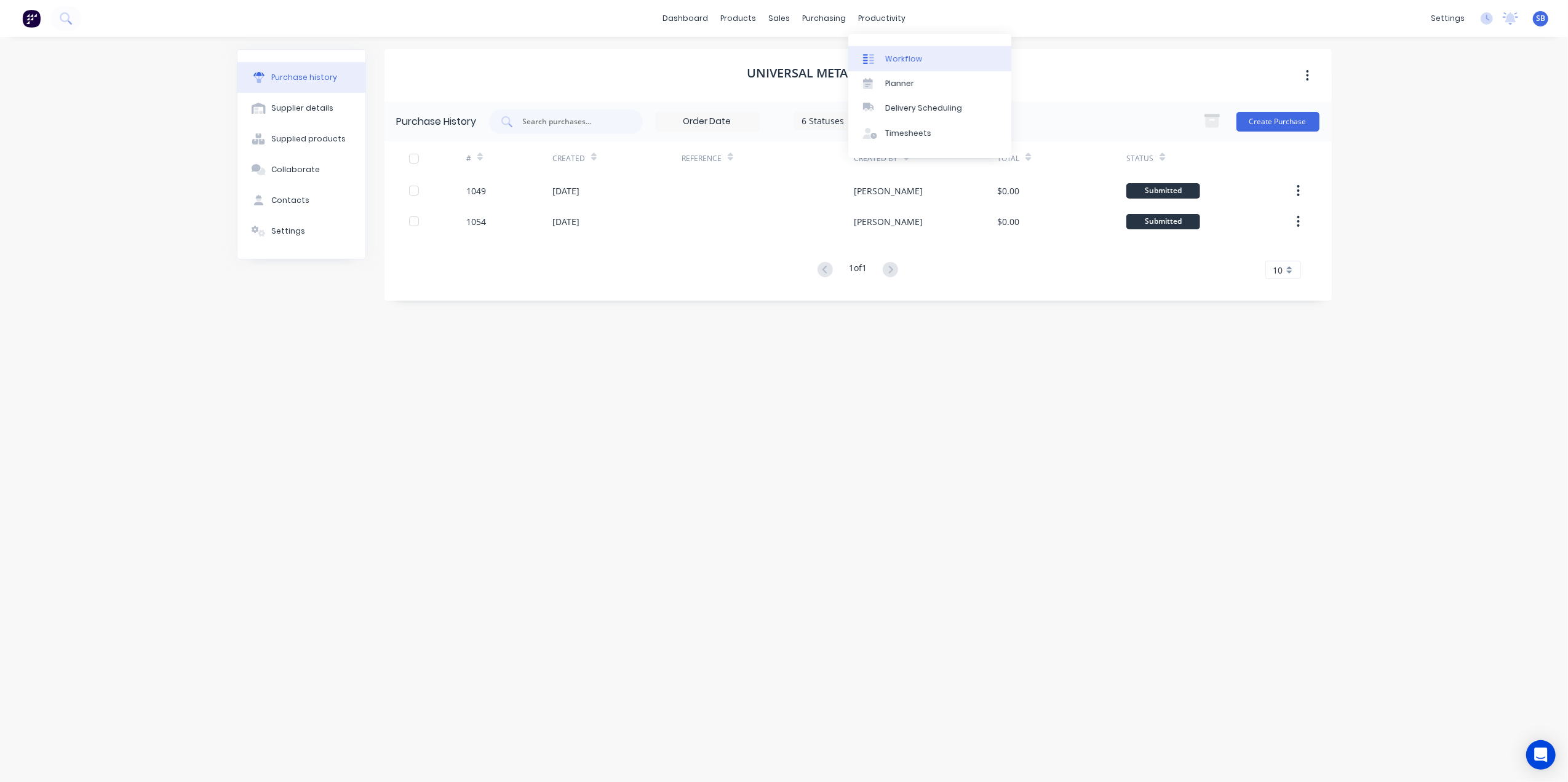
click at [906, 64] on div "Workflow" at bounding box center [903, 59] width 37 height 11
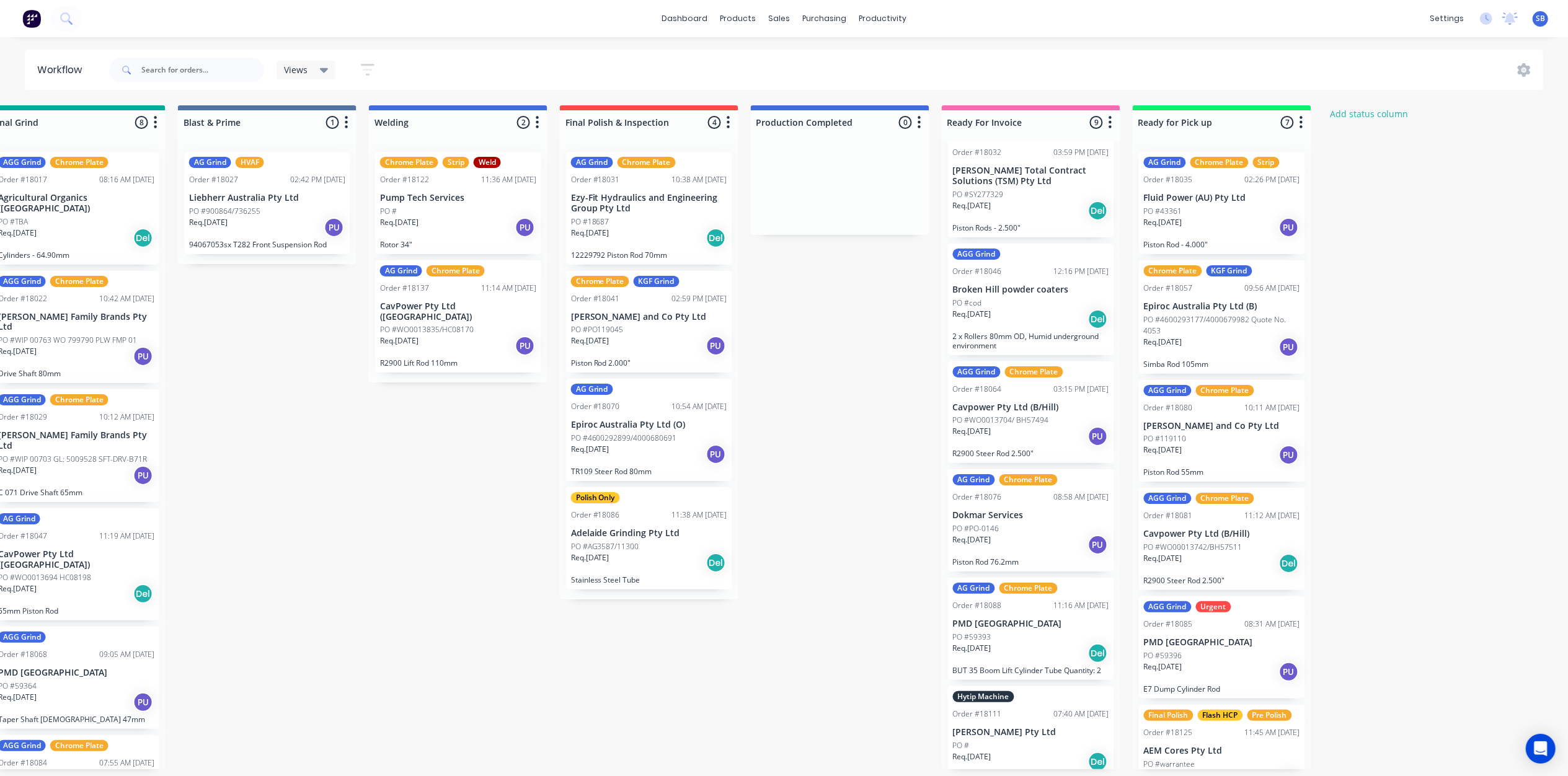
scroll to position [384, 0]
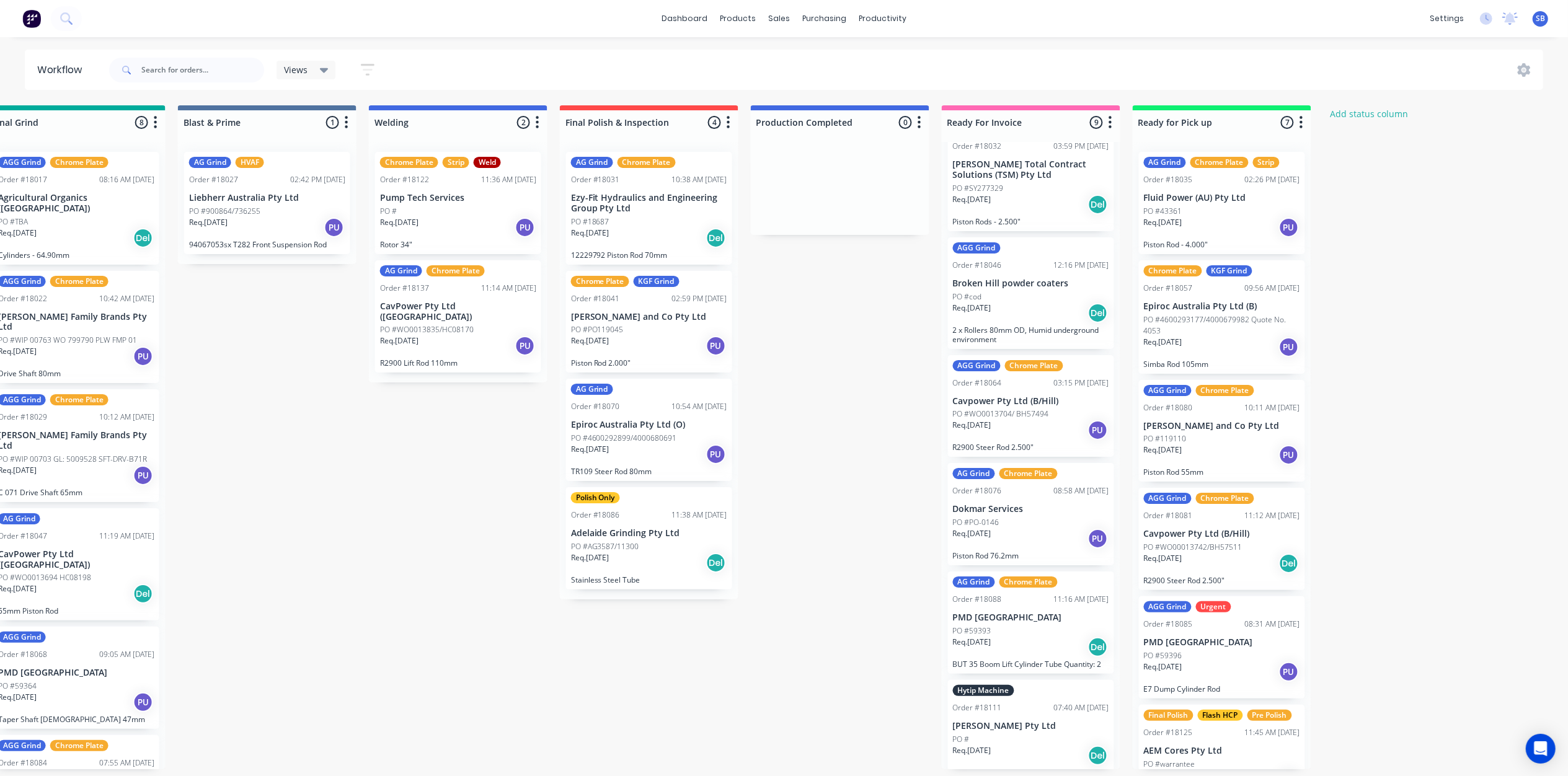
click at [1026, 183] on div "PO #SY277329" at bounding box center [1031, 188] width 156 height 11
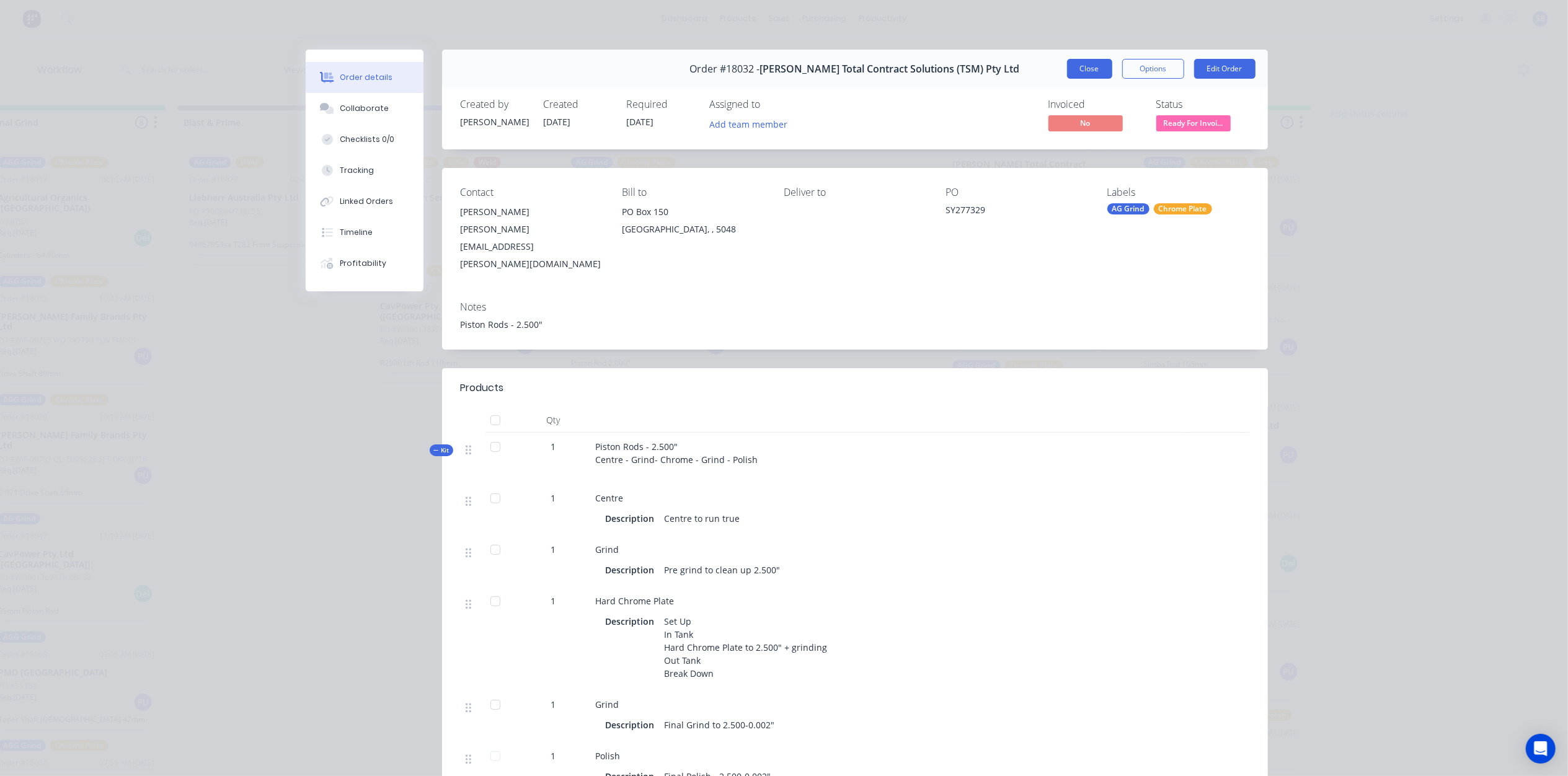
click at [1086, 68] on button "Close" at bounding box center [1089, 69] width 45 height 20
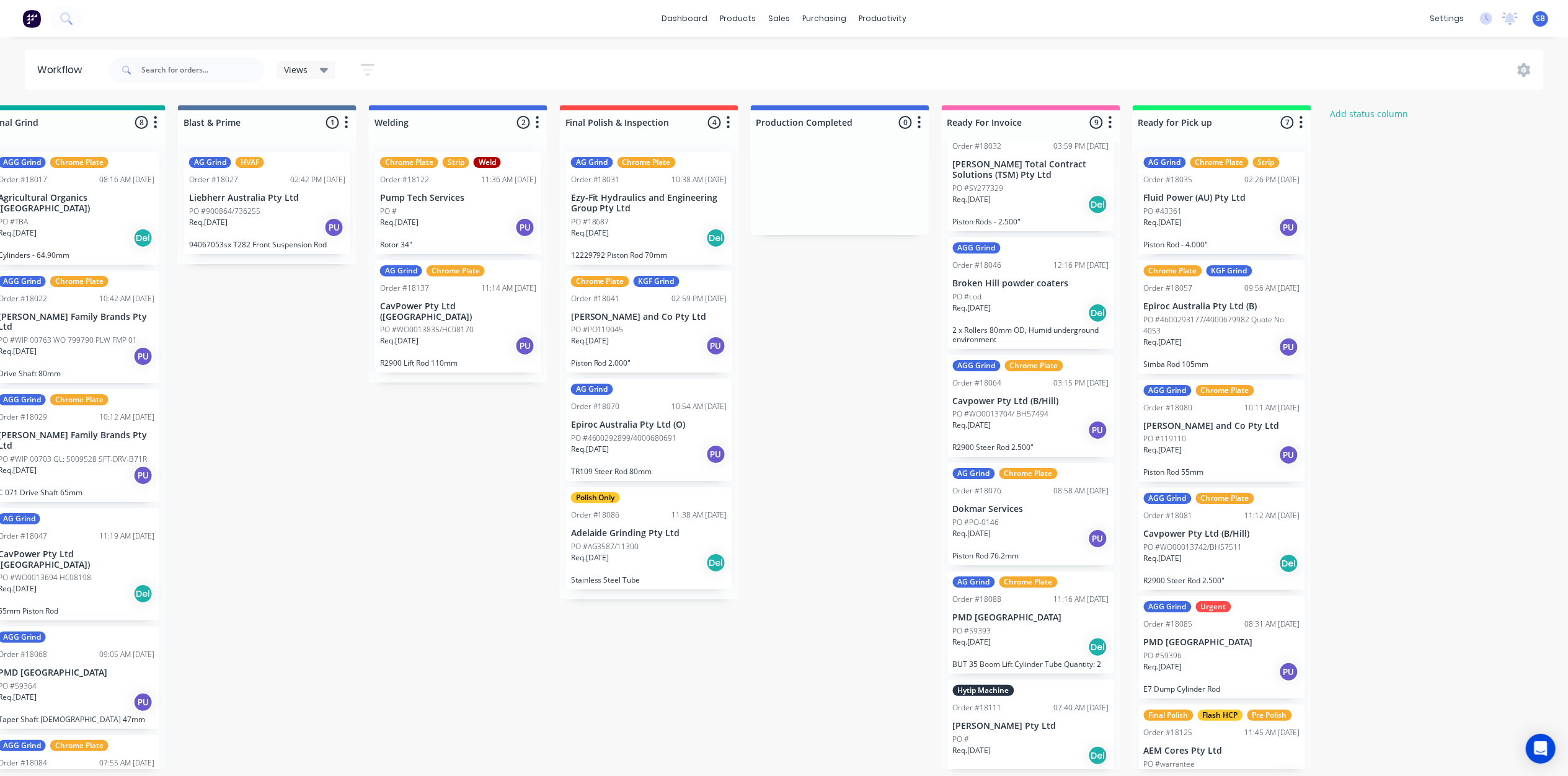
click at [1035, 278] on p "Broken Hill powder coaters" at bounding box center [1031, 283] width 156 height 11
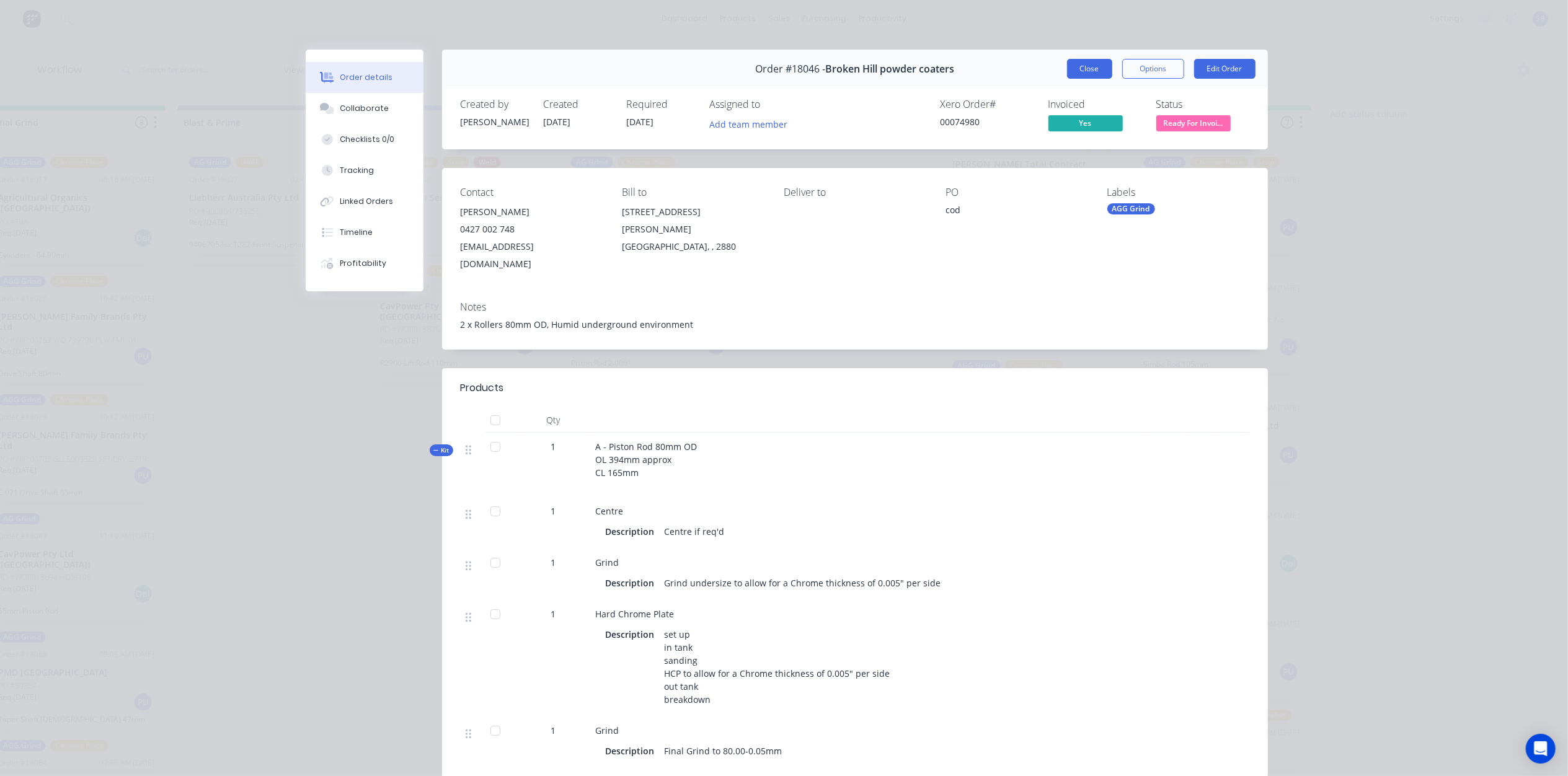
click at [1078, 67] on button "Close" at bounding box center [1089, 69] width 45 height 20
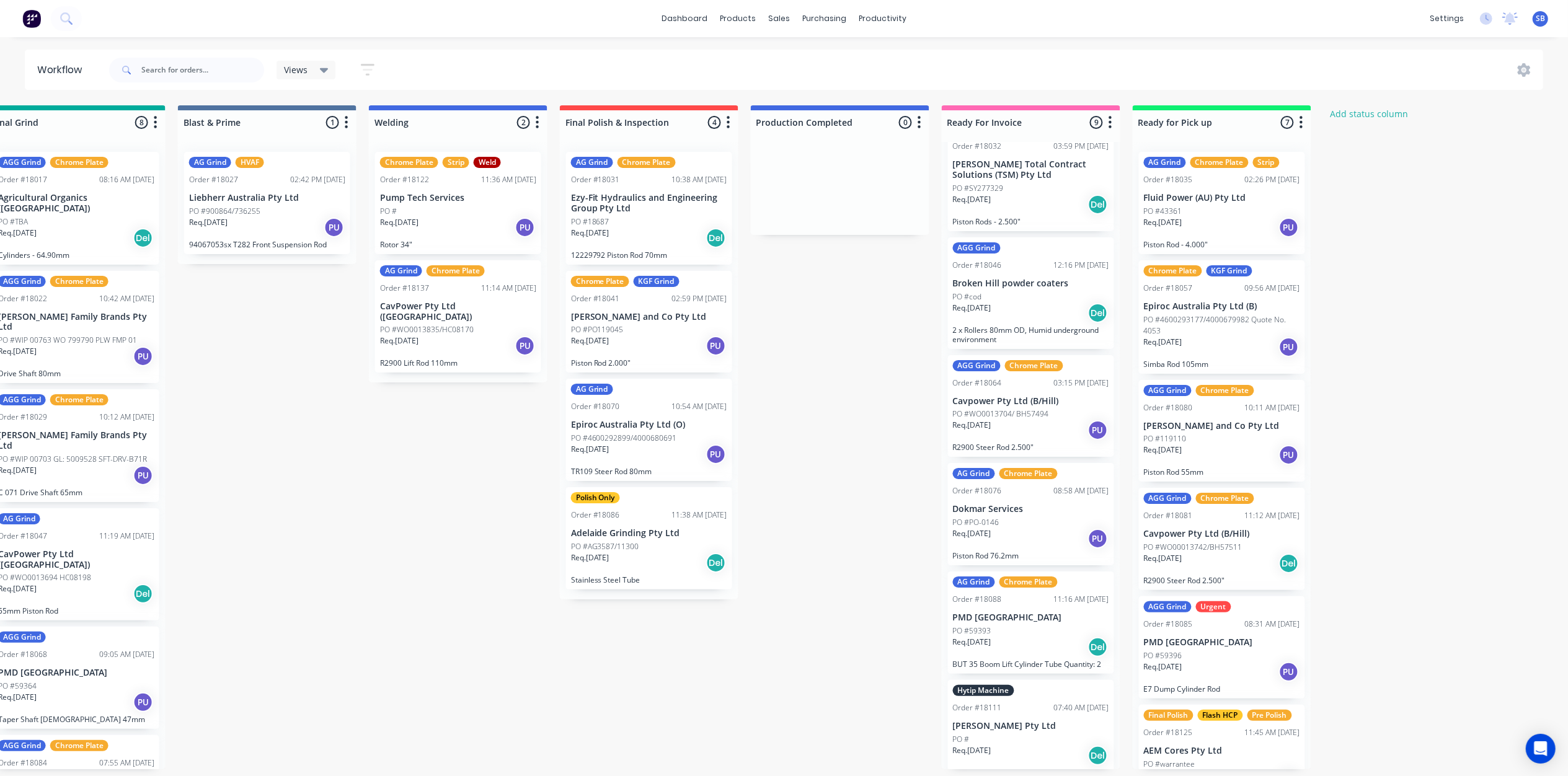
click at [1029, 408] on p "PO #WO0013704/ BH57494" at bounding box center [1001, 413] width 96 height 11
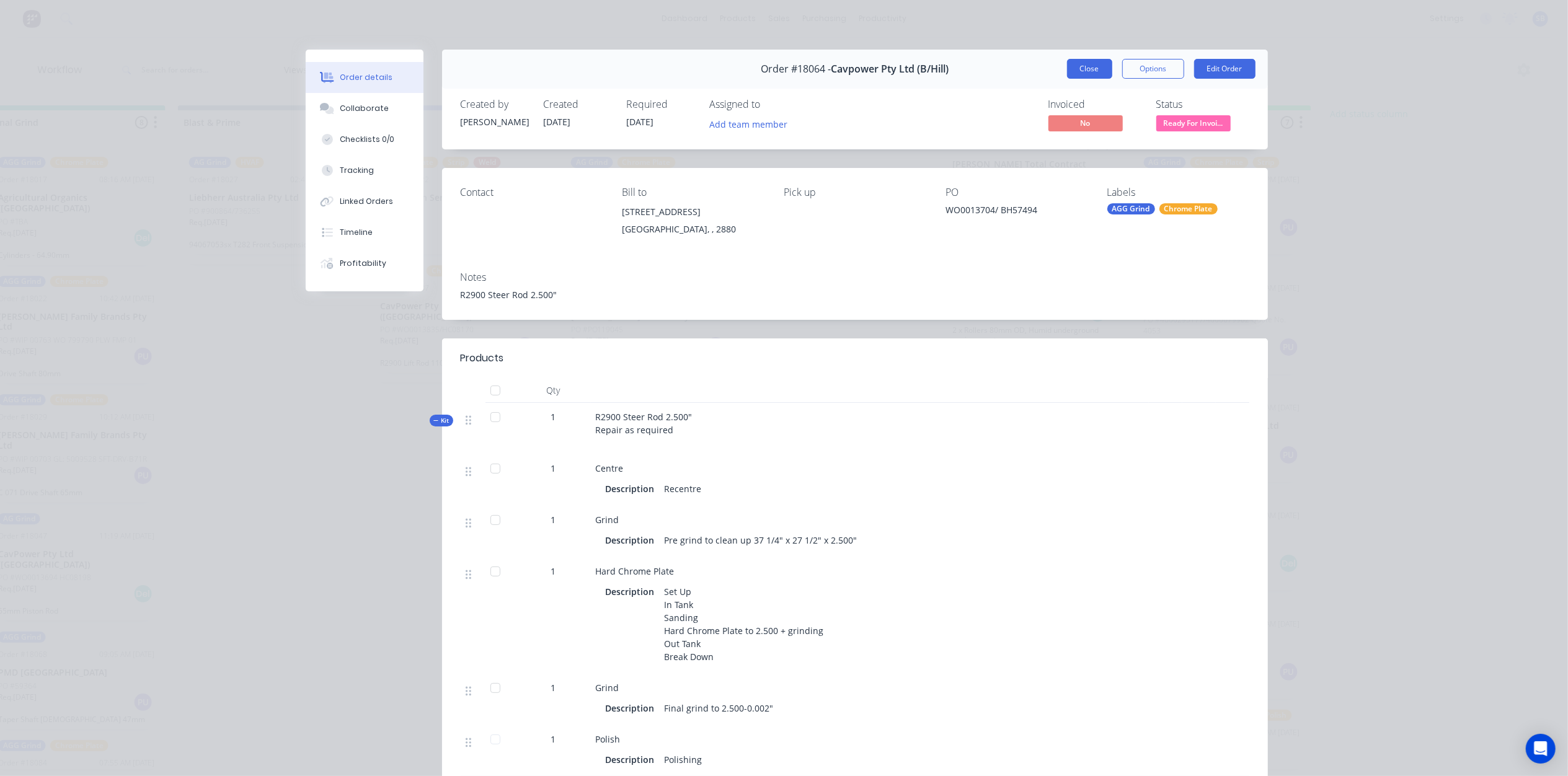
click at [1082, 63] on button "Close" at bounding box center [1089, 69] width 45 height 20
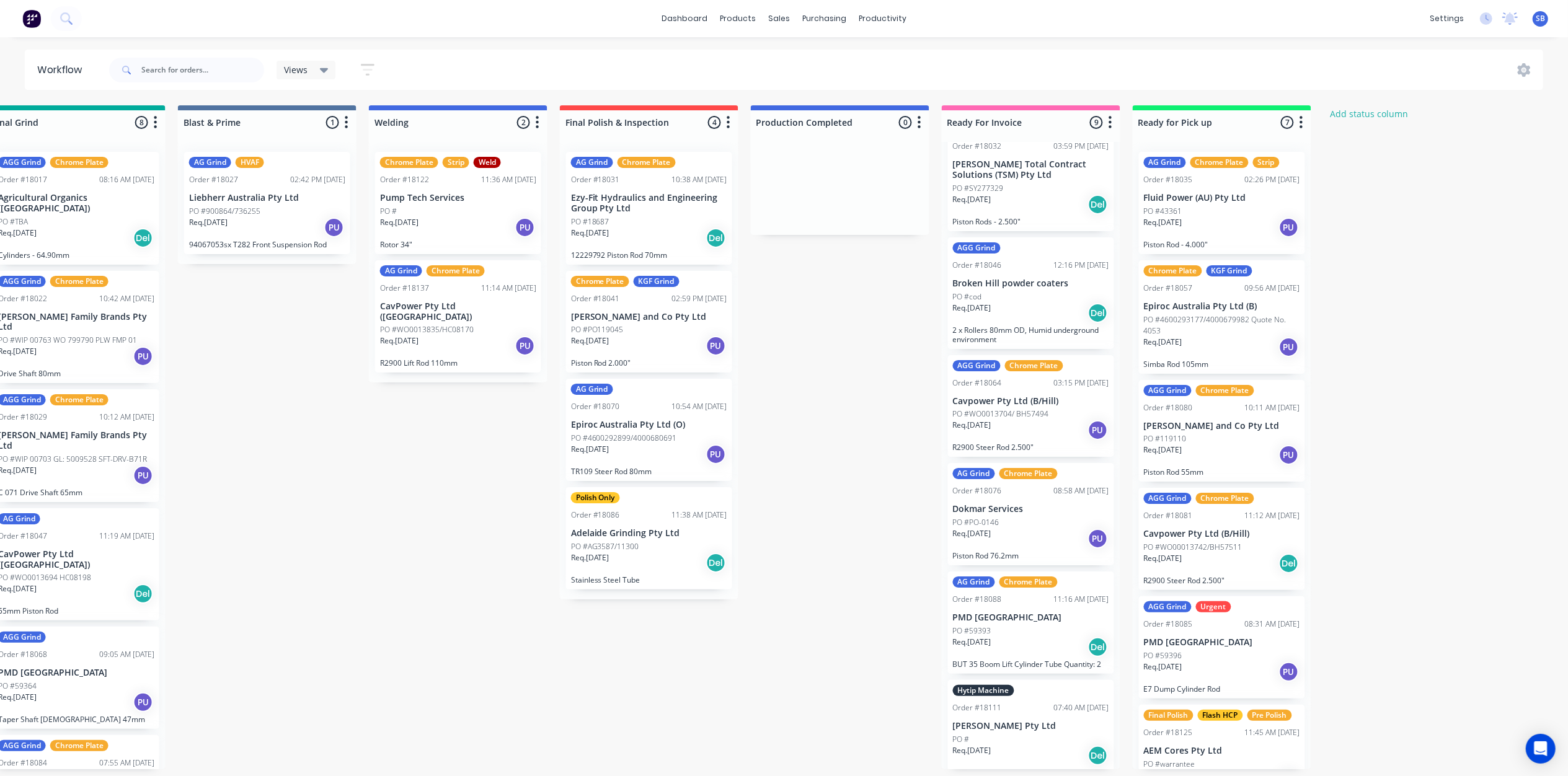
click at [1031, 517] on div "PO #PO-0146" at bounding box center [1031, 522] width 156 height 11
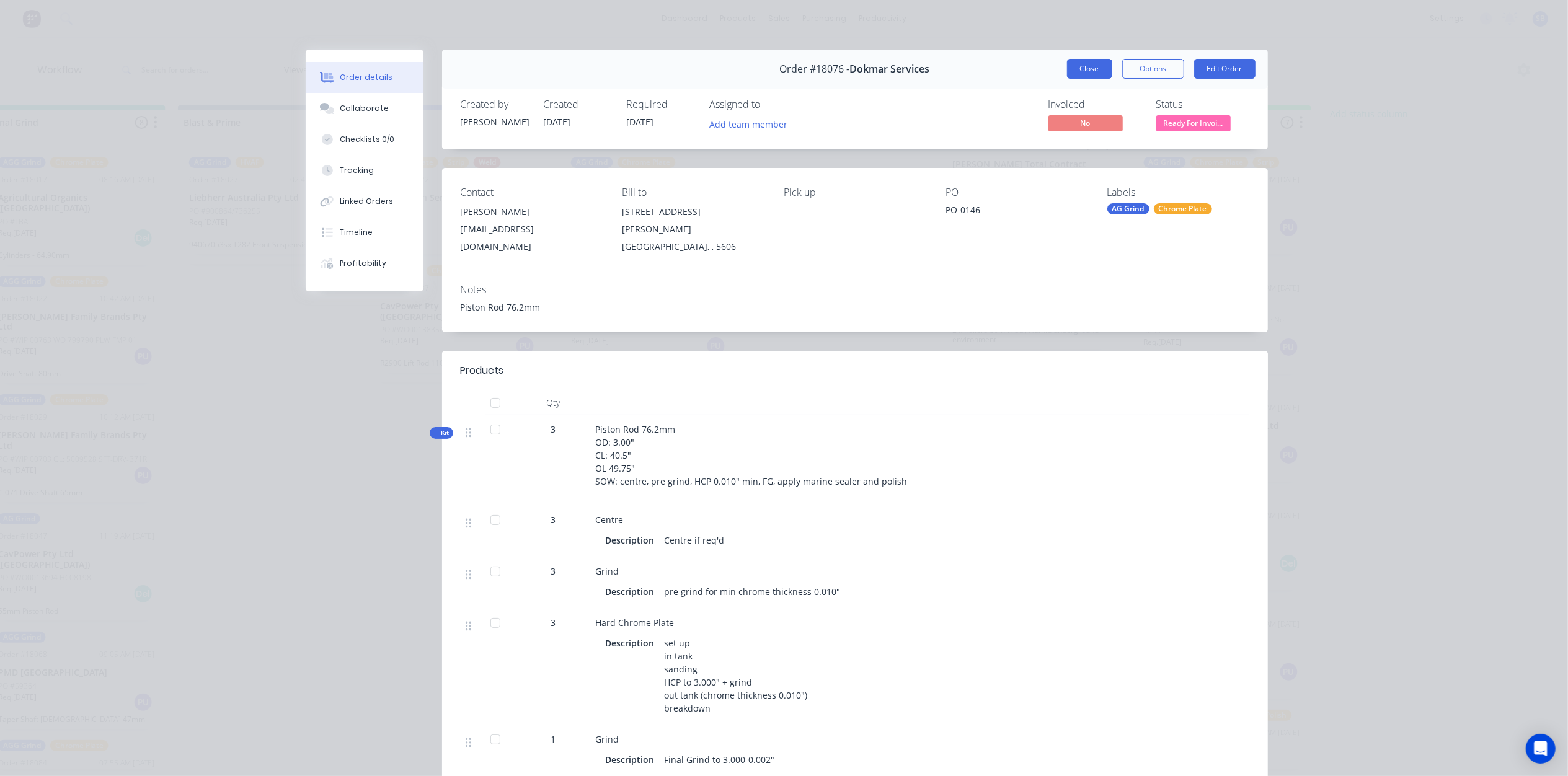
click at [1078, 70] on button "Close" at bounding box center [1089, 69] width 45 height 20
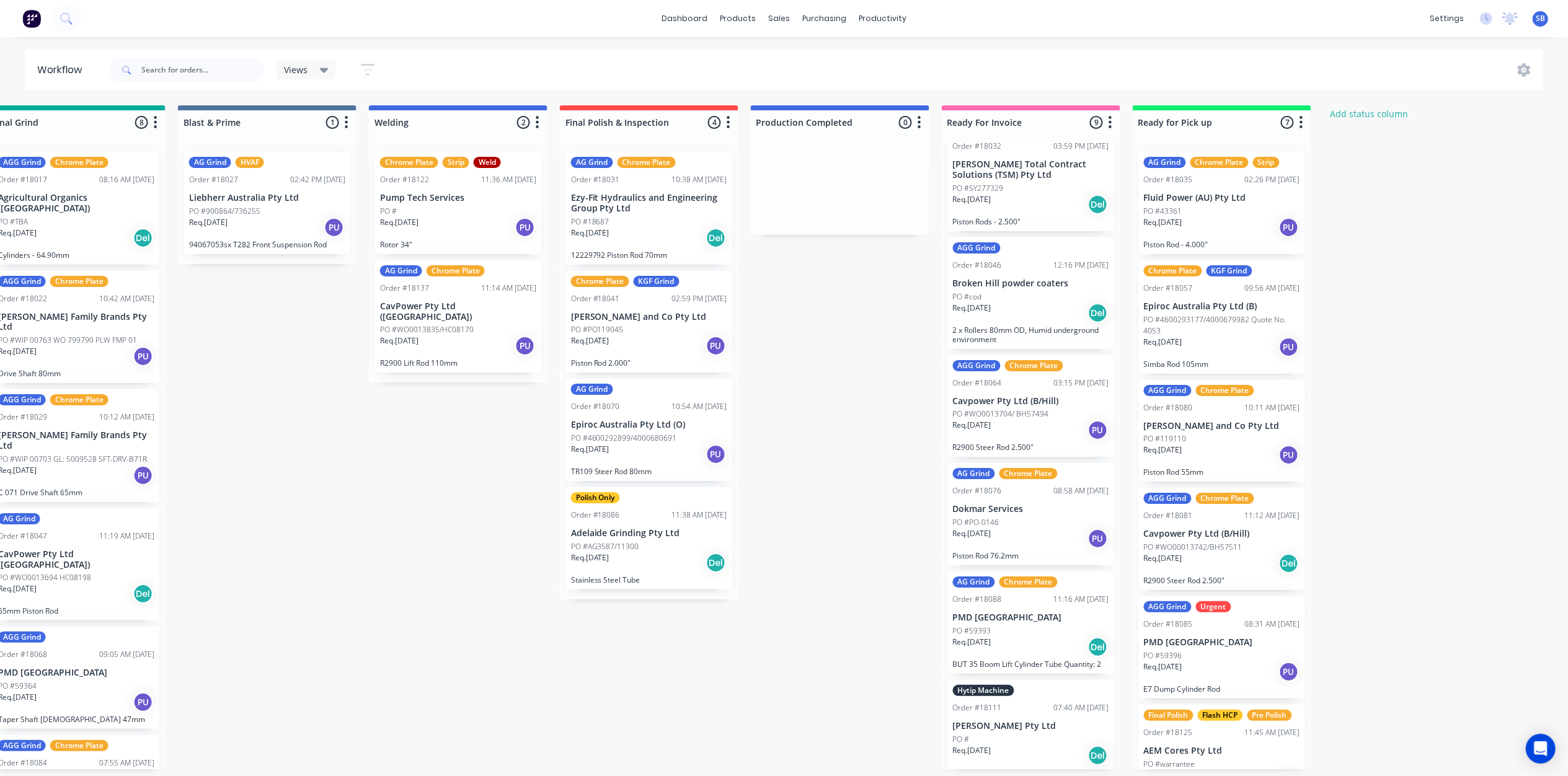
scroll to position [6, 1758]
click at [1006, 626] on div "PO #59393" at bounding box center [1031, 631] width 156 height 11
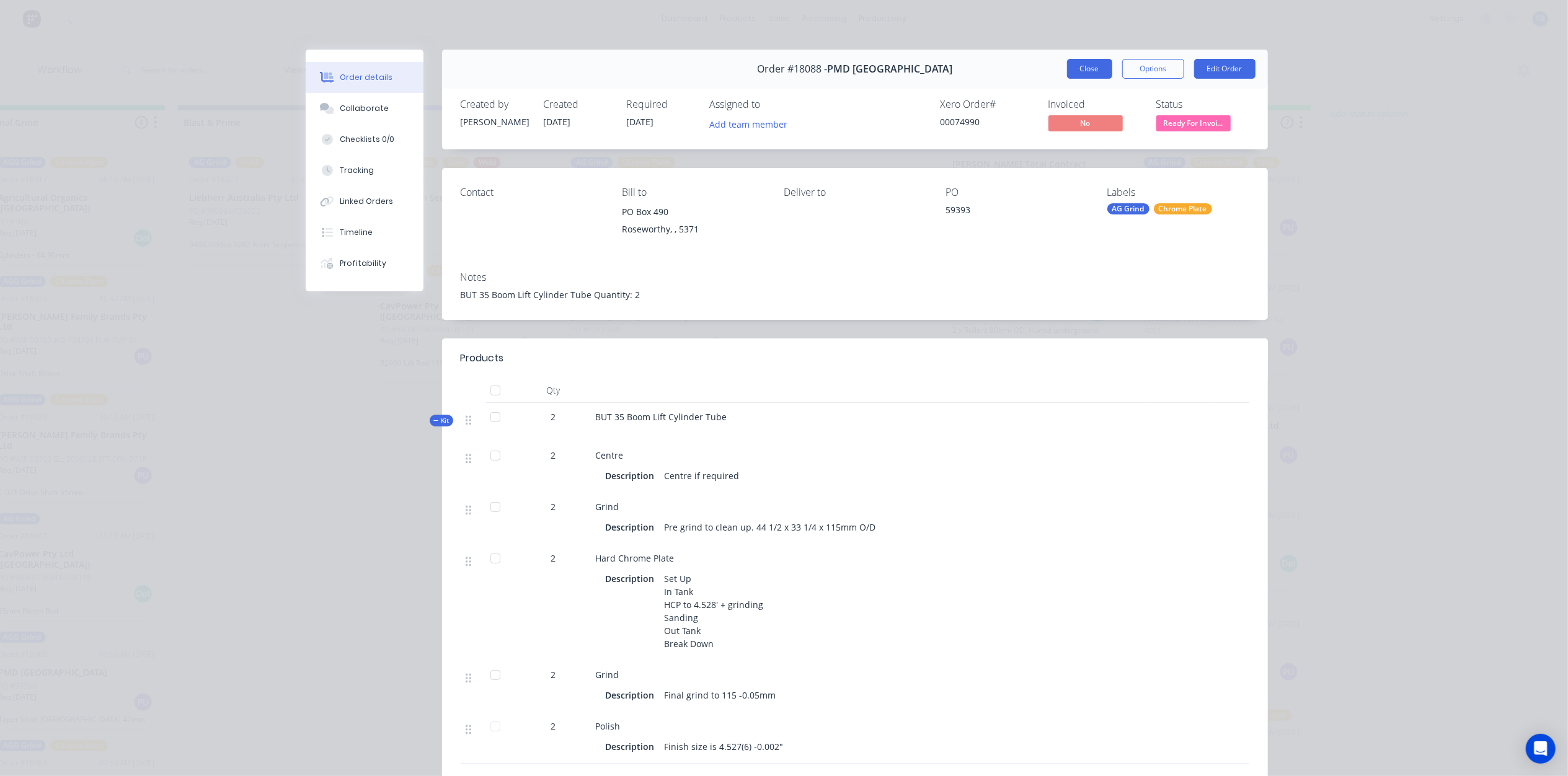
click at [1083, 64] on button "Close" at bounding box center [1089, 69] width 45 height 20
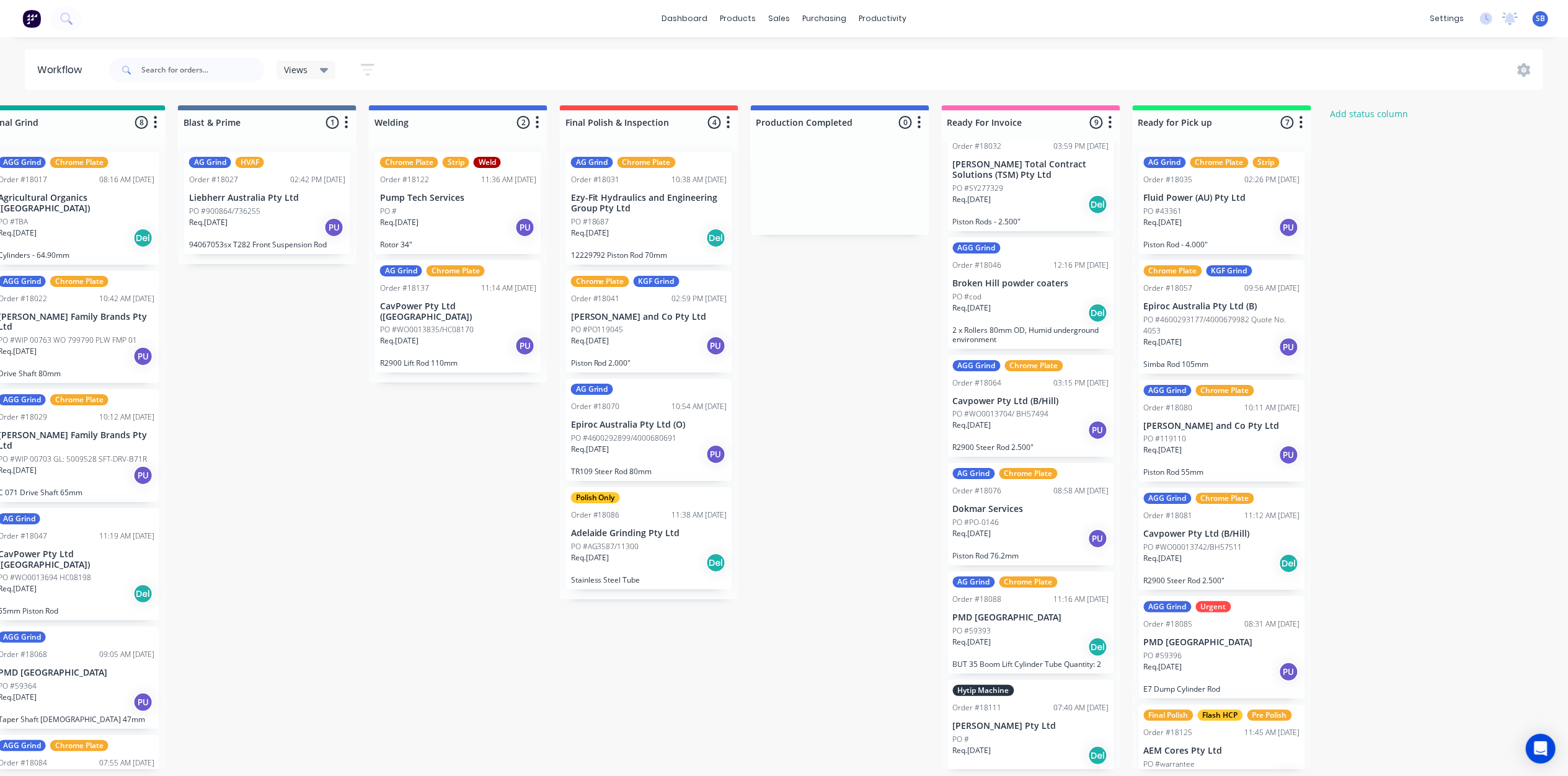
click at [1017, 637] on div "Req. 23/09/25 Del" at bounding box center [1031, 647] width 156 height 21
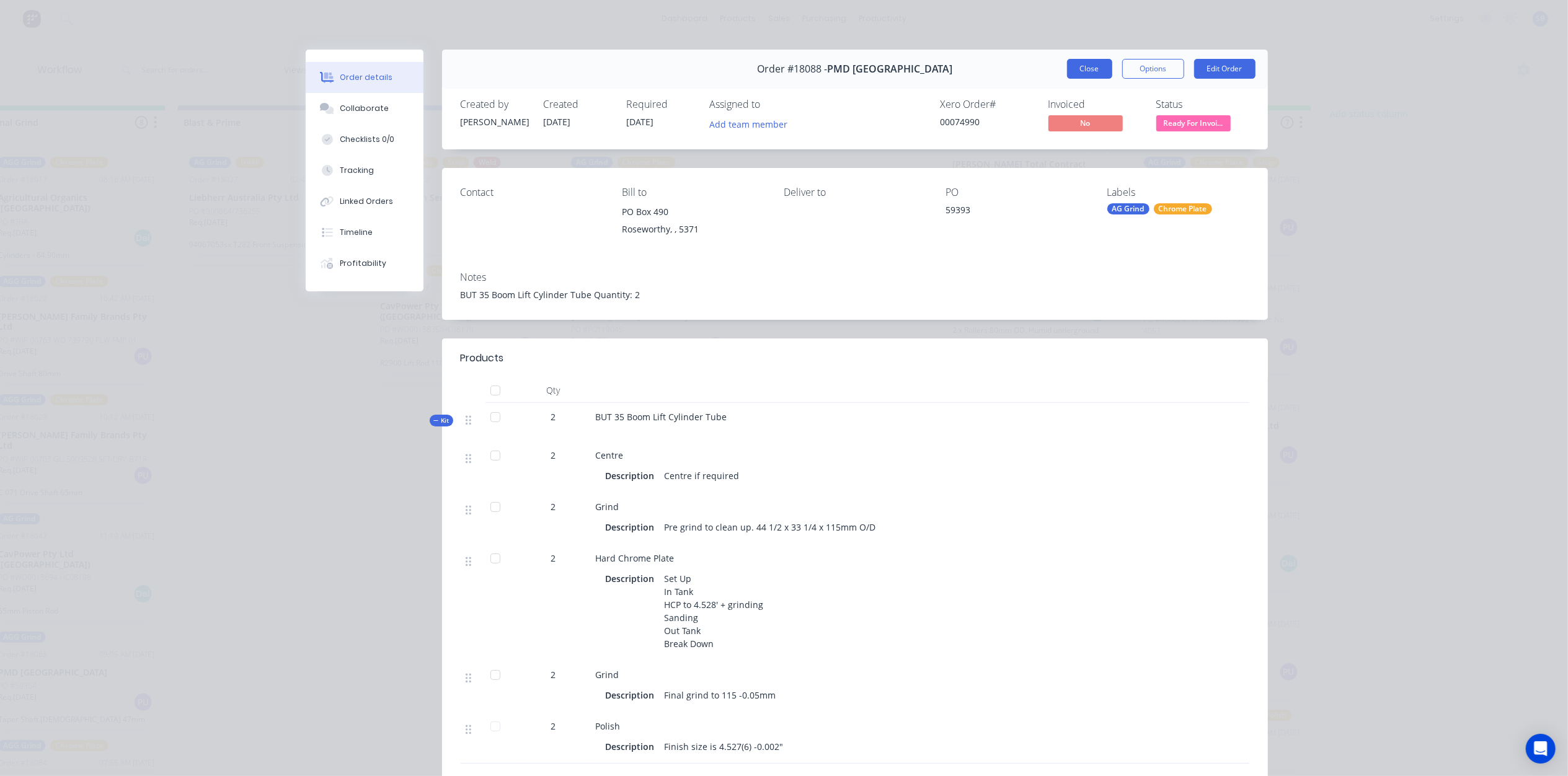
click at [1083, 70] on button "Close" at bounding box center [1089, 69] width 45 height 20
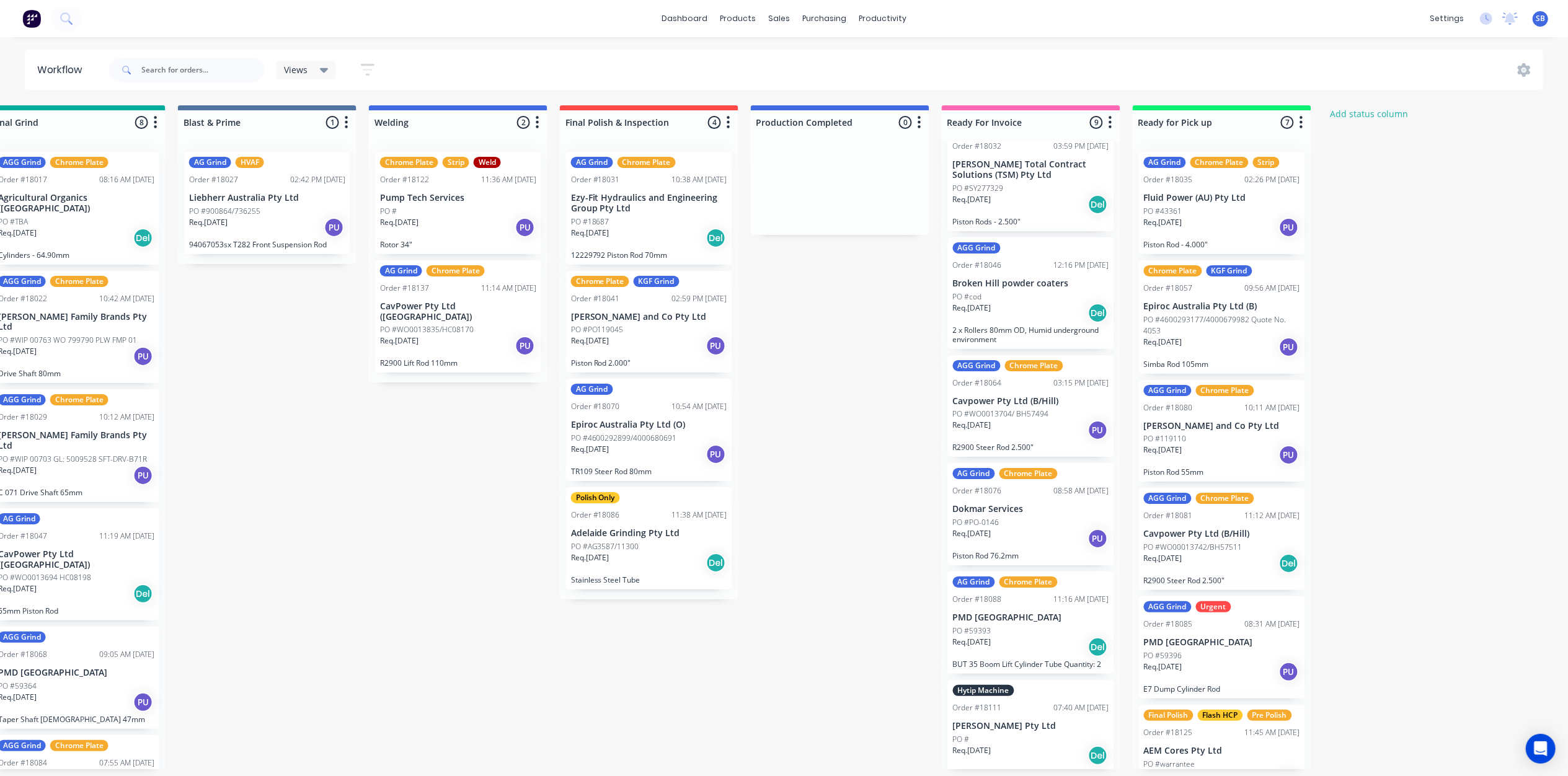
click at [1031, 734] on div "PO #" at bounding box center [1031, 739] width 156 height 11
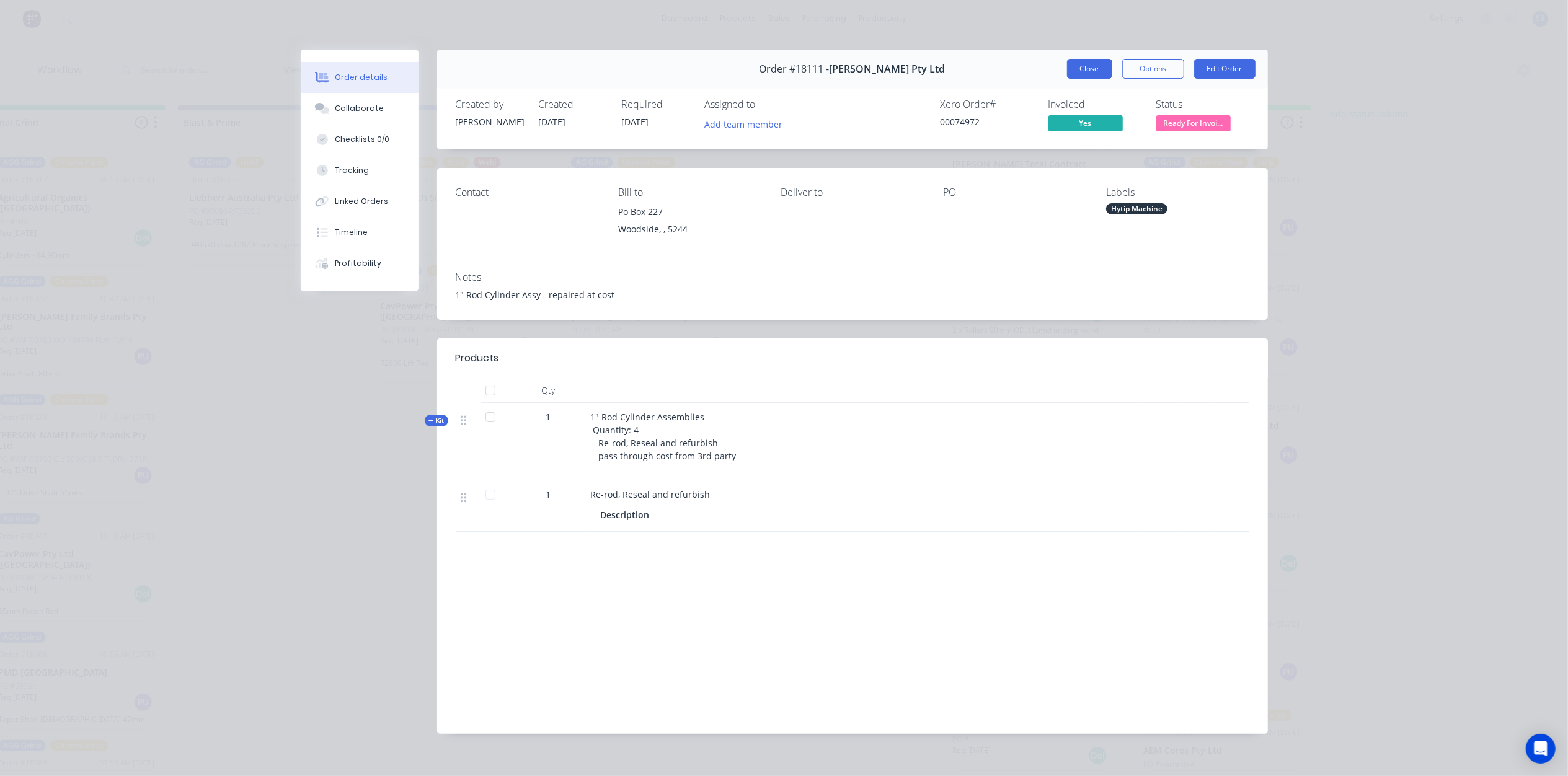
click at [1078, 65] on button "Close" at bounding box center [1089, 69] width 45 height 20
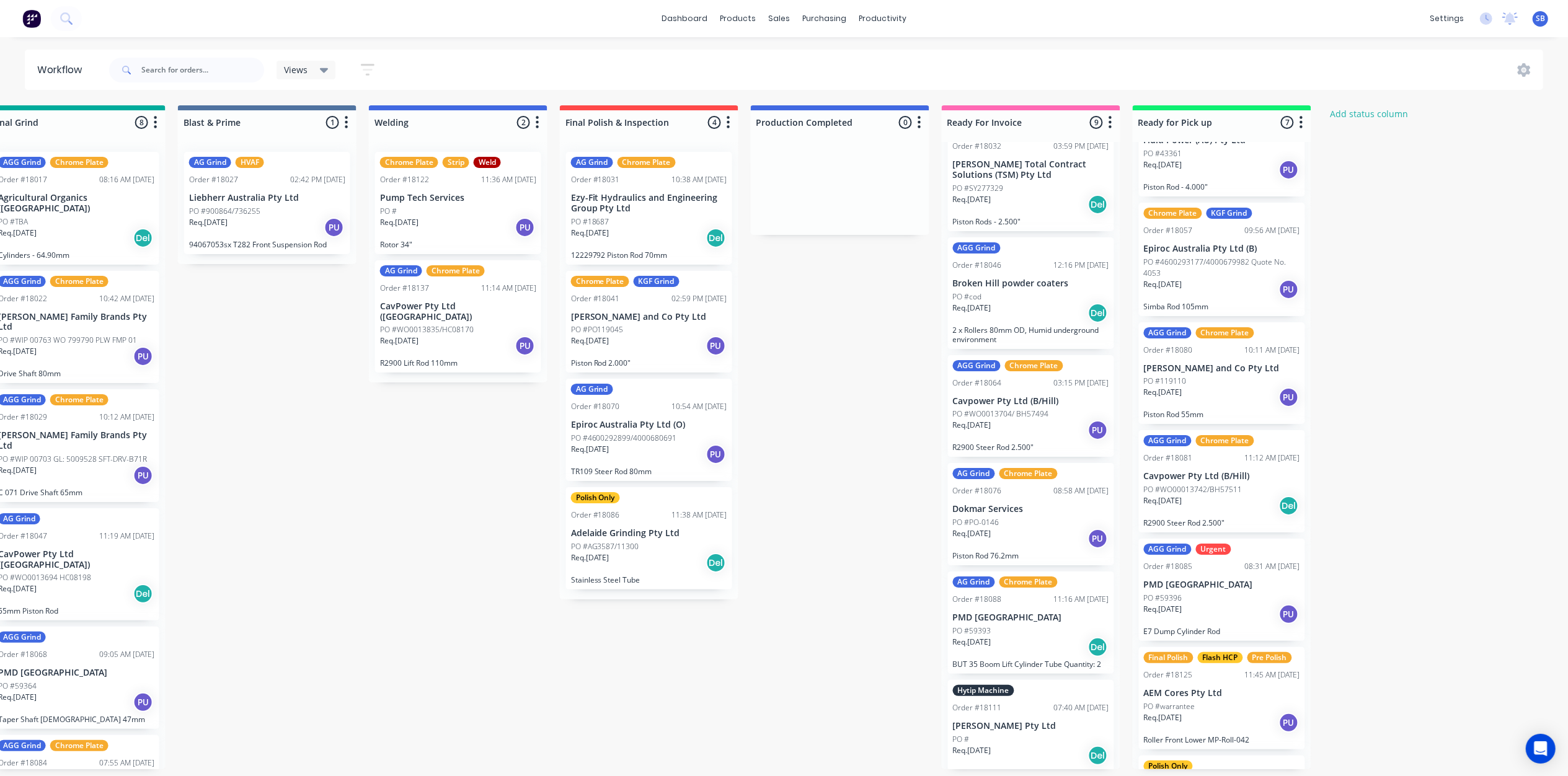
scroll to position [0, 0]
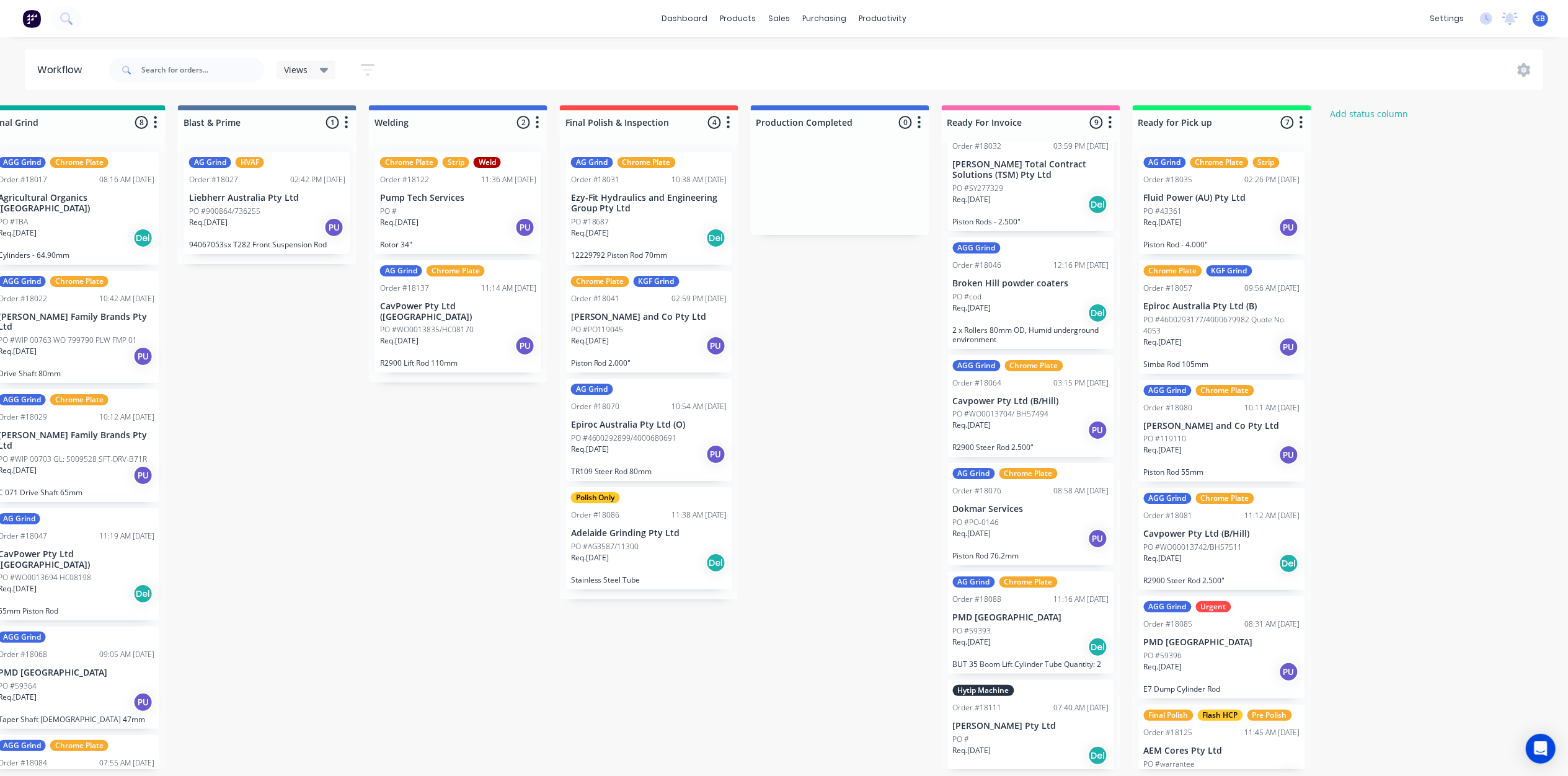
click at [1219, 205] on div "PO #43361" at bounding box center [1221, 210] width 156 height 11
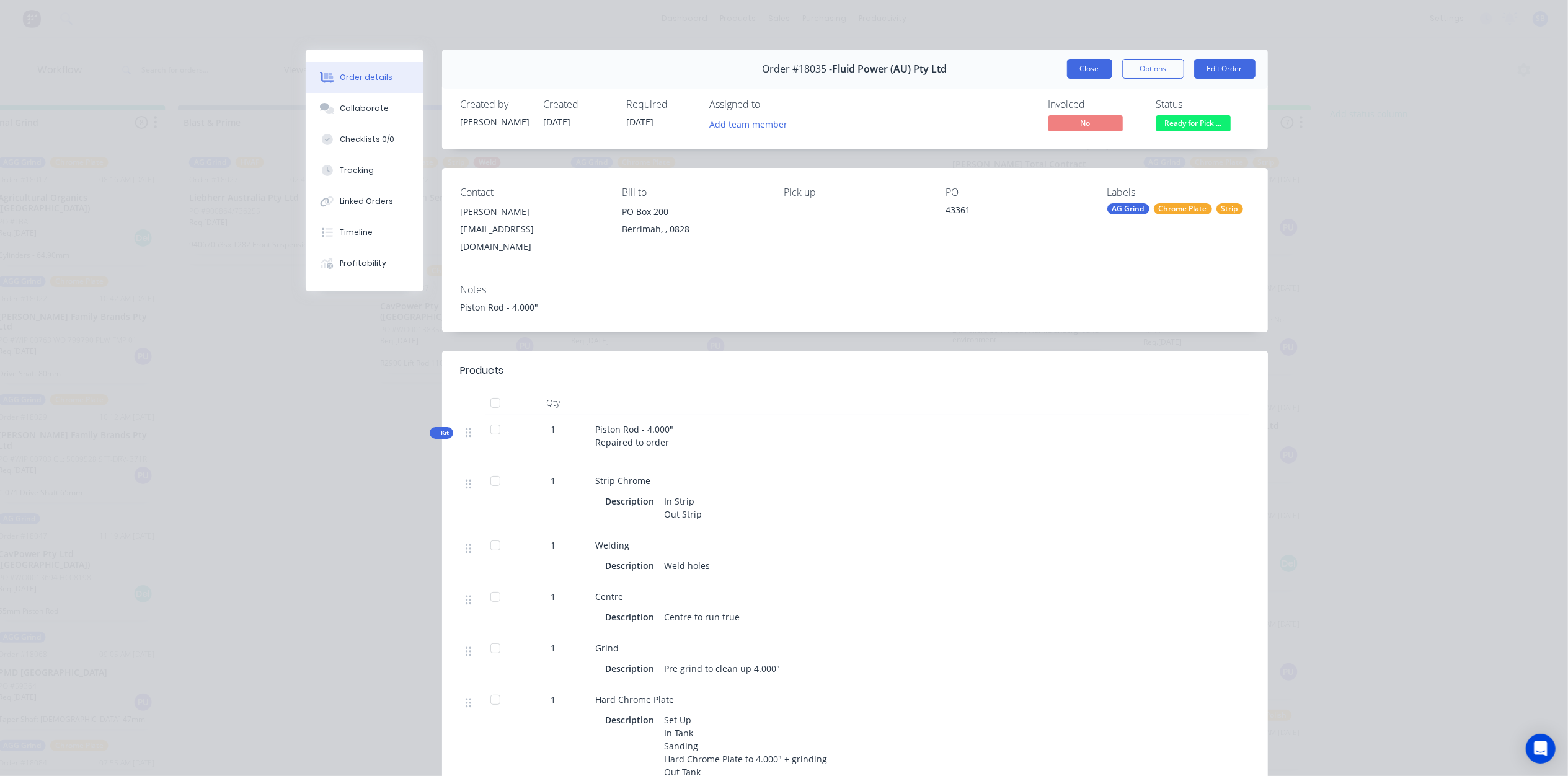
click at [1083, 71] on button "Close" at bounding box center [1089, 69] width 45 height 20
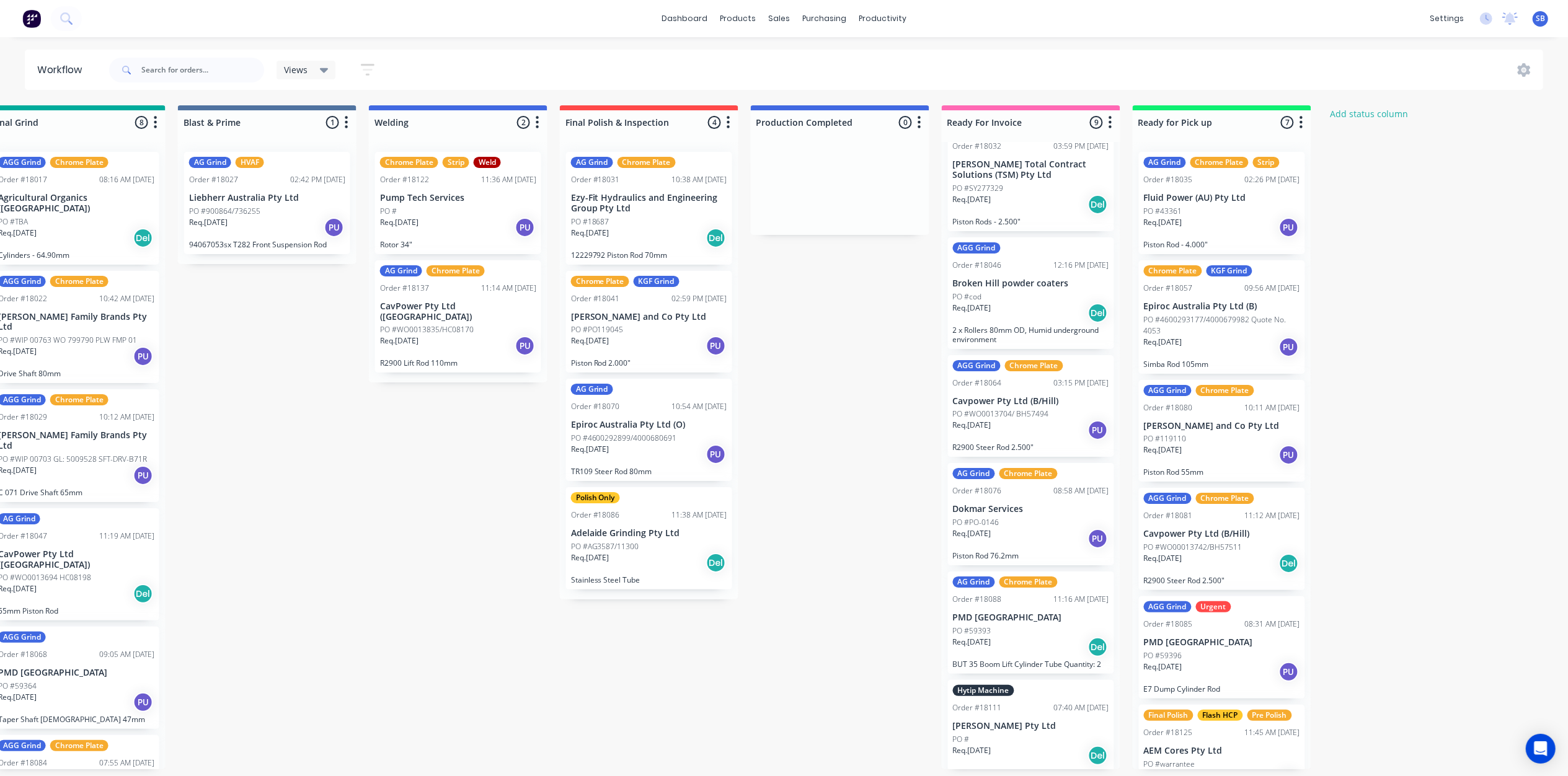
click at [1237, 321] on p "PO #4600293177/4000679982 Quote No. 4053" at bounding box center [1221, 325] width 156 height 23
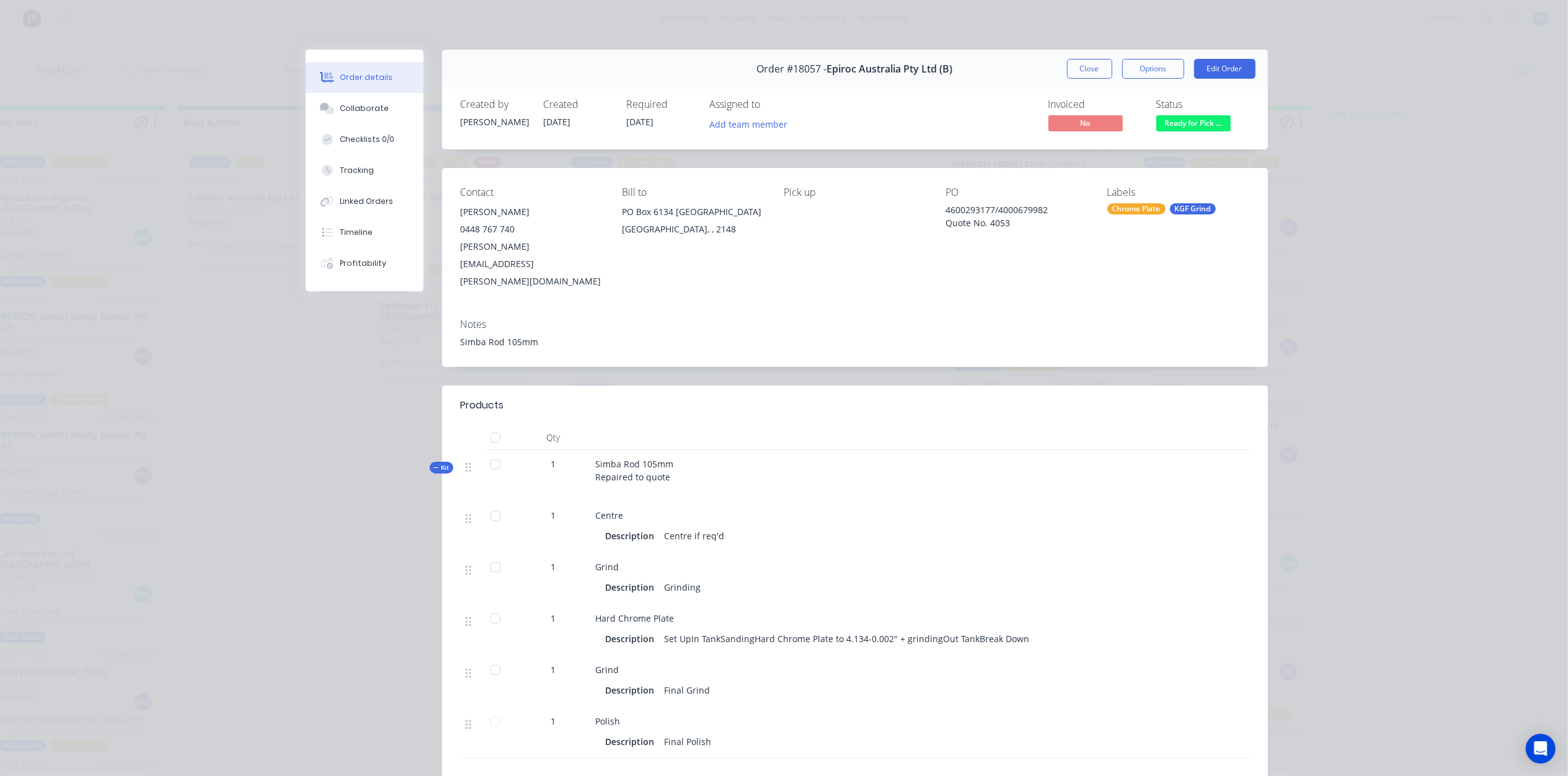
click at [1079, 68] on button "Close" at bounding box center [1089, 69] width 45 height 20
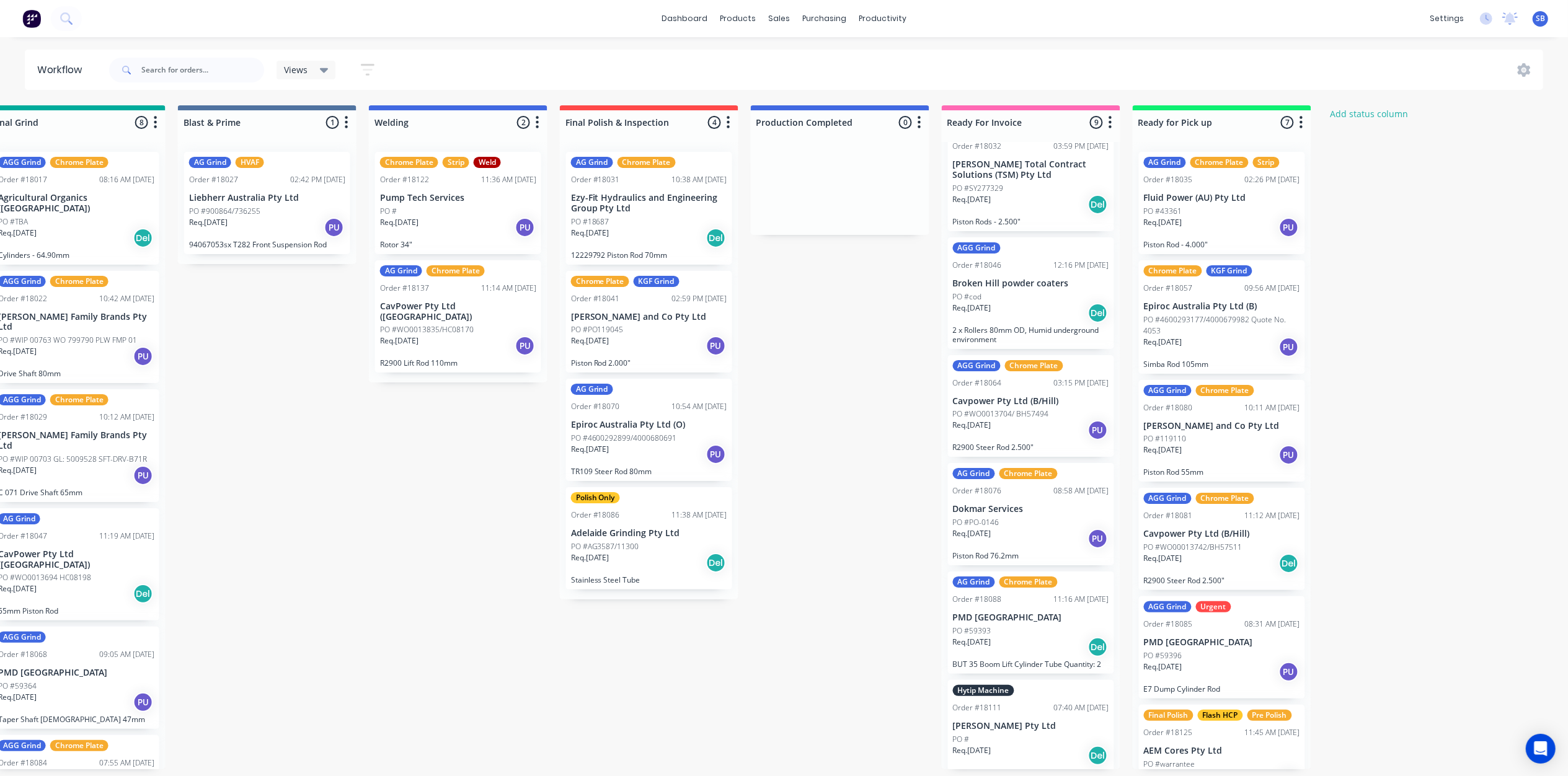
click at [1216, 434] on div "PO #119110" at bounding box center [1221, 439] width 156 height 11
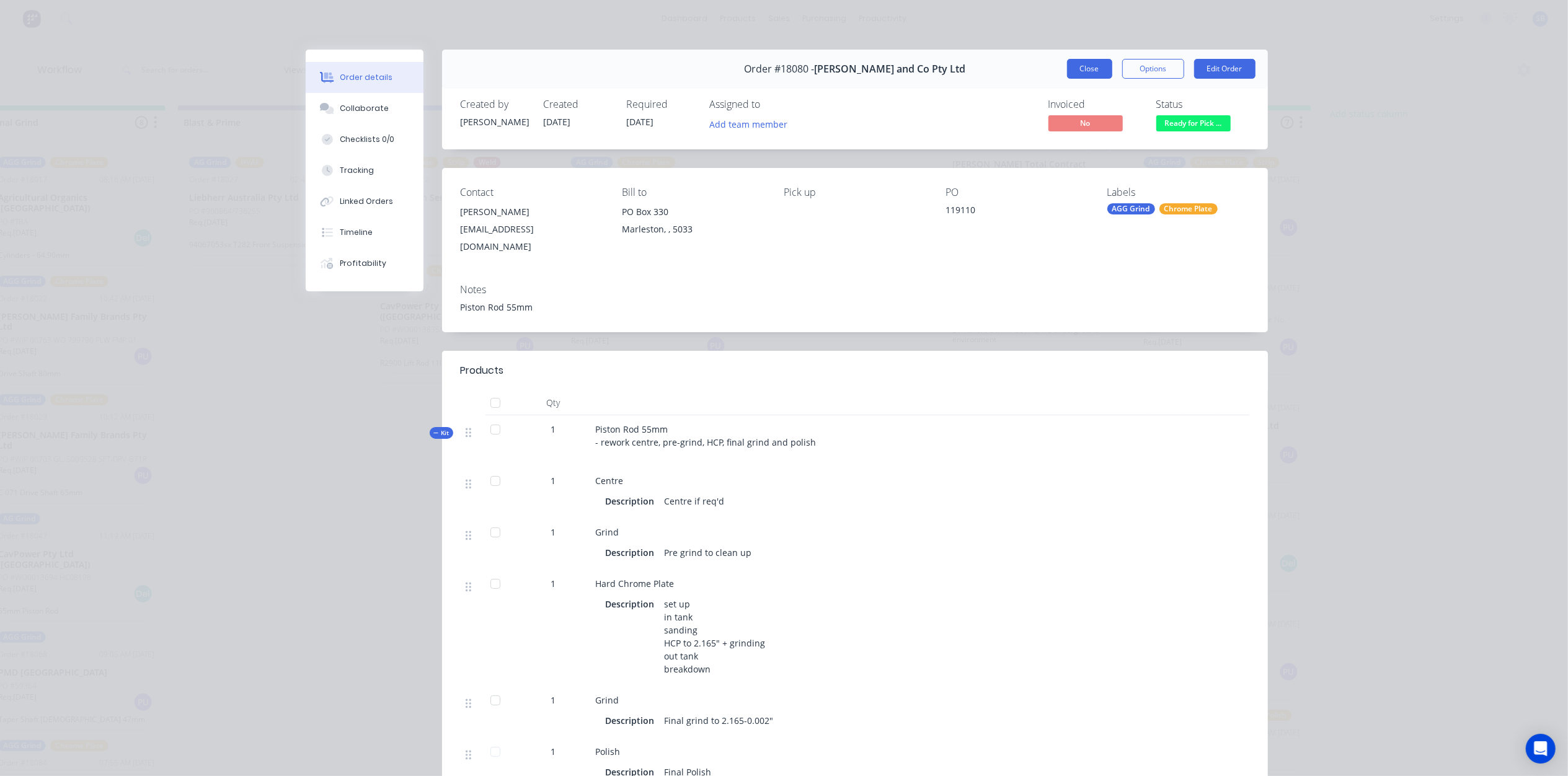
click at [1077, 68] on button "Close" at bounding box center [1089, 69] width 45 height 20
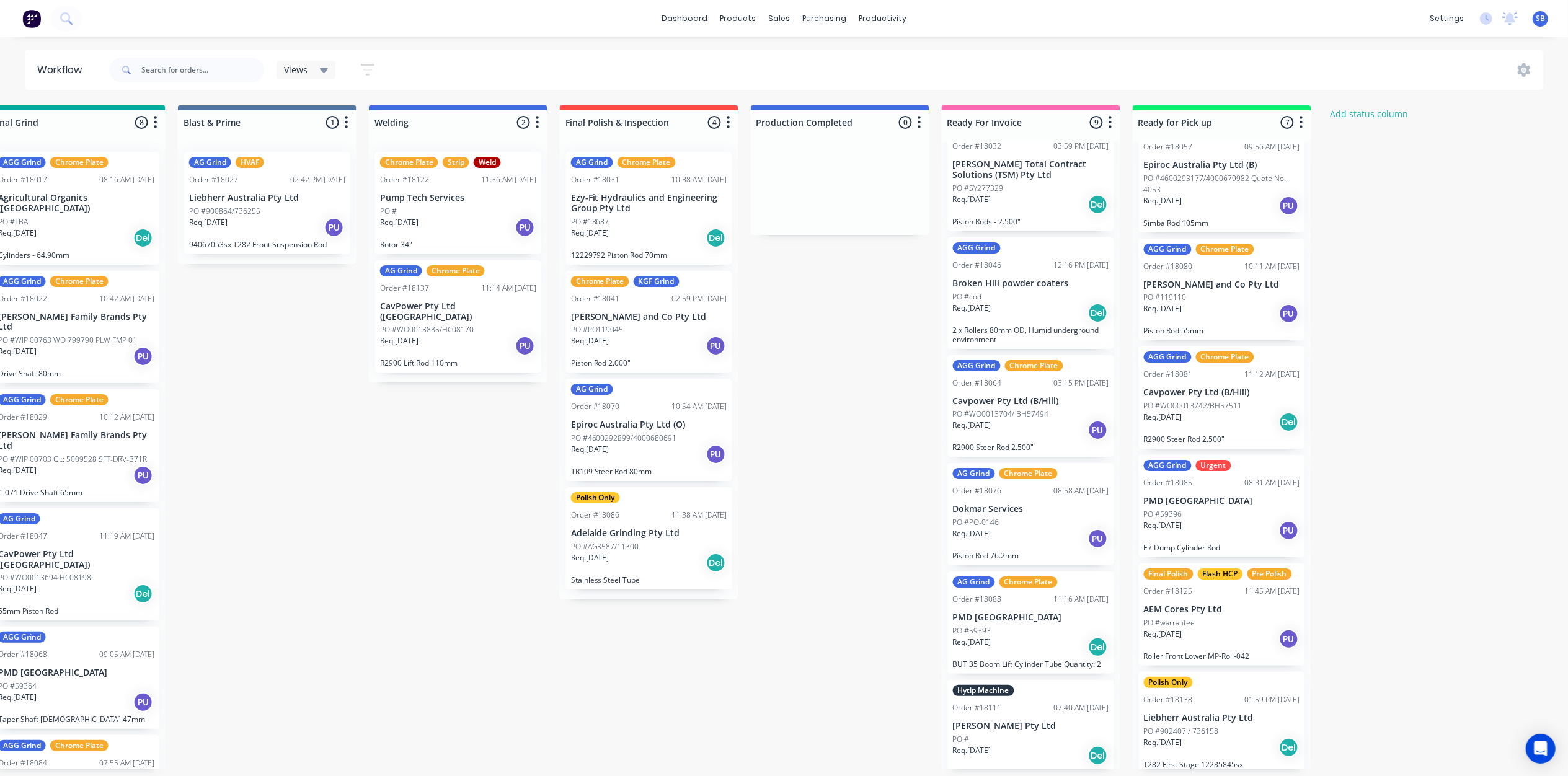
scroll to position [144, 0]
click at [1215, 518] on div "Req. 23/09/25 PU" at bounding box center [1221, 528] width 156 height 21
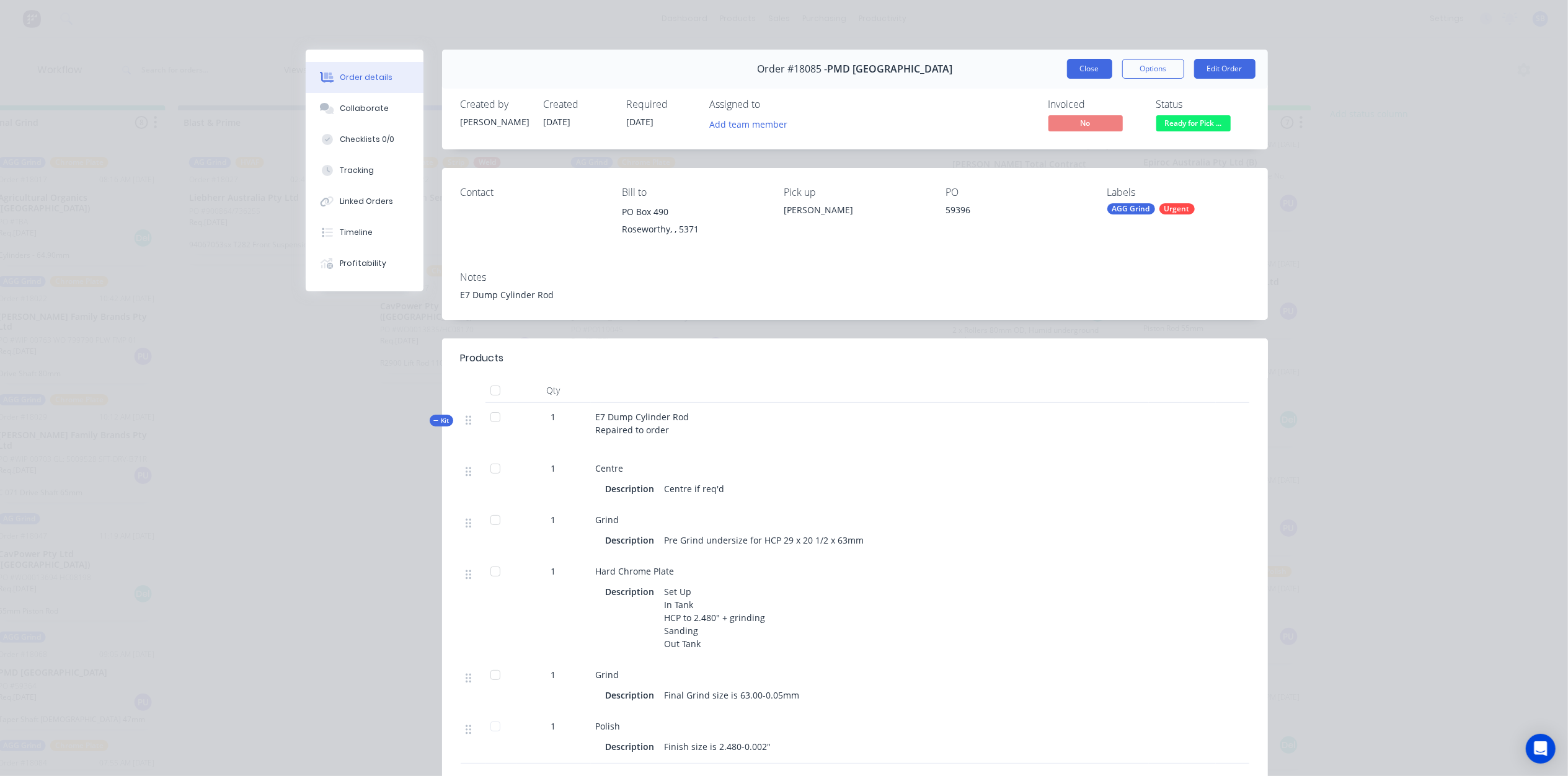
click at [1089, 68] on button "Close" at bounding box center [1089, 69] width 45 height 20
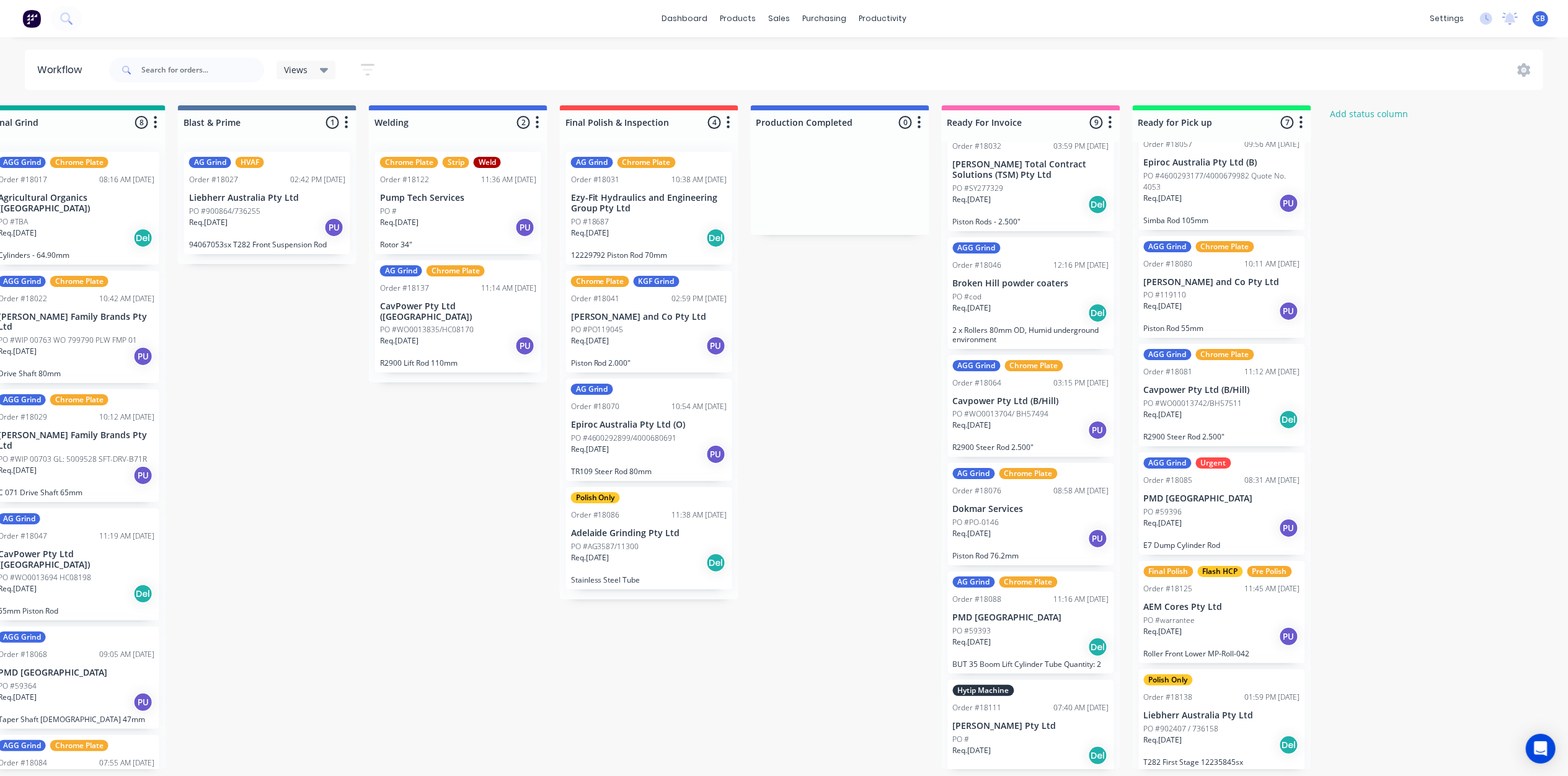
click at [1210, 723] on p "PO #902407 / 736158" at bounding box center [1181, 728] width 75 height 11
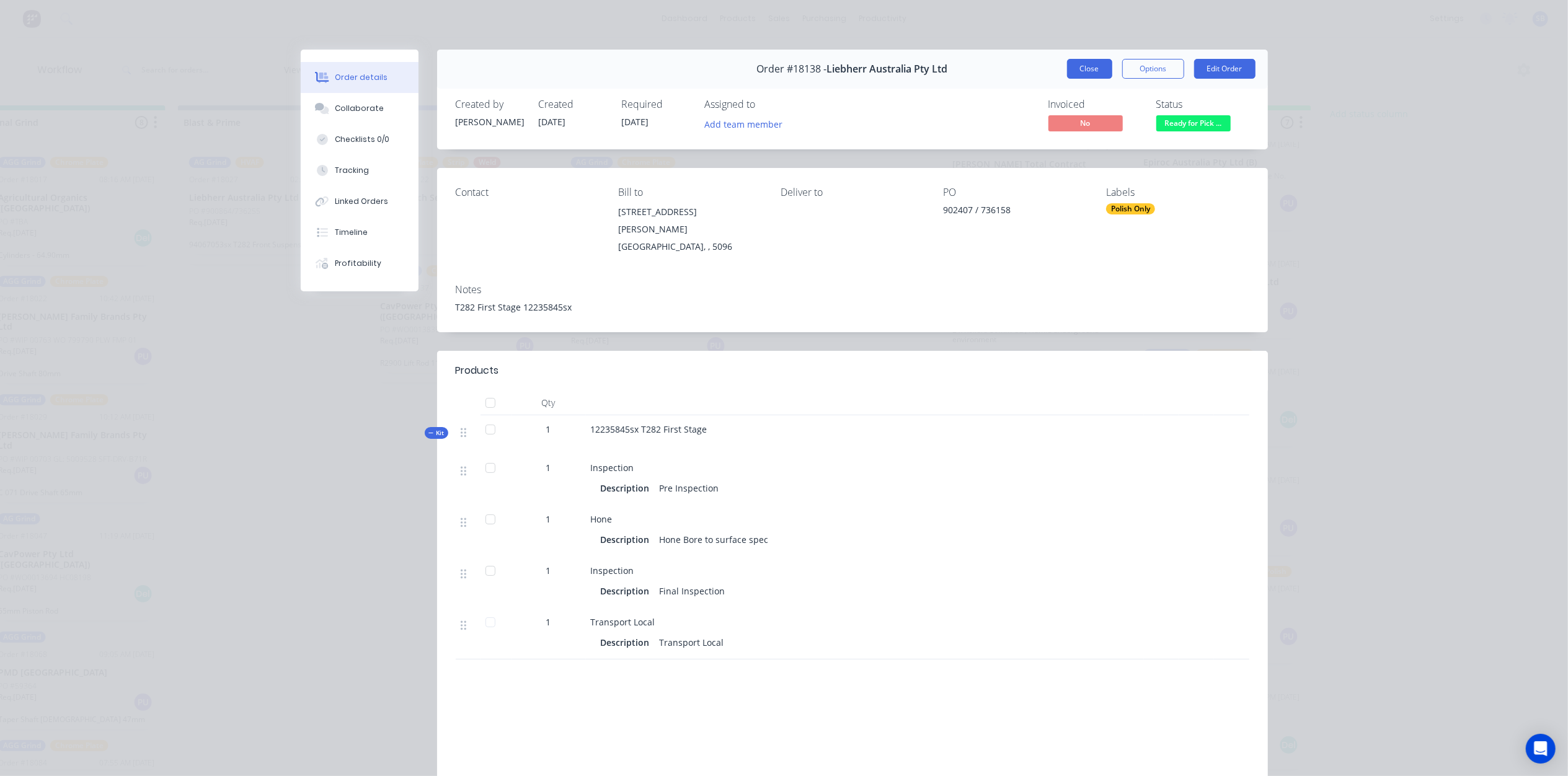
click at [1086, 69] on button "Close" at bounding box center [1089, 69] width 45 height 20
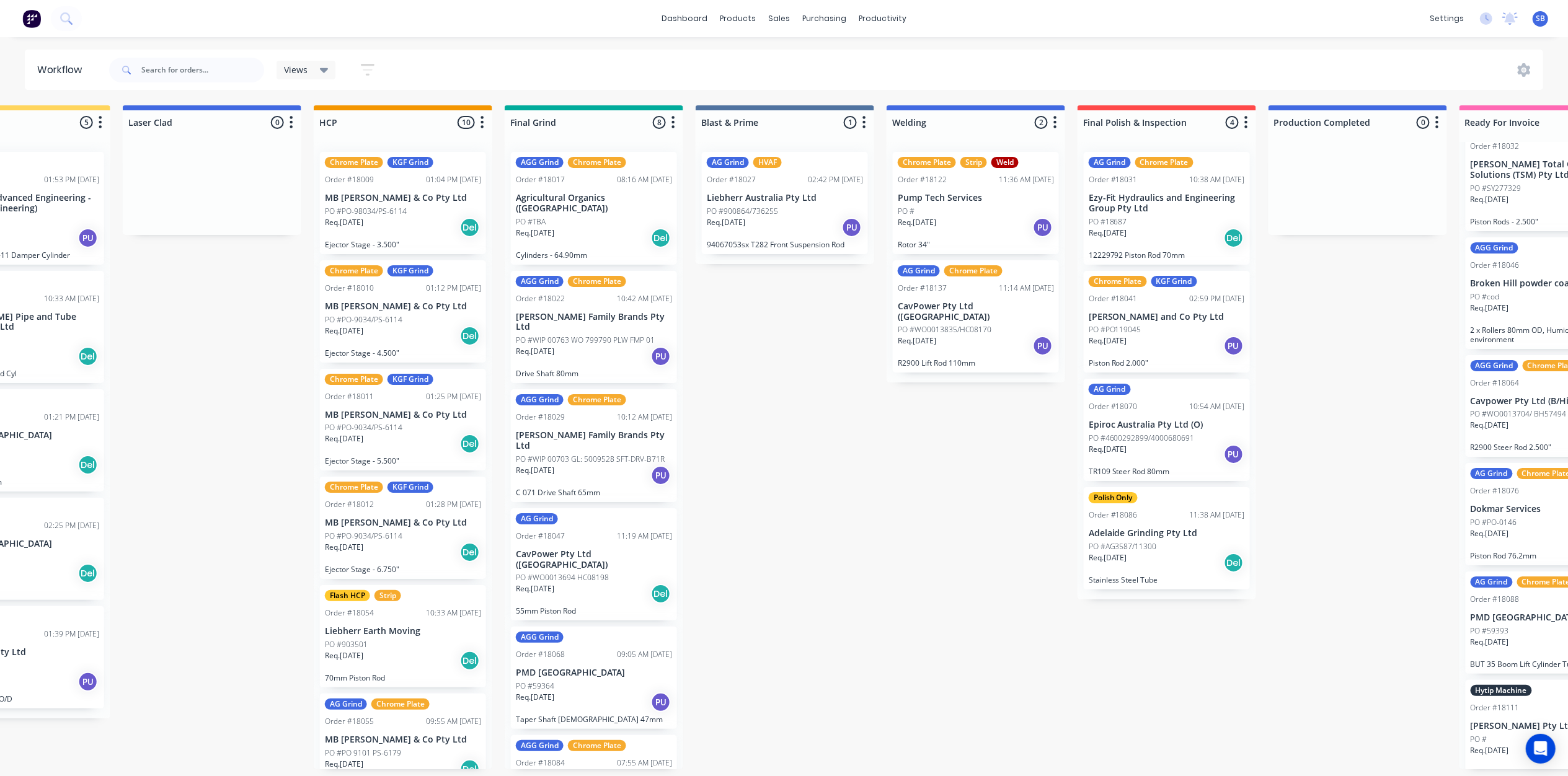
scroll to position [6, 1203]
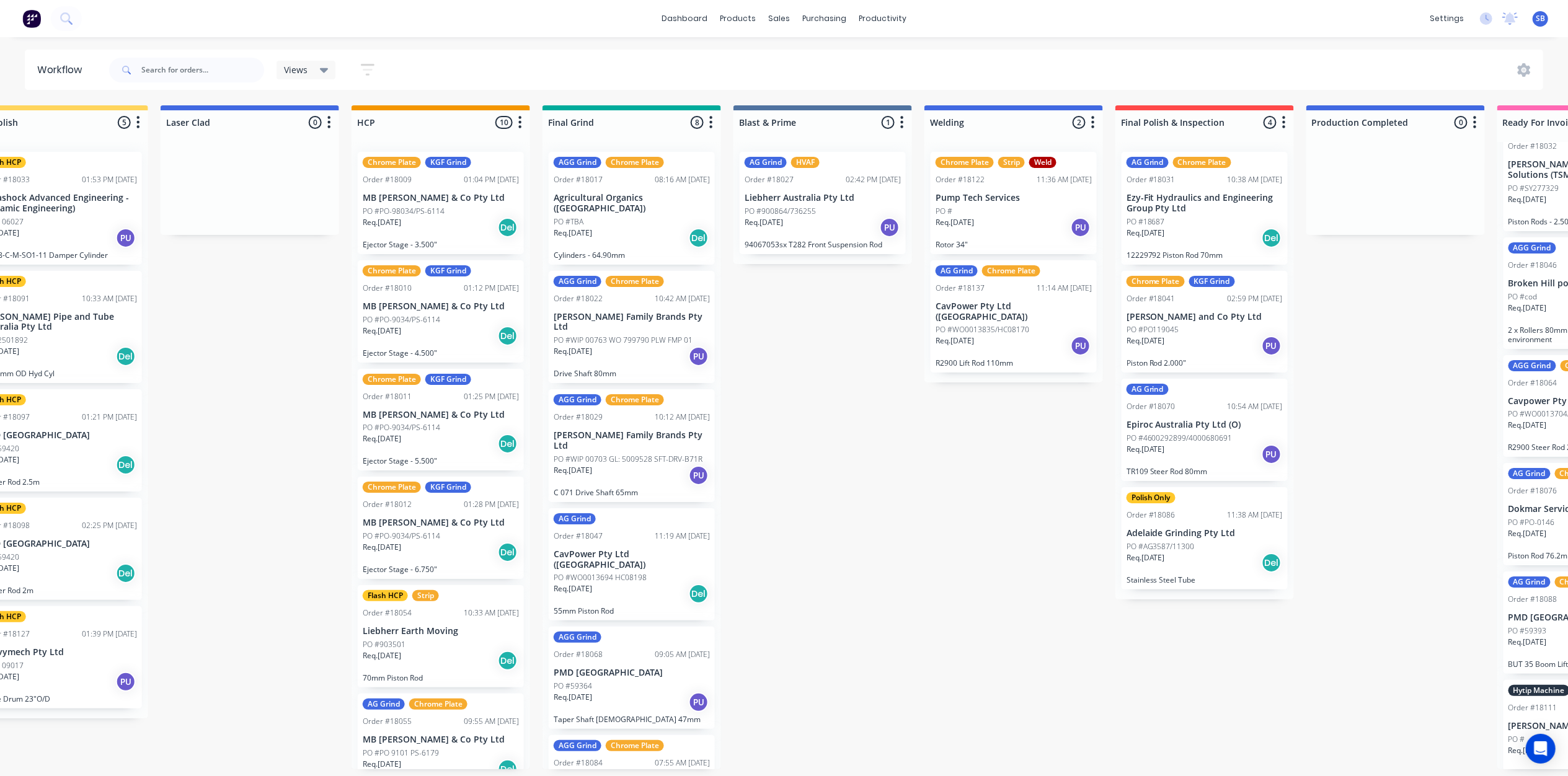
click at [623, 198] on div "AGG Grind Chrome Plate Order #18017 08:16 AM 20/08/25 Agricultural Organics (Au…" at bounding box center [632, 208] width 166 height 113
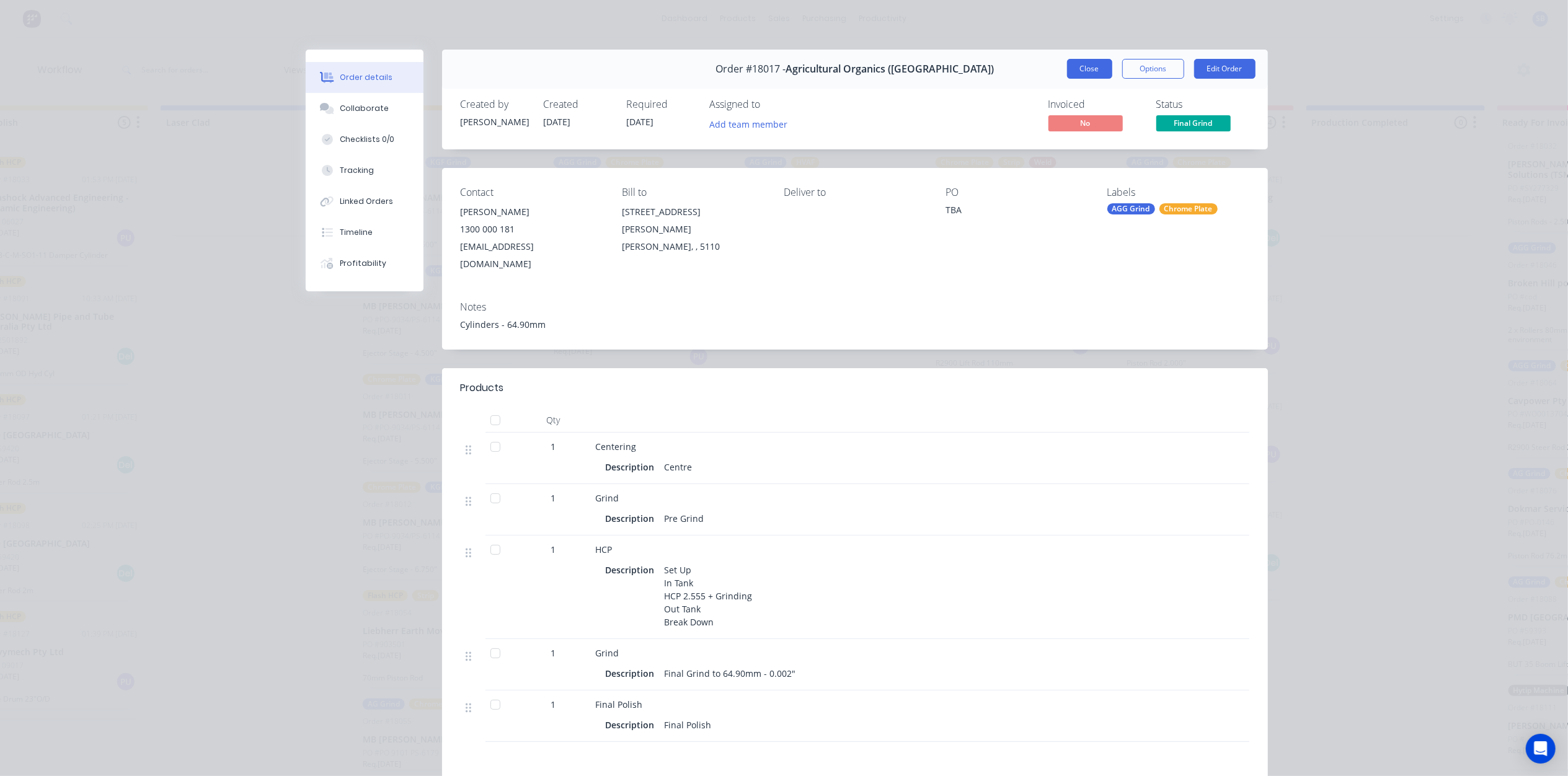
click at [1082, 68] on button "Close" at bounding box center [1089, 69] width 45 height 20
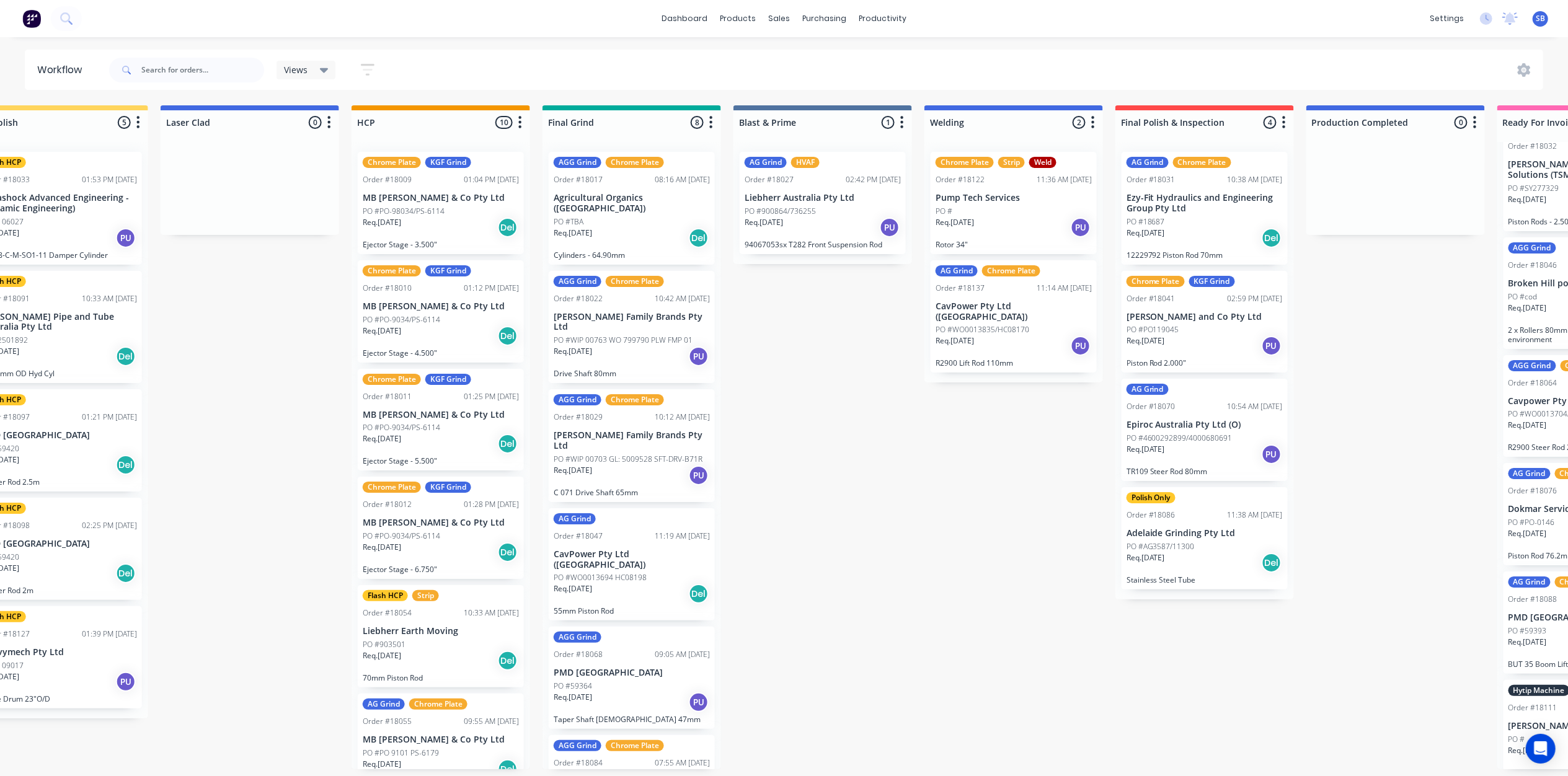
click at [622, 335] on p "PO #WIP 00763 WO 799790 PLW FMP 01" at bounding box center [623, 340] width 139 height 11
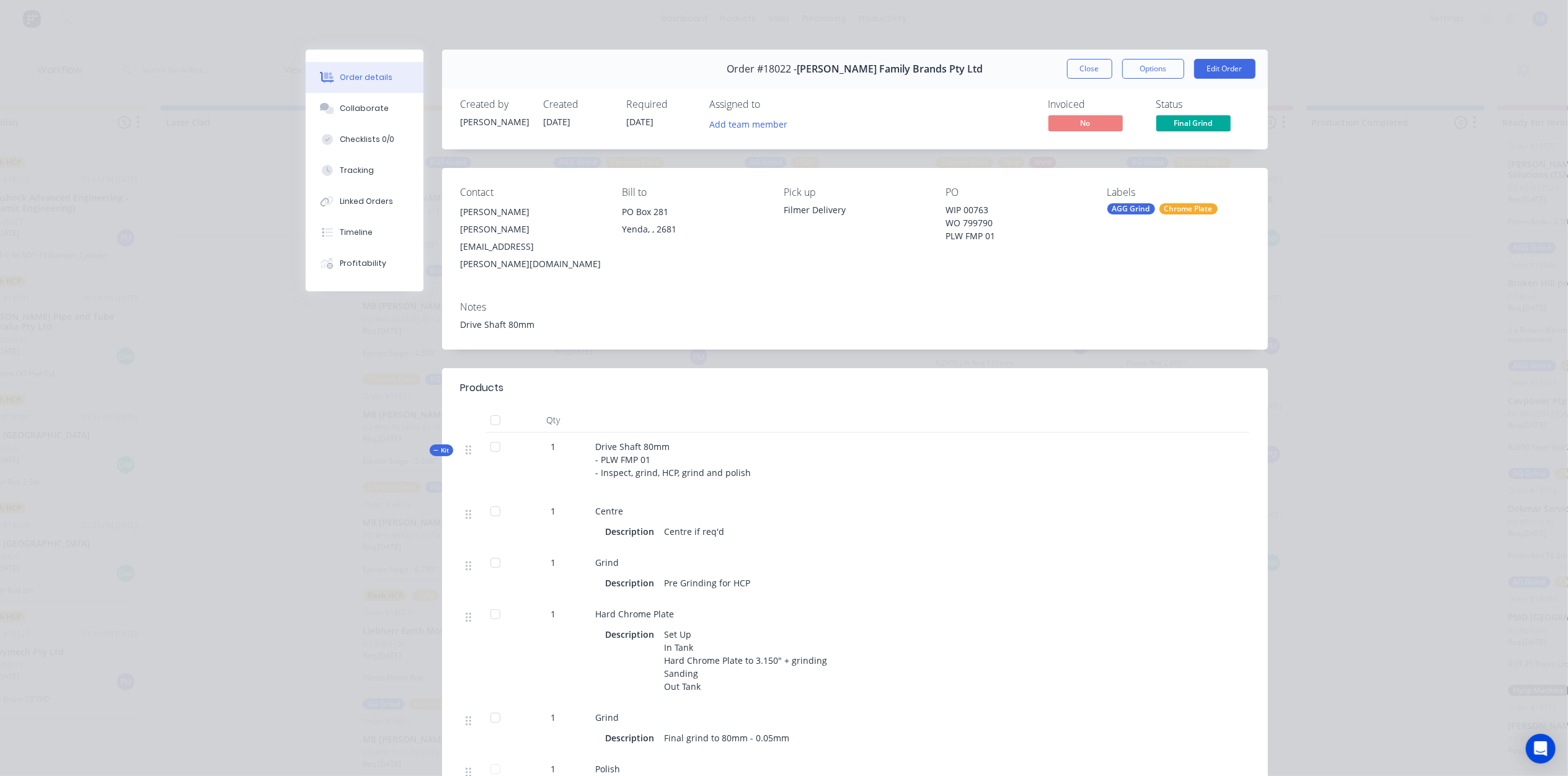
click at [1087, 64] on button "Close" at bounding box center [1089, 69] width 45 height 20
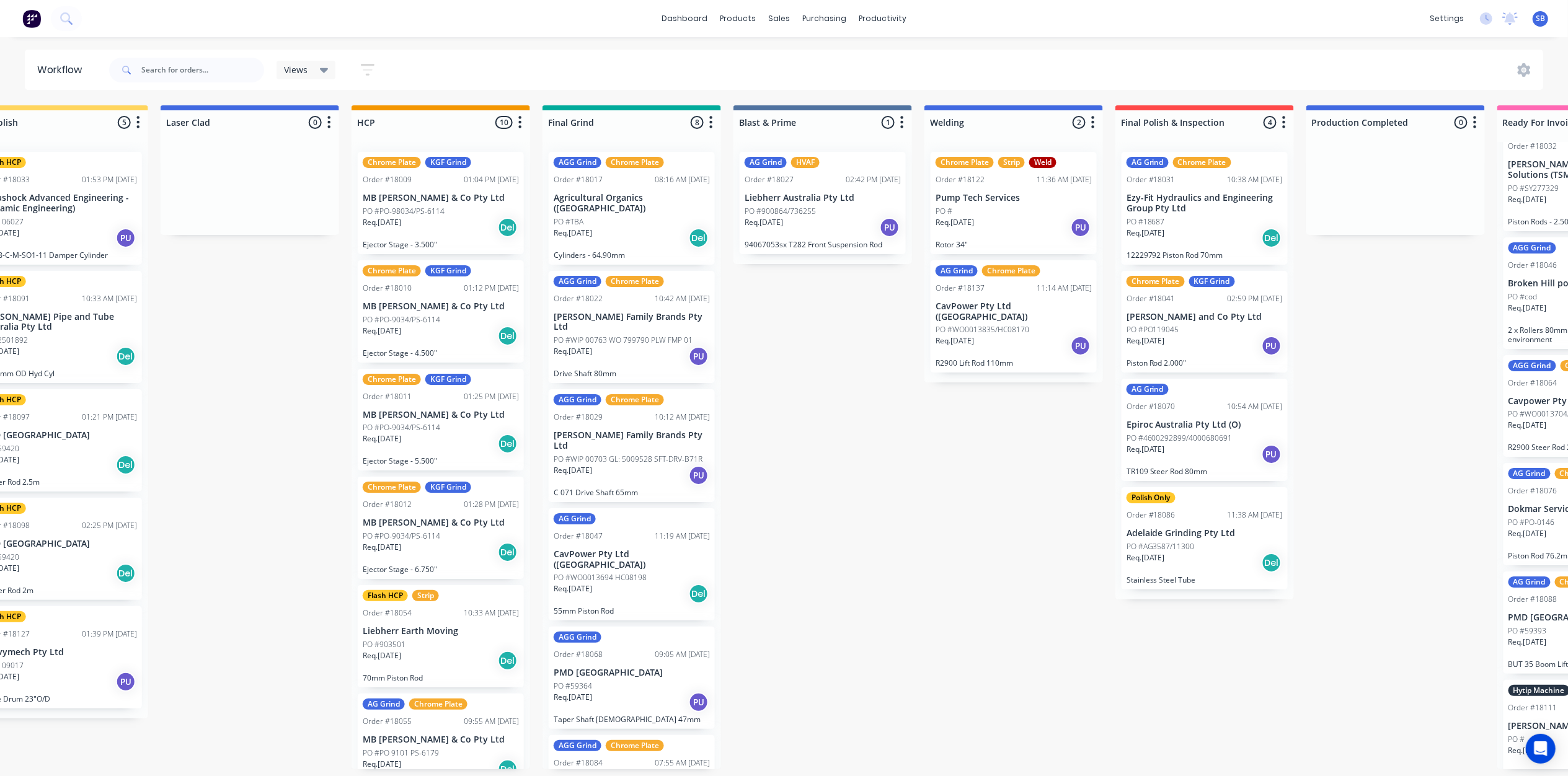
click at [621, 454] on p "PO #WIP 00703 GL: 5009528 SFT-DRV-B71R" at bounding box center [628, 459] width 149 height 11
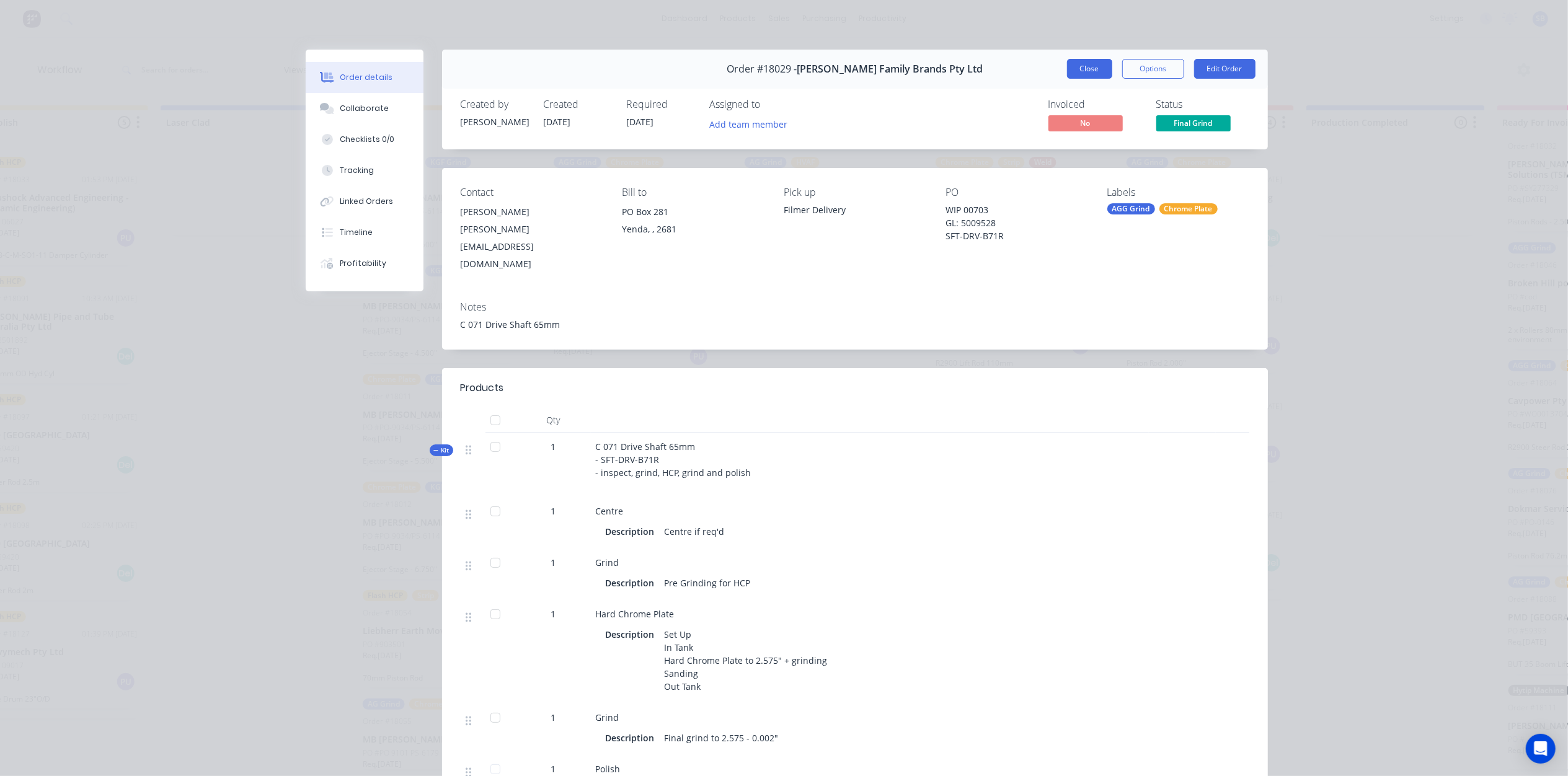
click at [1086, 63] on button "Close" at bounding box center [1089, 69] width 45 height 20
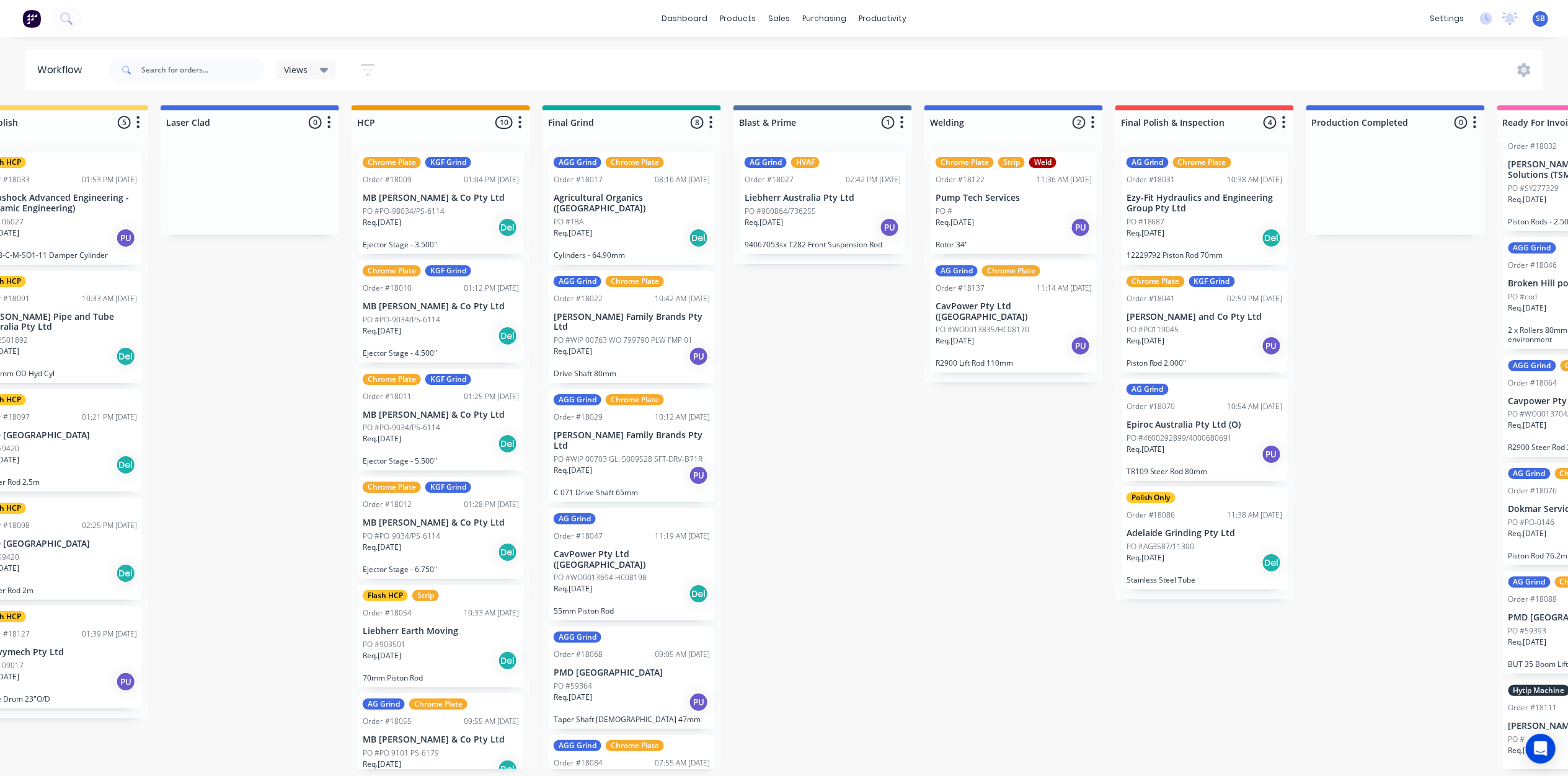
click at [620, 667] on p "PMD [GEOGRAPHIC_DATA]" at bounding box center [632, 672] width 156 height 11
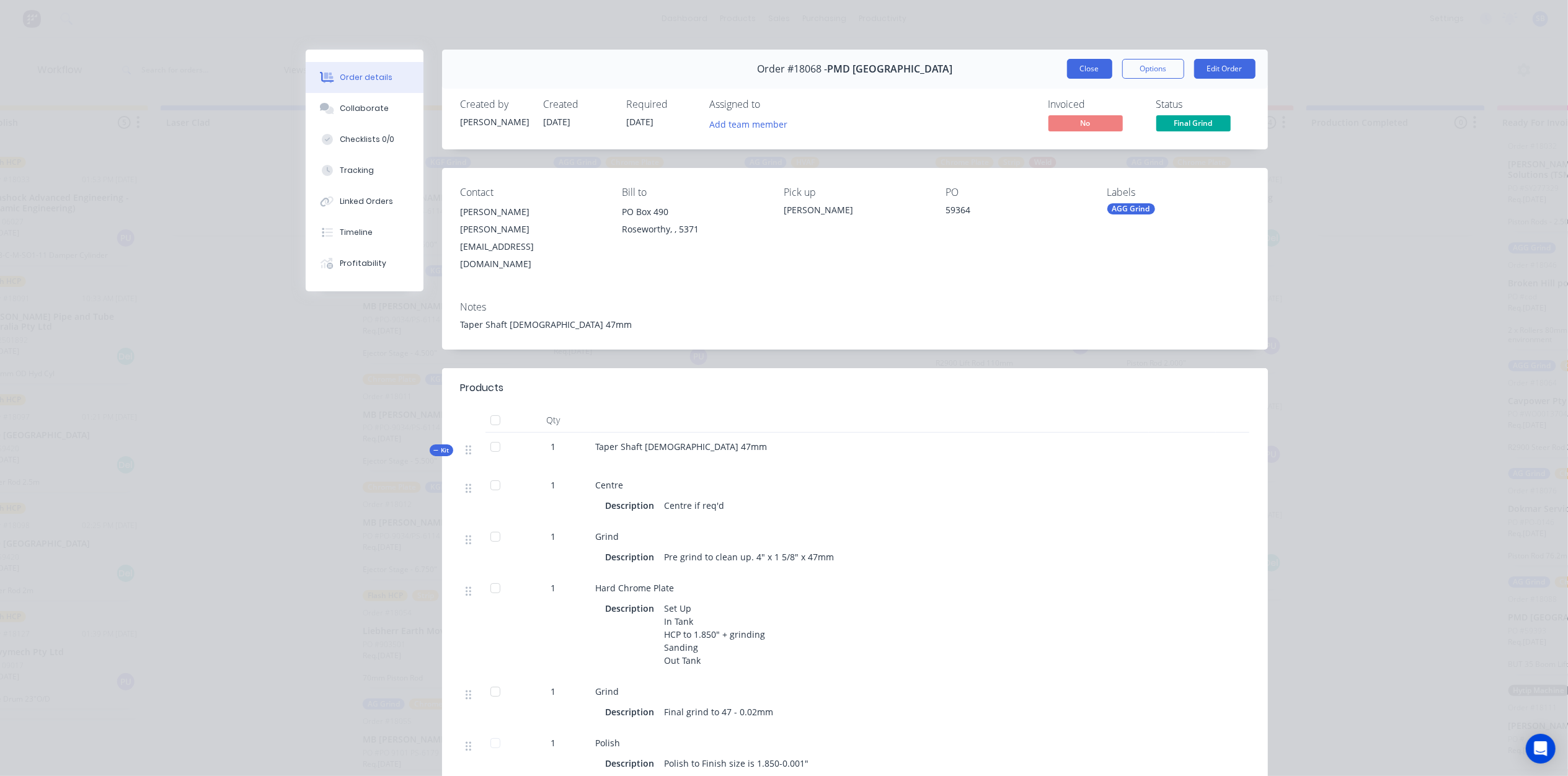
click at [1083, 74] on button "Close" at bounding box center [1089, 69] width 45 height 20
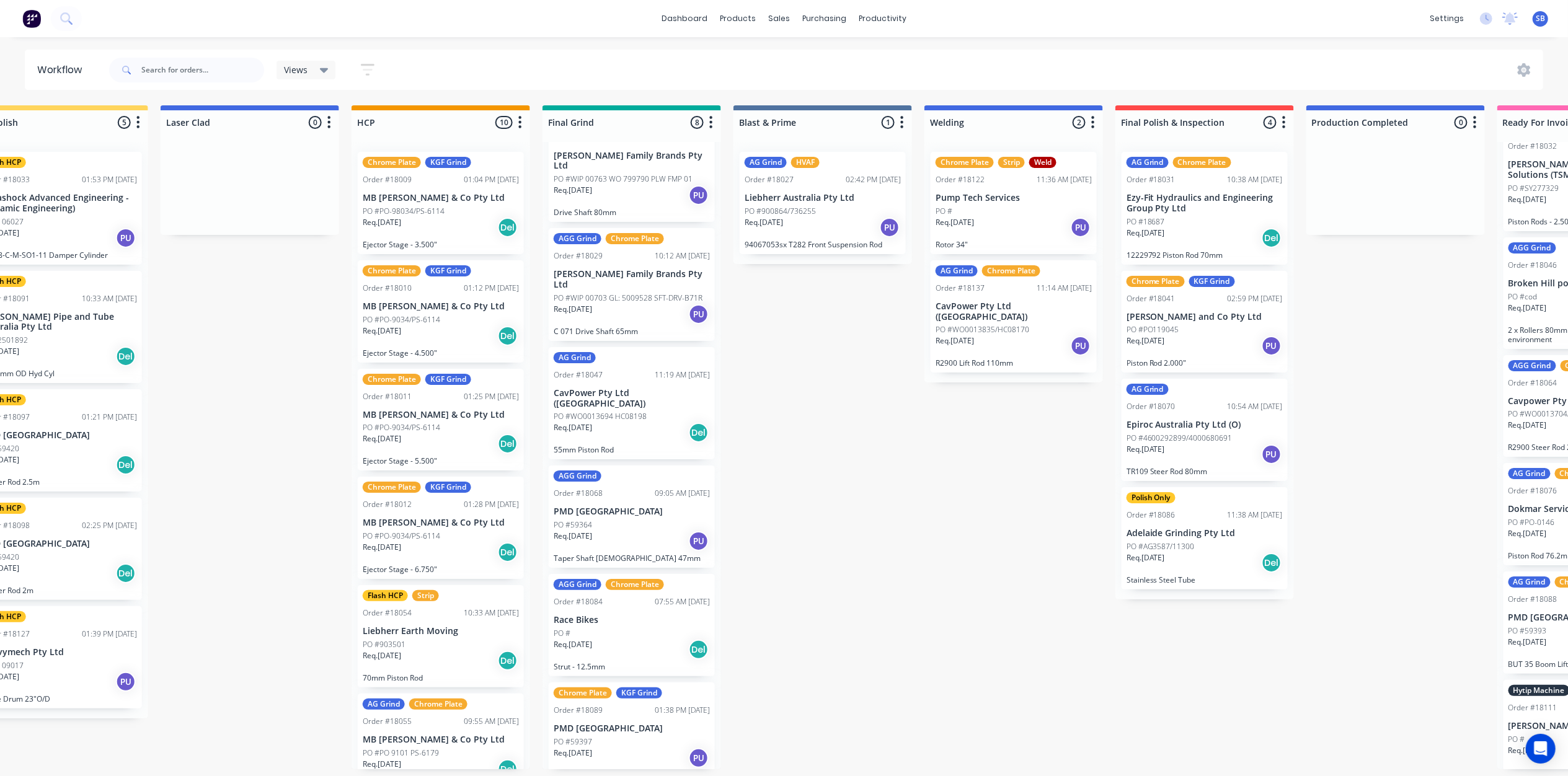
scroll to position [165, 0]
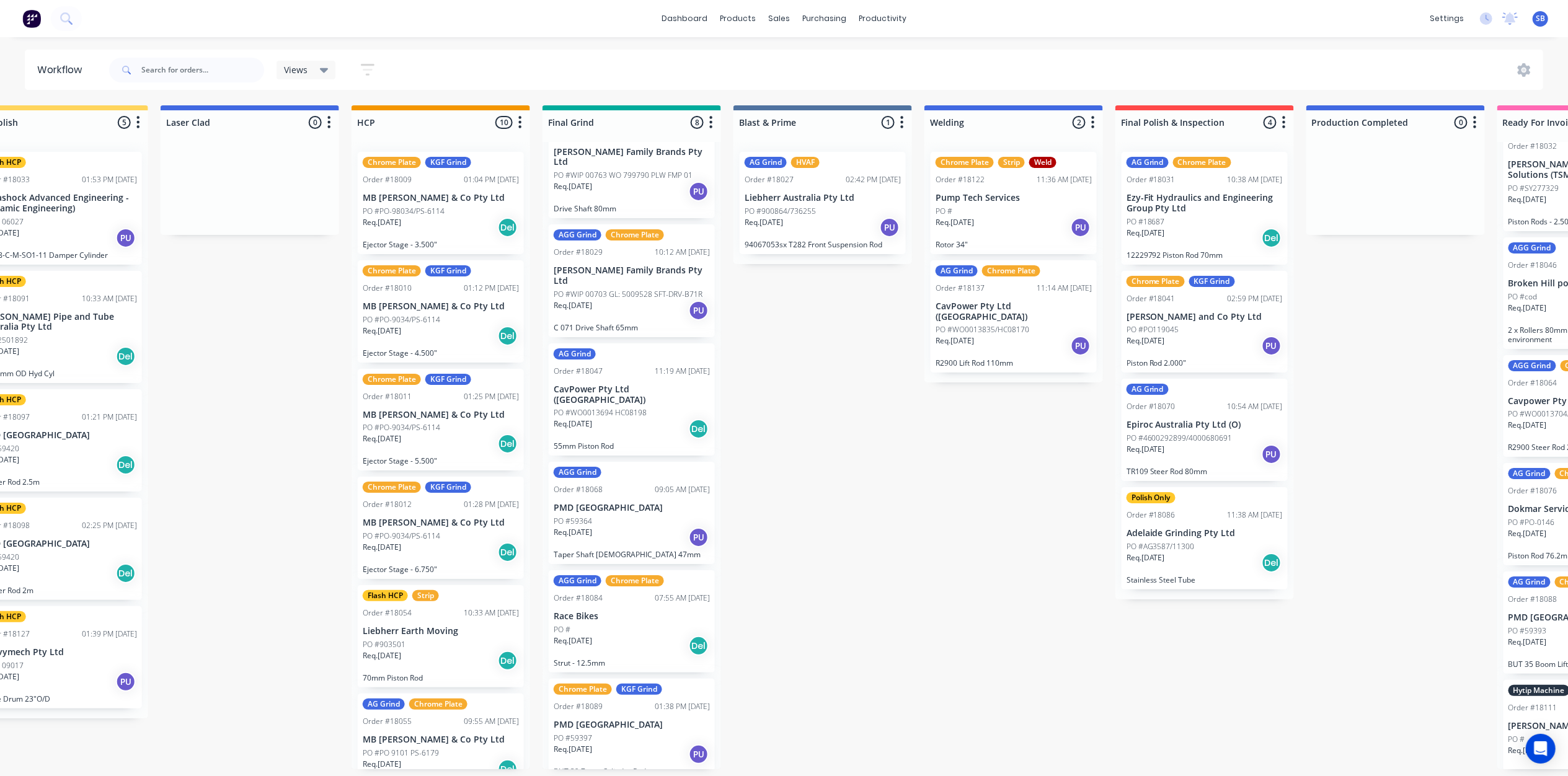
click at [629, 636] on div "Req. 12/09/25 Del" at bounding box center [632, 646] width 156 height 21
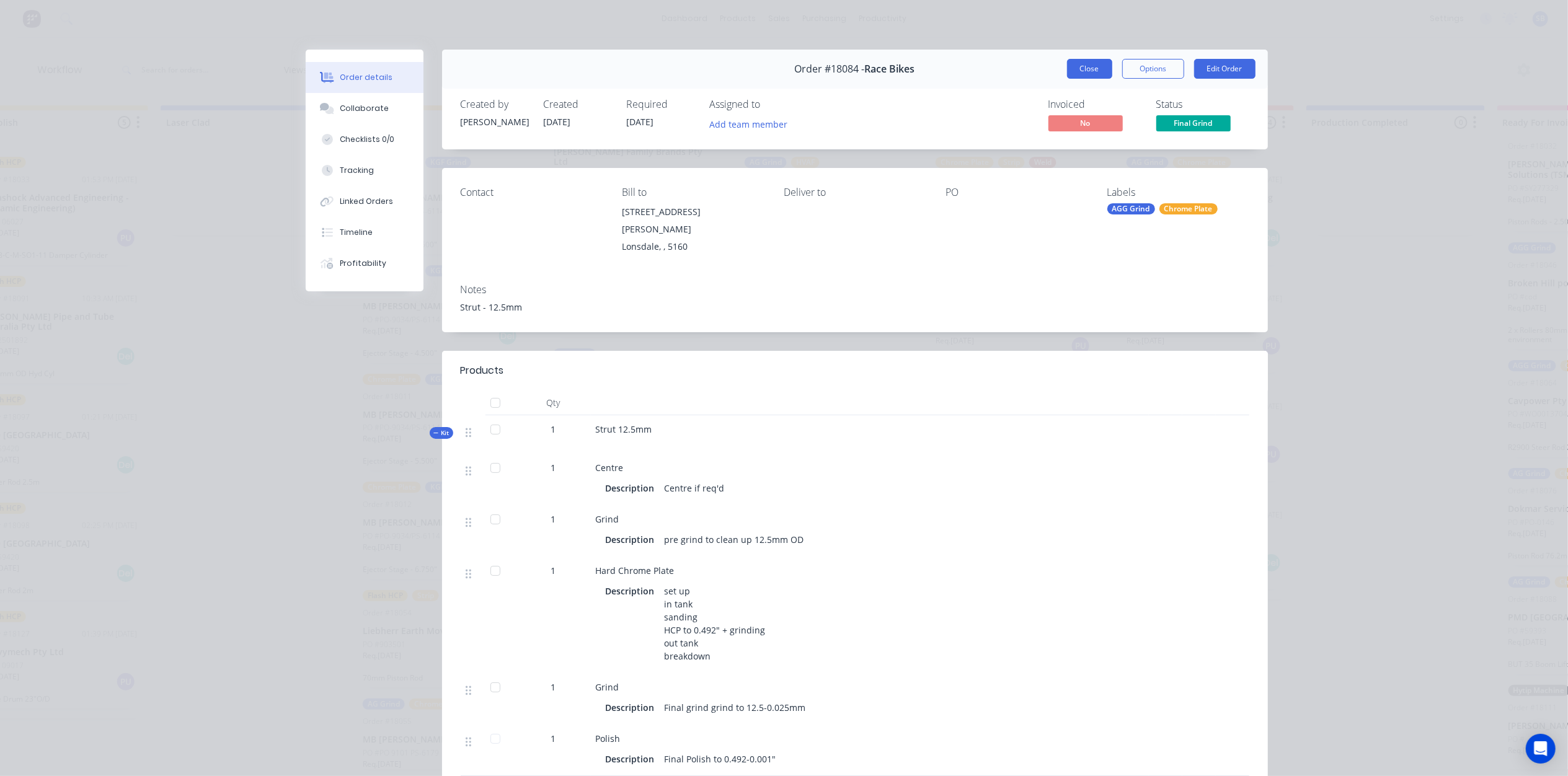
click at [1082, 67] on button "Close" at bounding box center [1089, 69] width 45 height 20
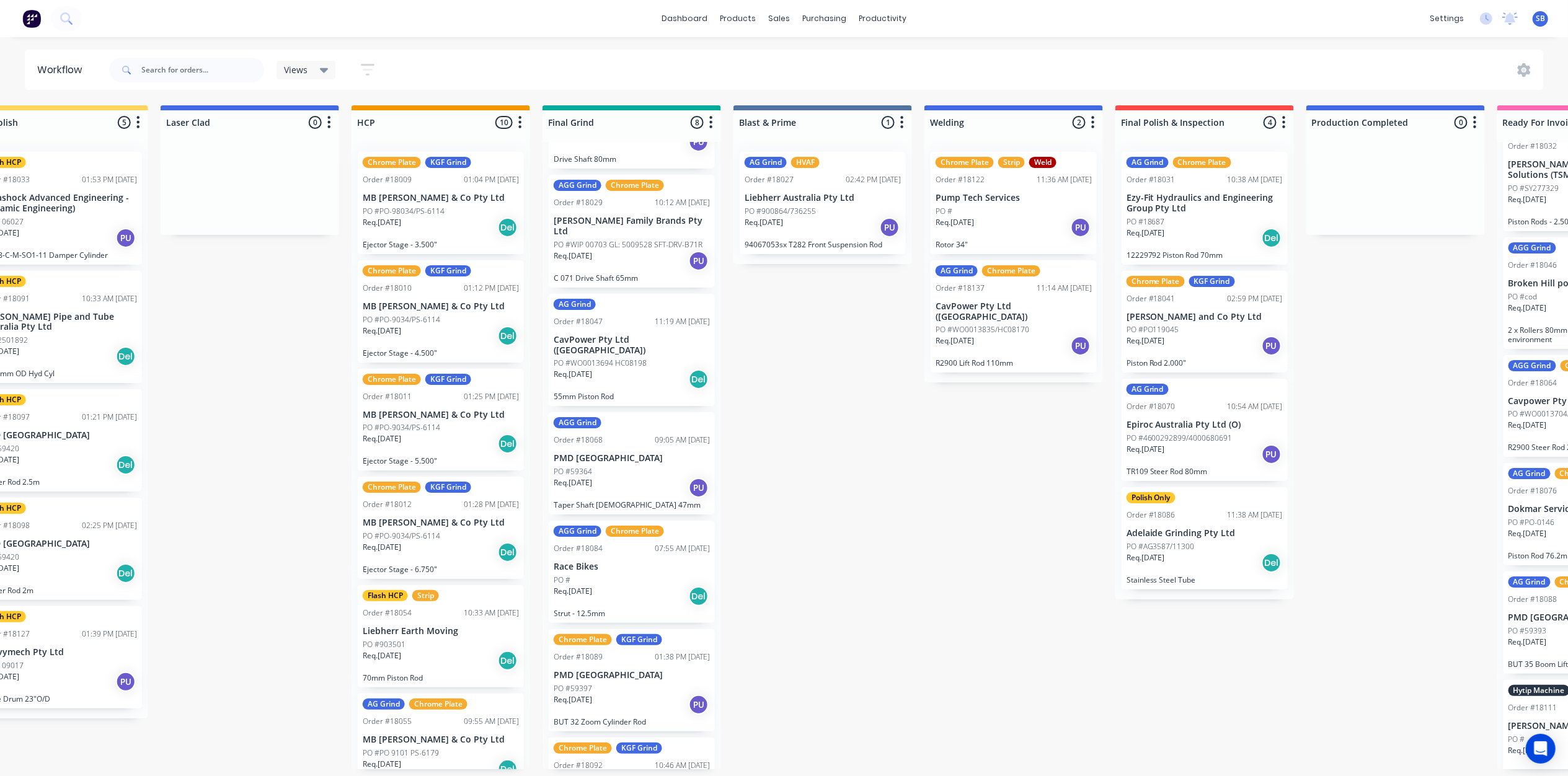
scroll to position [241, 0]
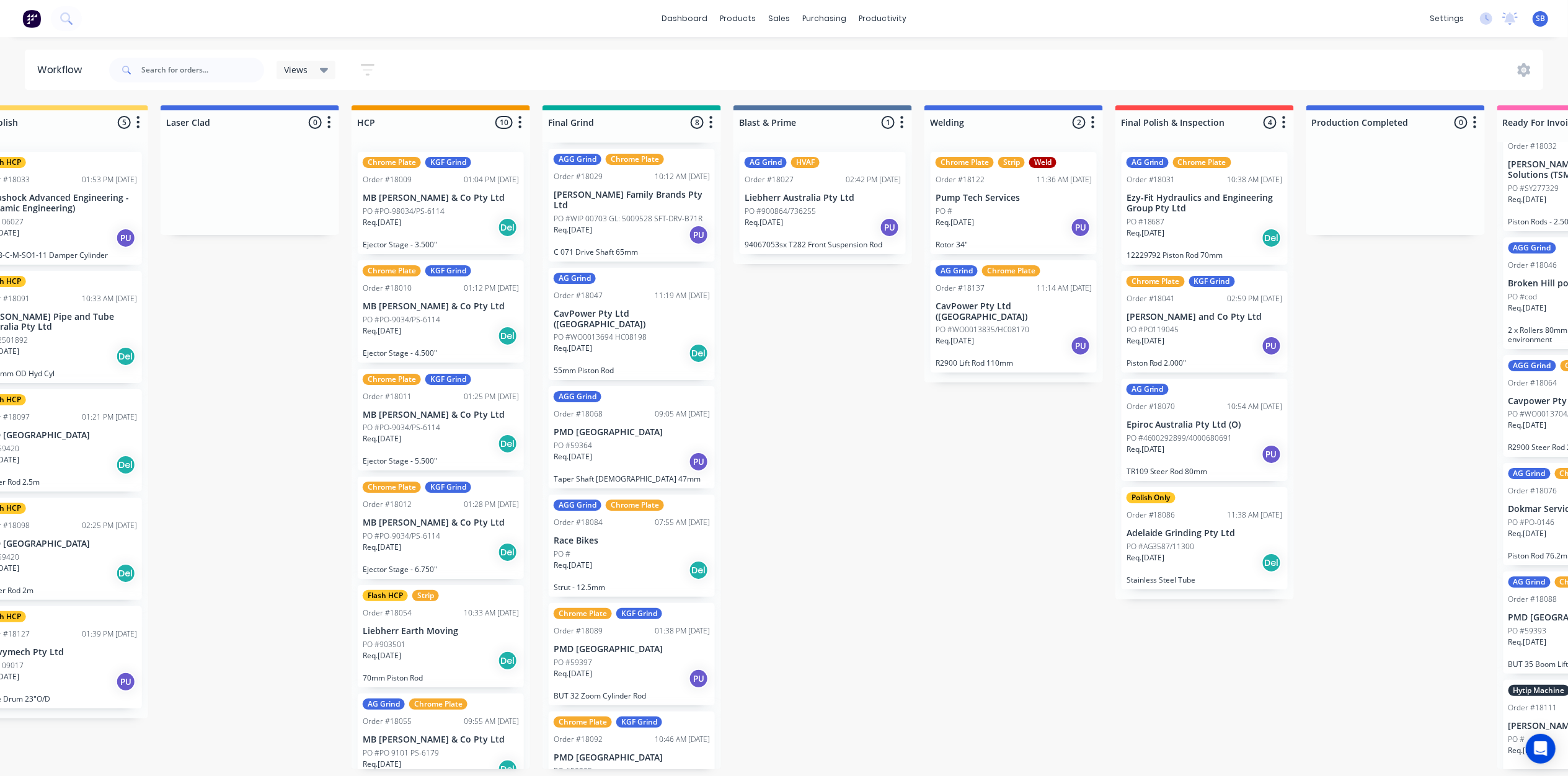
click at [607, 766] on div "PO #59395" at bounding box center [632, 771] width 156 height 11
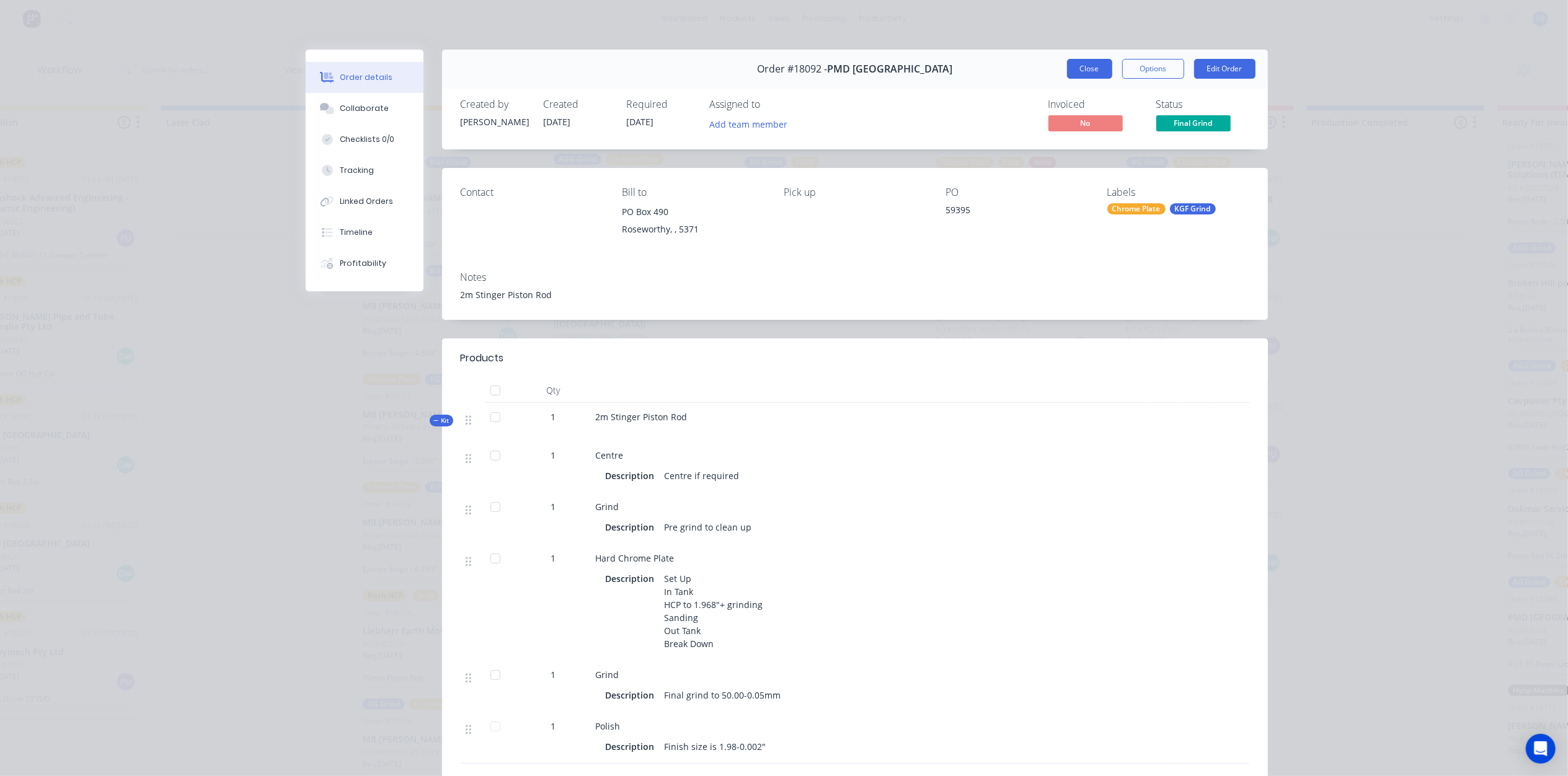
click at [1077, 63] on button "Close" at bounding box center [1089, 69] width 45 height 20
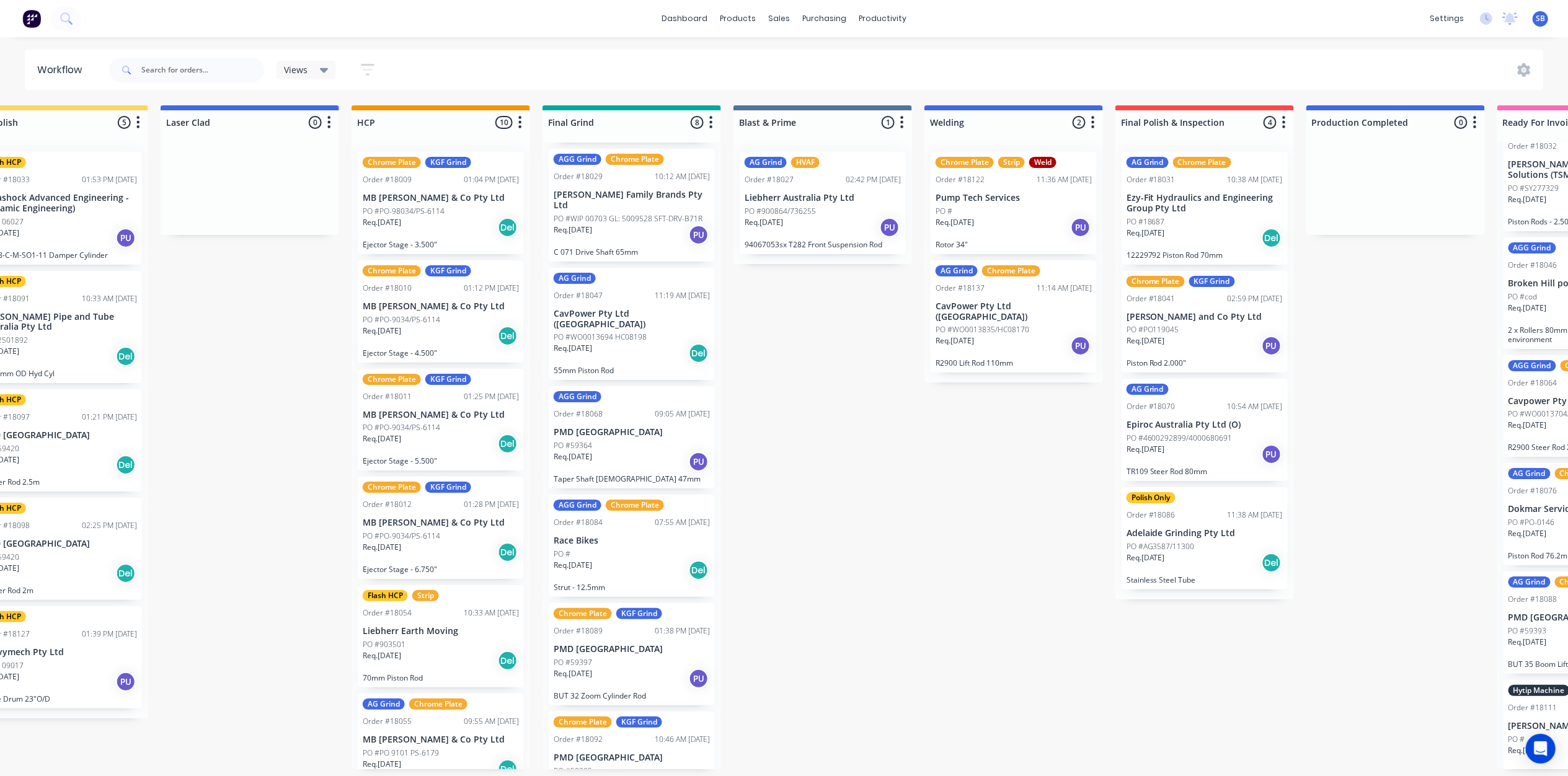
click at [429, 205] on p "PO #PO-98034/PS-6114" at bounding box center [403, 210] width 82 height 11
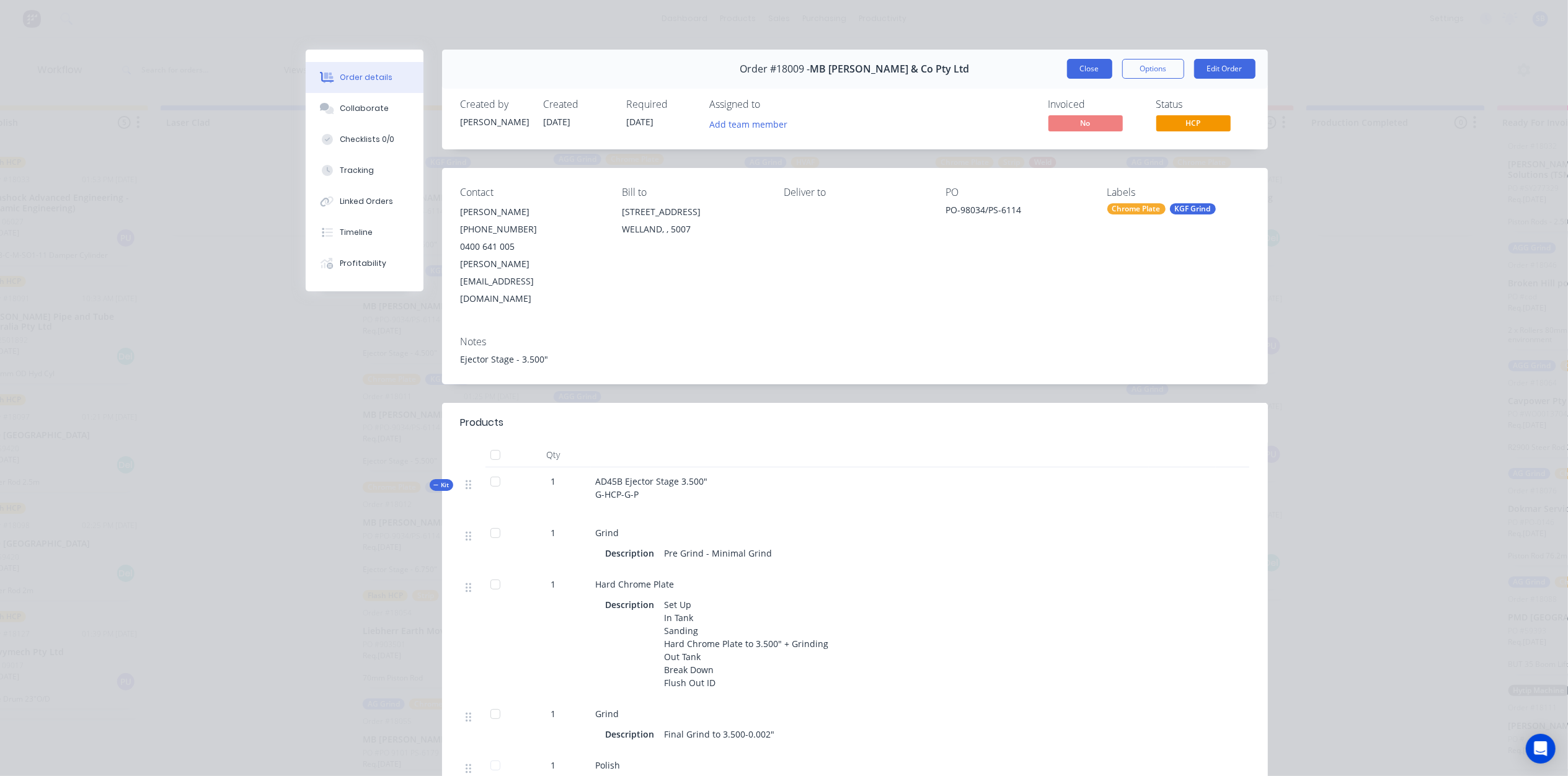
click at [1086, 62] on button "Close" at bounding box center [1089, 69] width 45 height 20
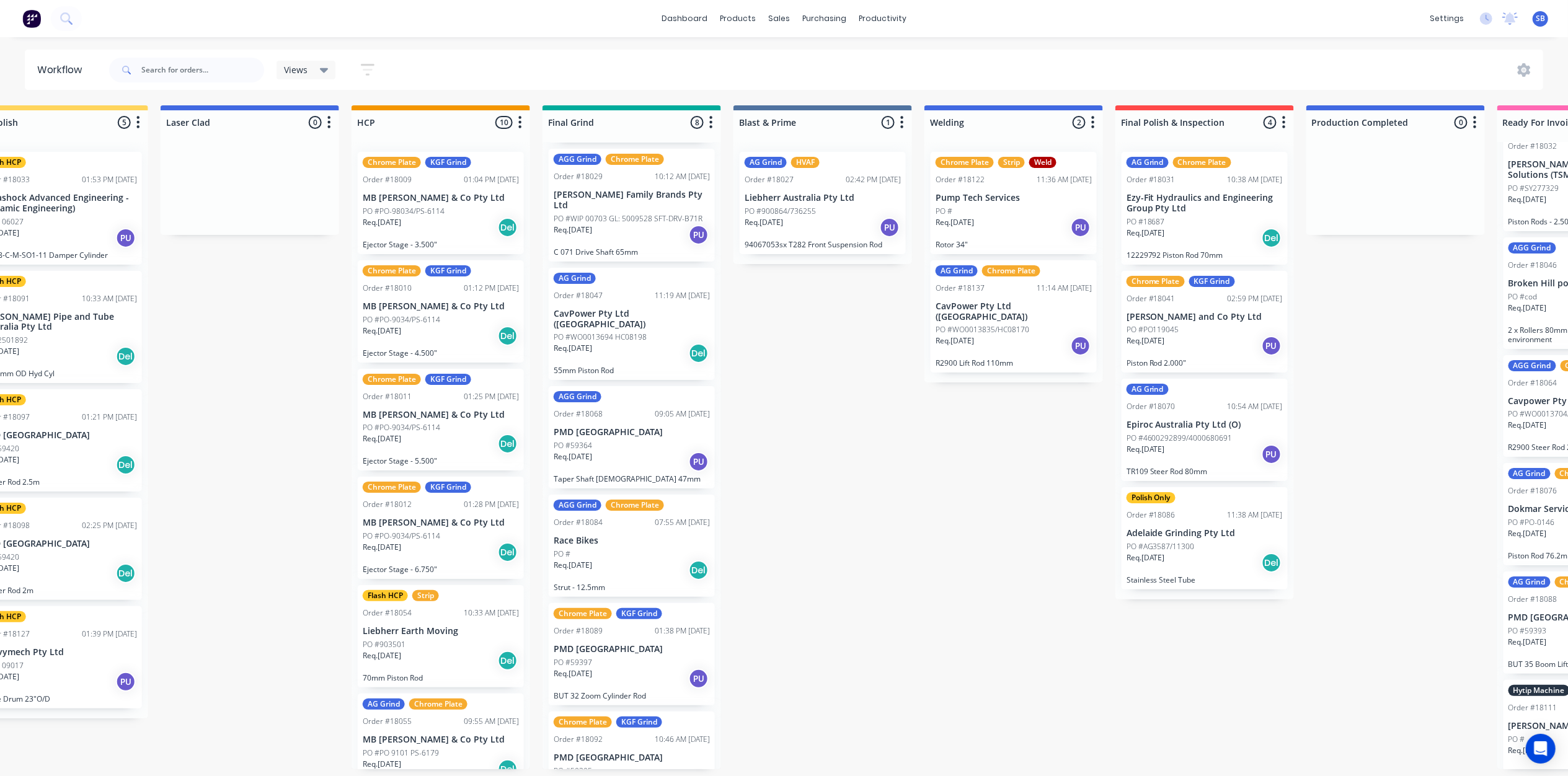
click at [442, 326] on div "Req. 28/08/25 Del" at bounding box center [440, 336] width 156 height 21
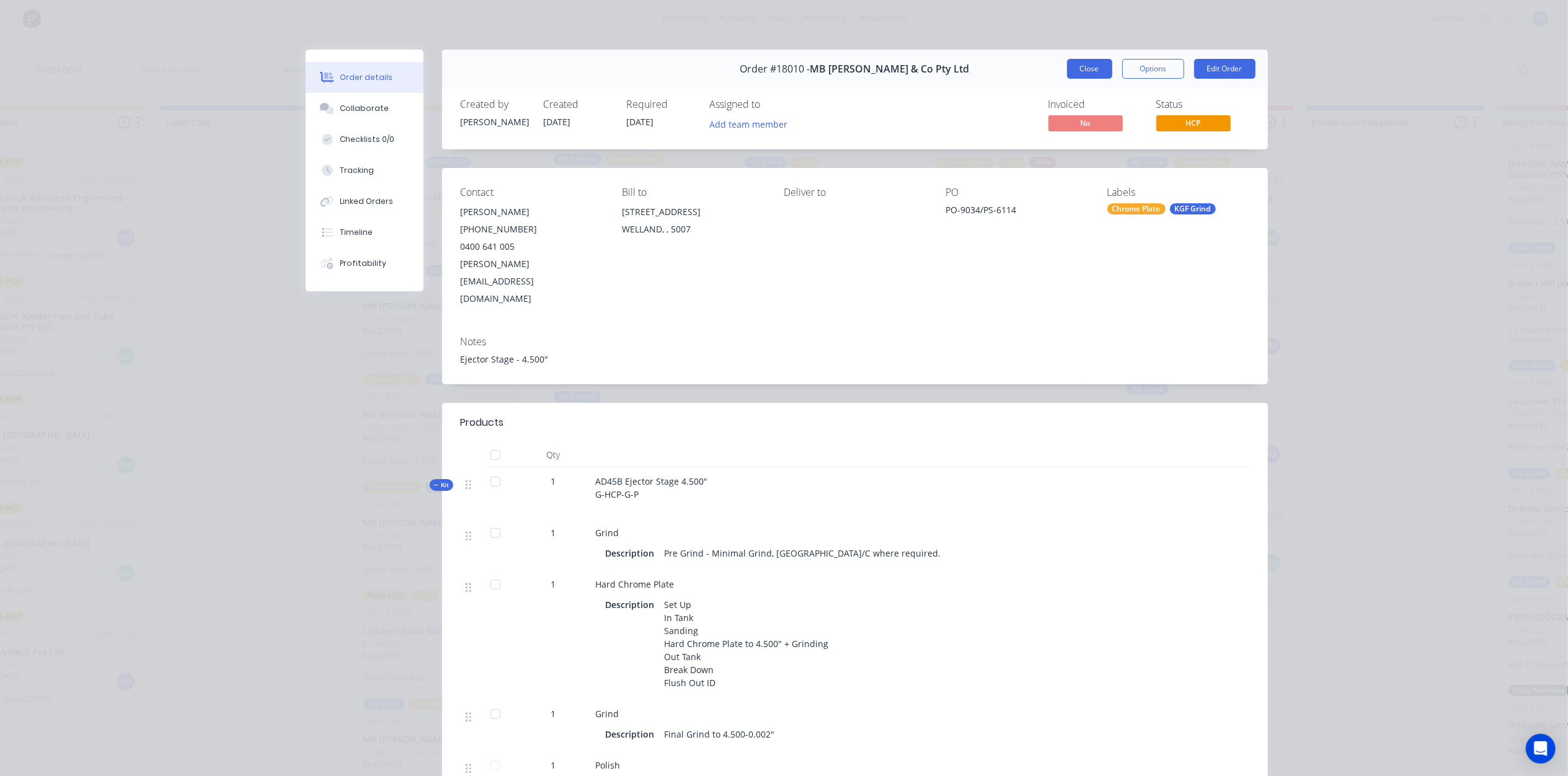
click at [1085, 63] on button "Close" at bounding box center [1089, 69] width 45 height 20
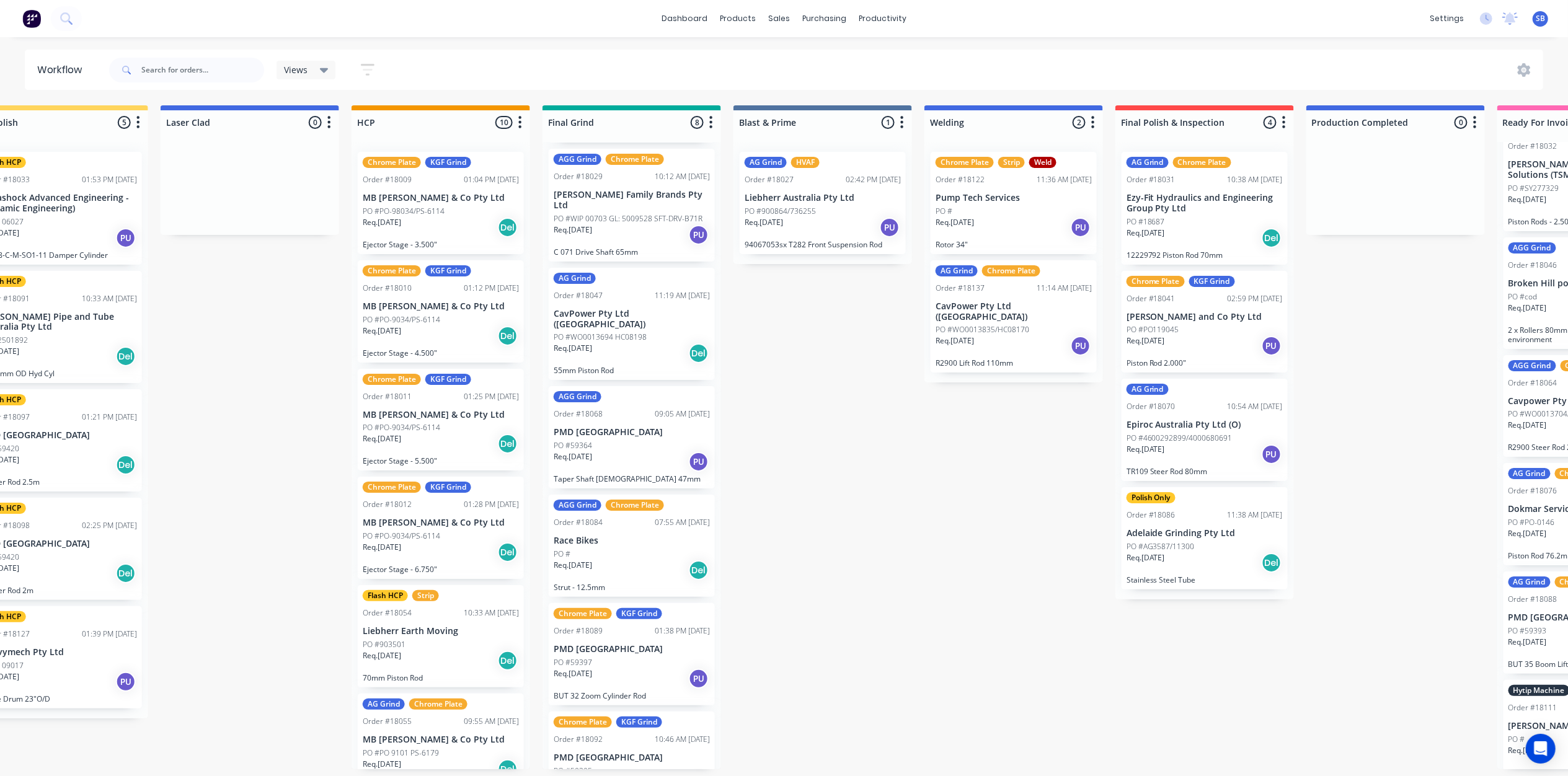
click at [432, 434] on div "Req. 28/08/25 Del" at bounding box center [440, 444] width 156 height 21
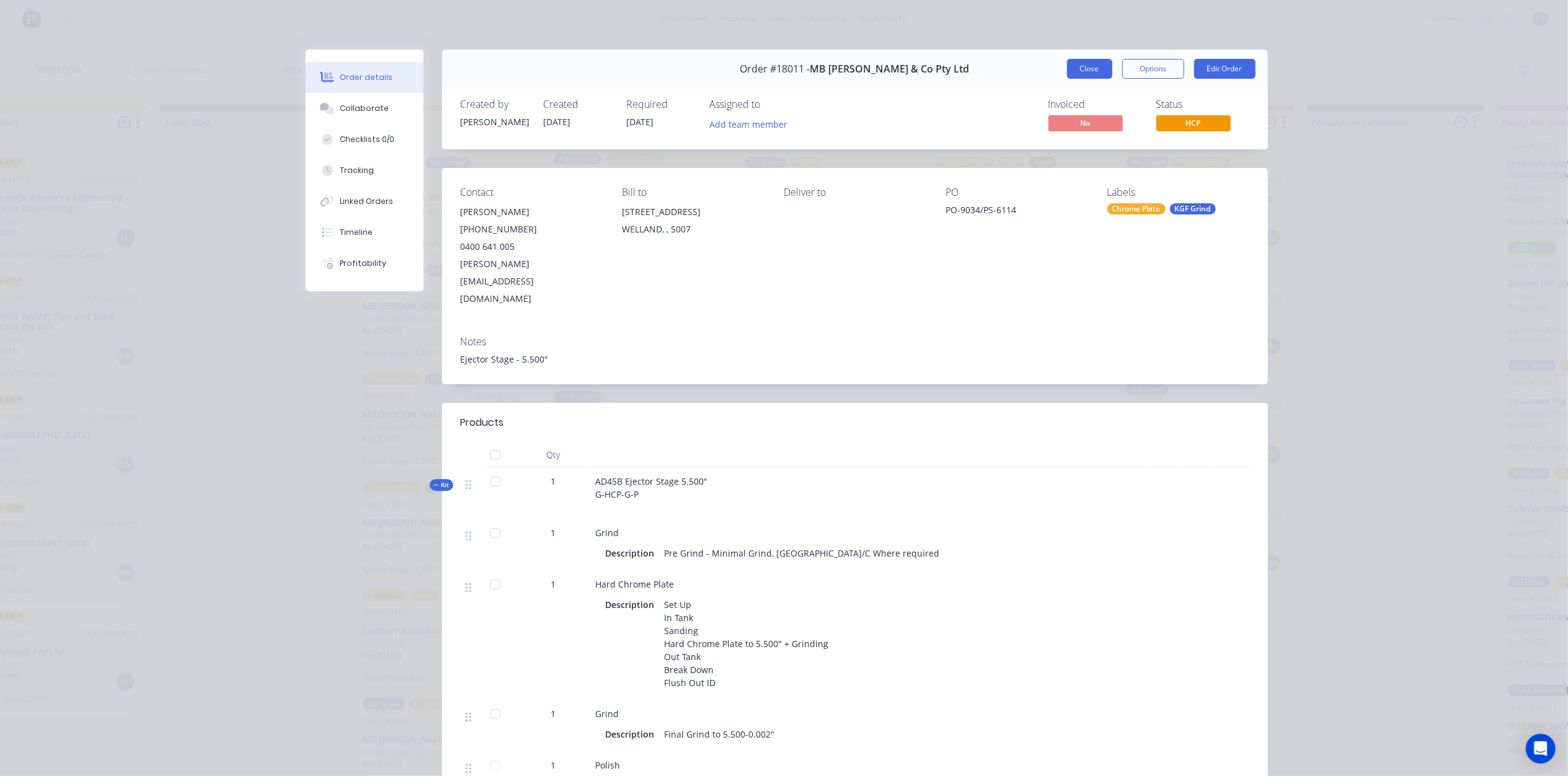
click at [1077, 63] on button "Close" at bounding box center [1089, 69] width 45 height 20
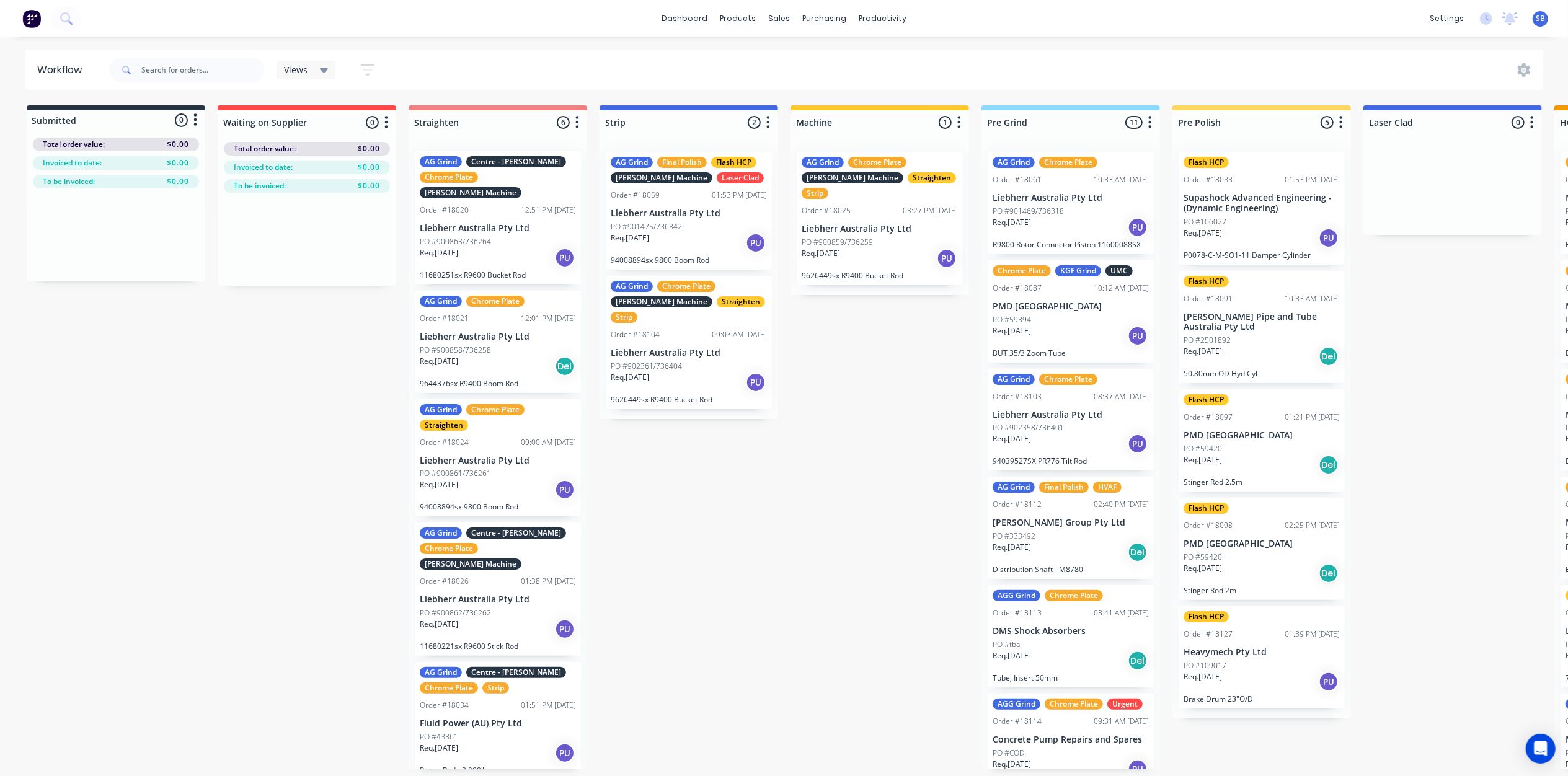
scroll to position [0, 0]
